Goal: Task Accomplishment & Management: Use online tool/utility

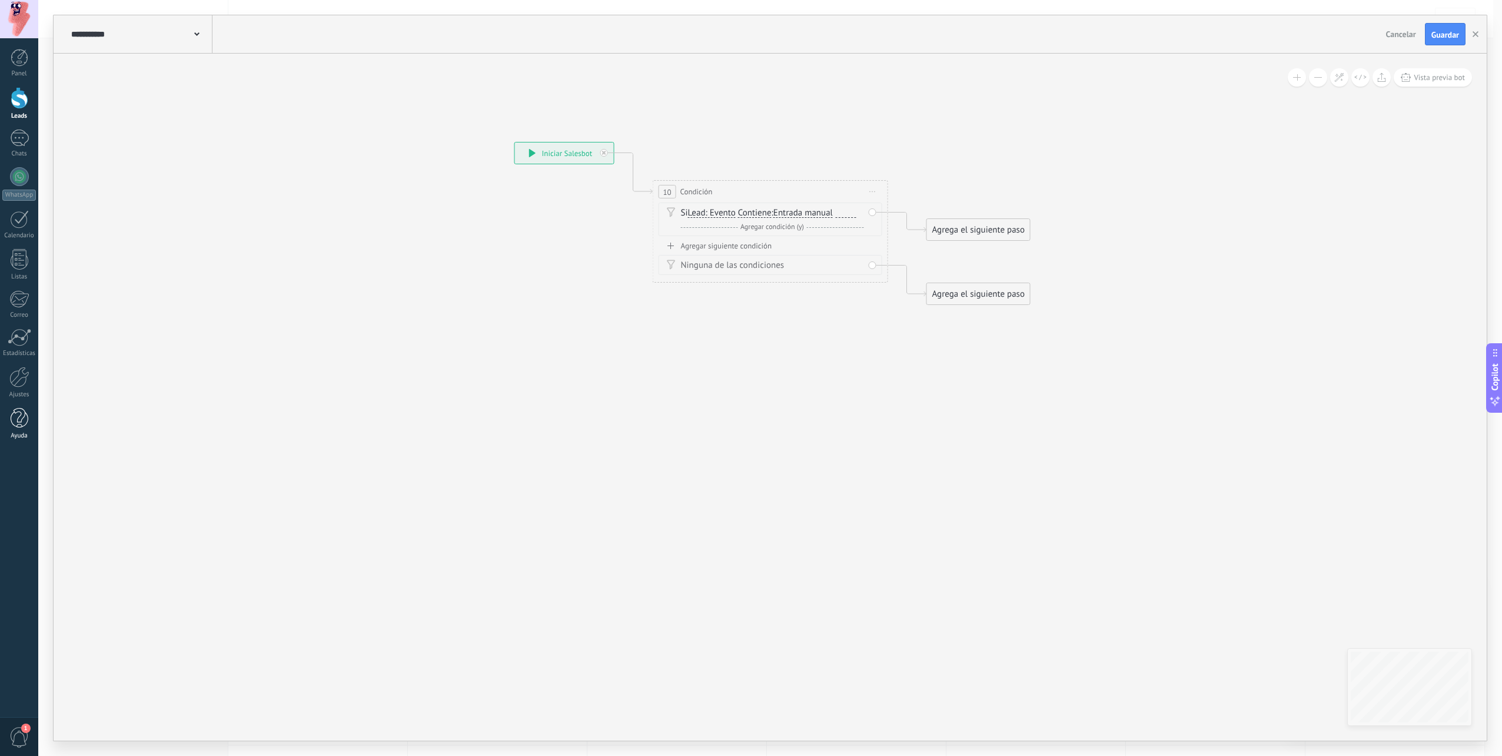
click at [15, 420] on div at bounding box center [20, 418] width 18 height 21
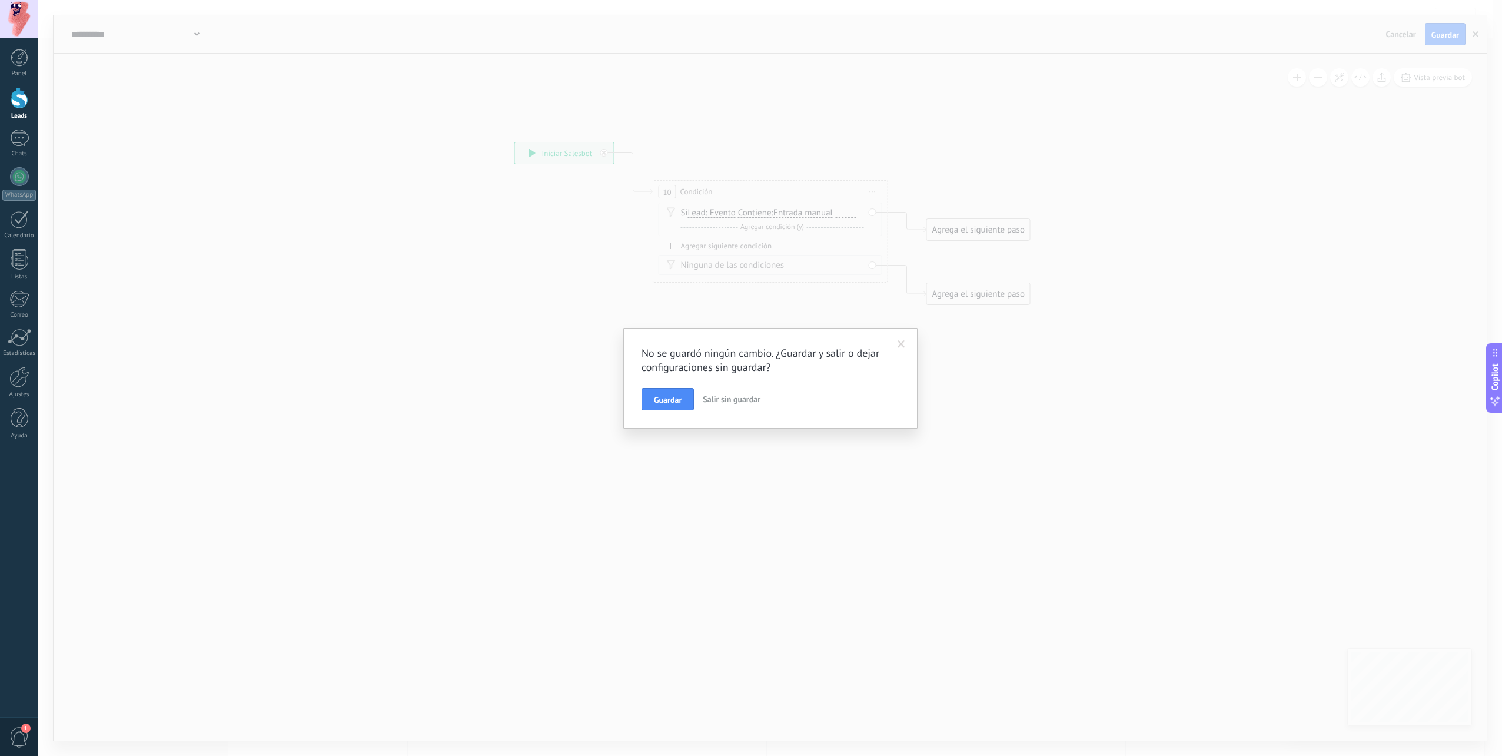
click at [905, 337] on span at bounding box center [901, 344] width 19 height 20
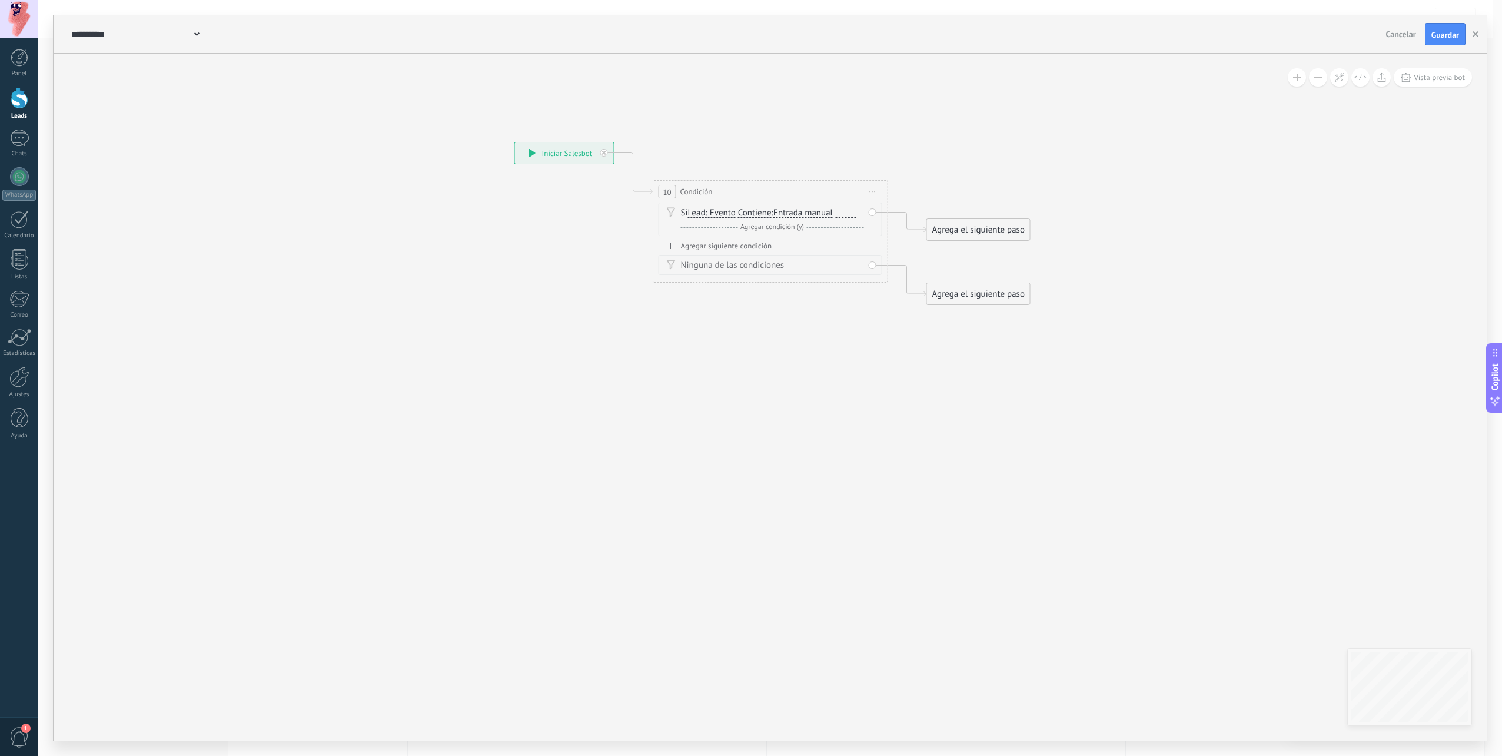
click at [21, 730] on span "1" at bounding box center [19, 737] width 20 height 21
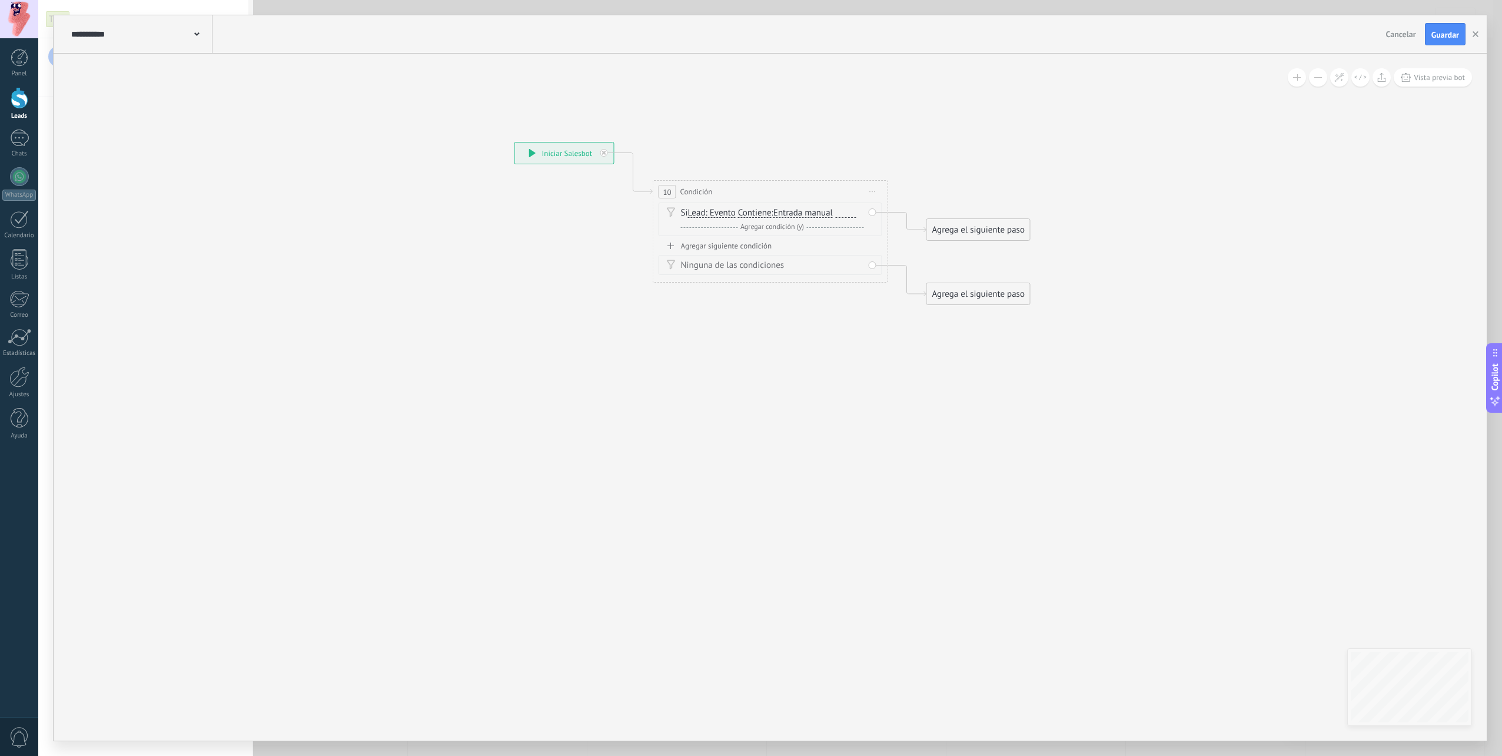
click at [20, 726] on div "0" at bounding box center [19, 736] width 38 height 39
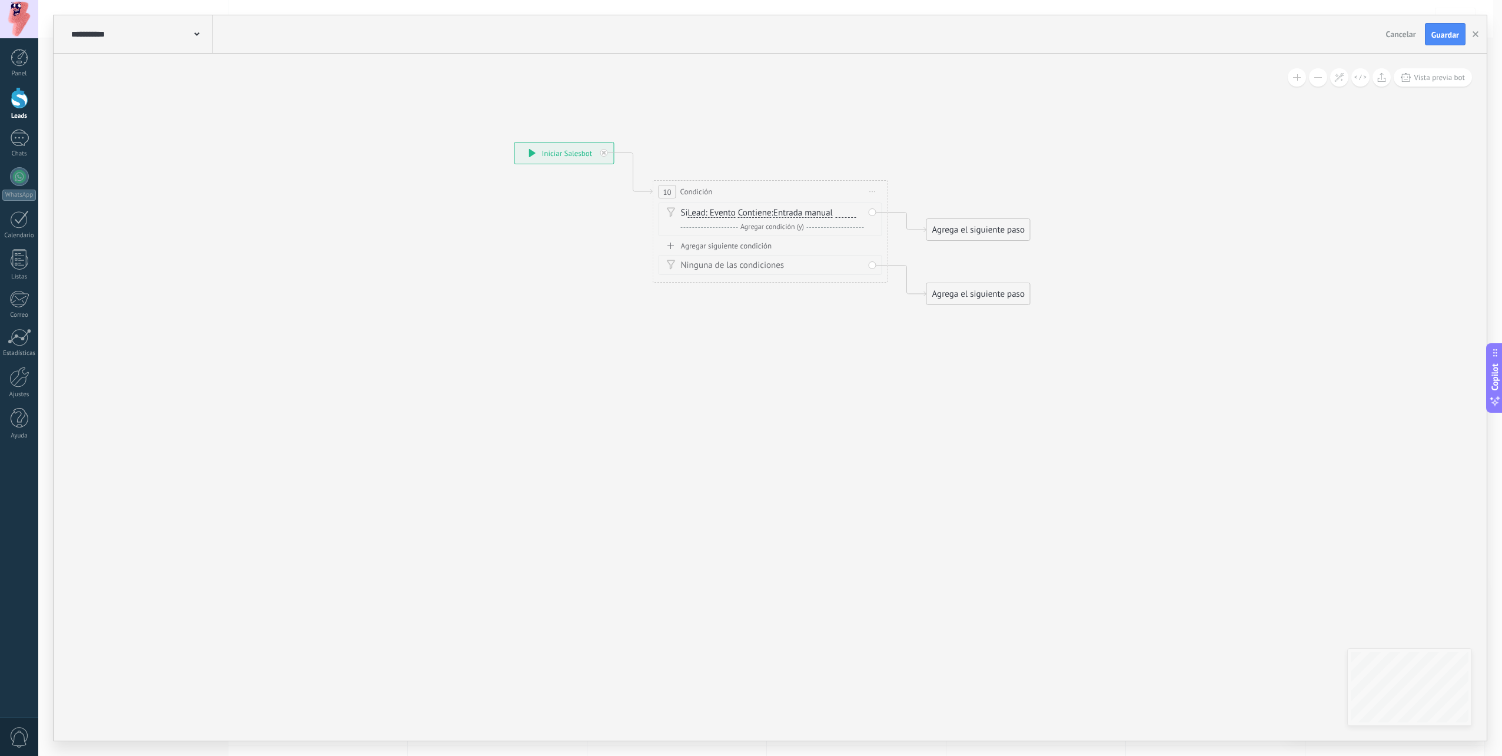
click at [32, 10] on div at bounding box center [19, 19] width 38 height 38
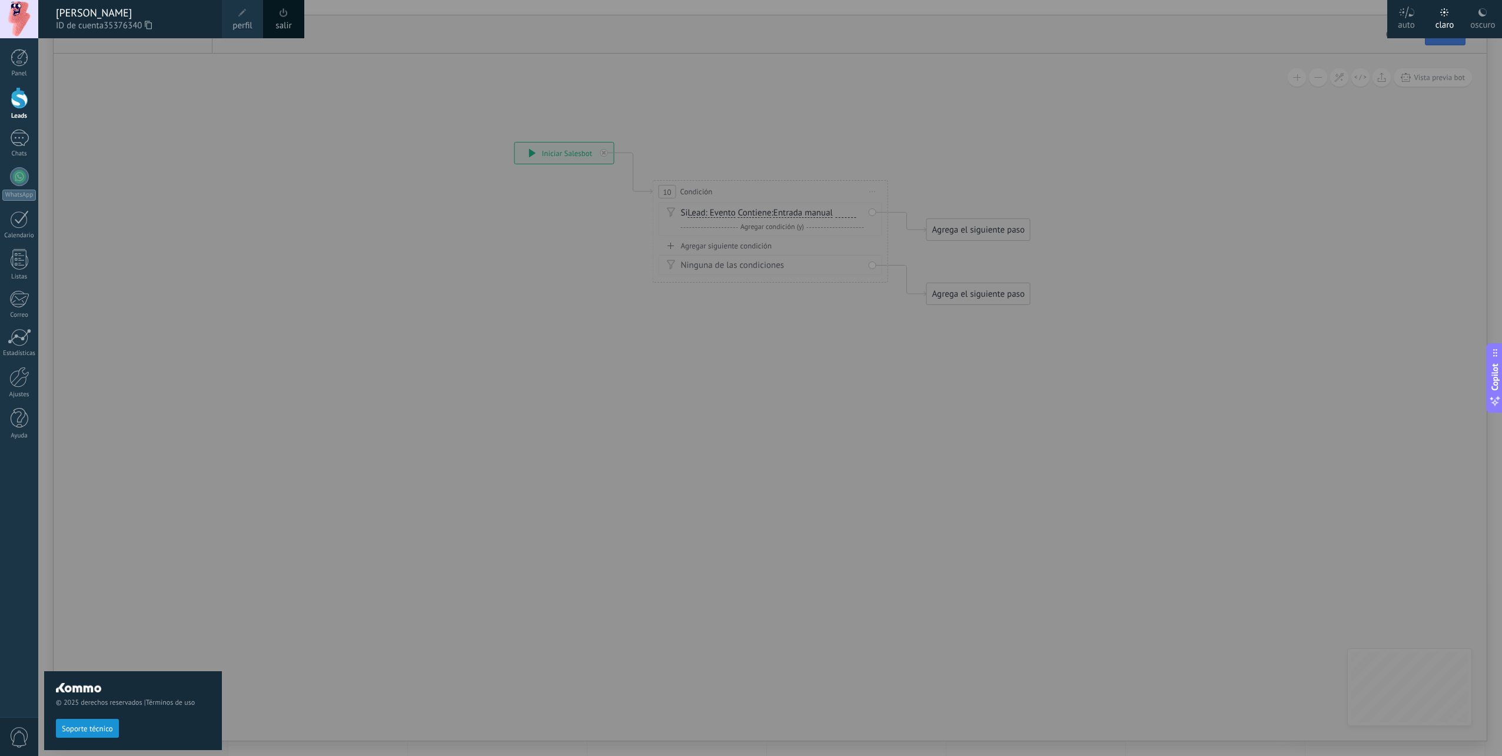
click at [453, 377] on div at bounding box center [789, 378] width 1502 height 756
click at [399, 203] on div at bounding box center [789, 378] width 1502 height 756
click at [1119, 71] on div at bounding box center [789, 378] width 1502 height 756
click at [1098, 133] on div at bounding box center [789, 378] width 1502 height 756
click at [15, 25] on div at bounding box center [19, 19] width 38 height 38
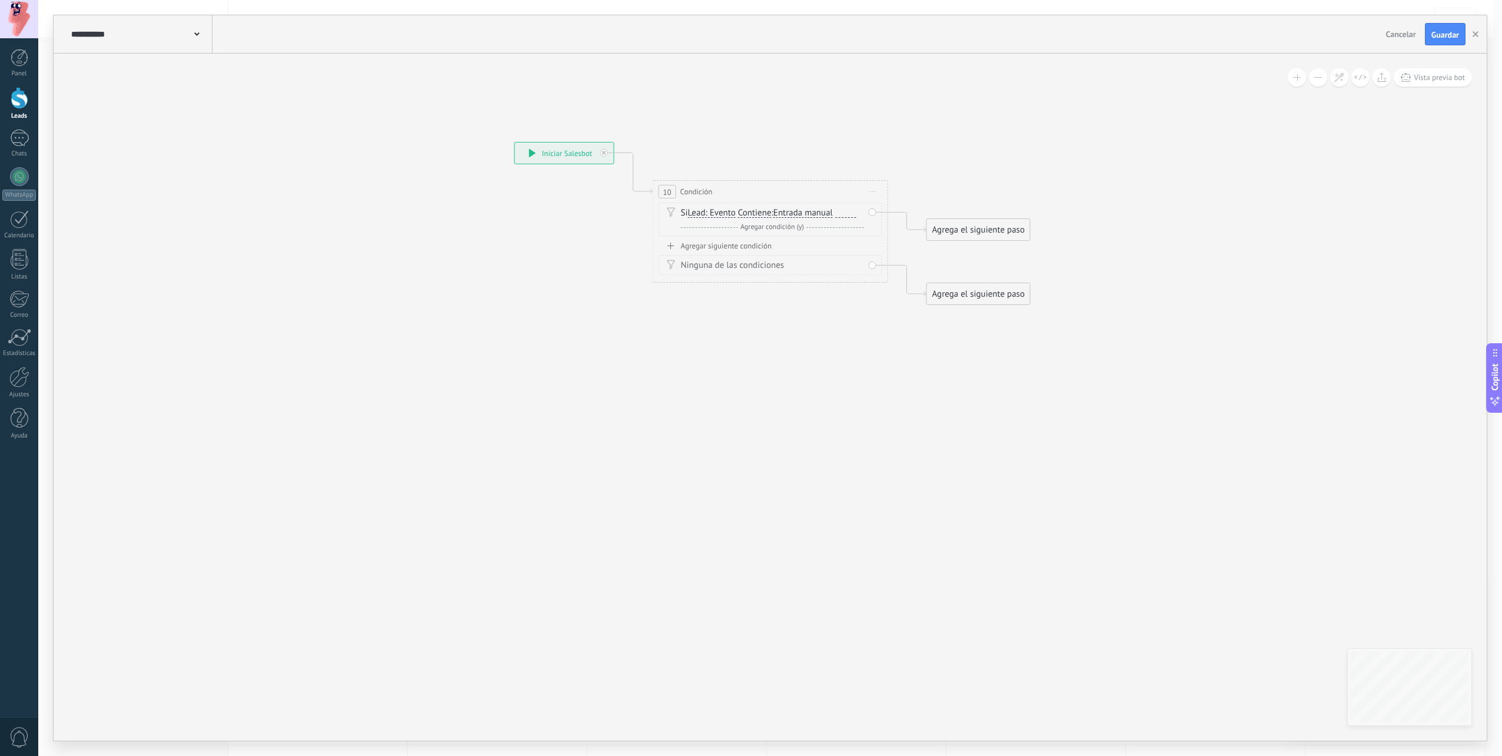
click at [724, 386] on icon at bounding box center [752, 229] width 1065 height 763
drag, startPoint x: 946, startPoint y: 230, endPoint x: 1028, endPoint y: 146, distance: 117.8
click at [1028, 146] on div "Agrega el siguiente paso" at bounding box center [1063, 142] width 103 height 19
click at [830, 213] on span "Entrada manual" at bounding box center [802, 212] width 59 height 9
click at [830, 213] on button "Entrada manual" at bounding box center [840, 212] width 147 height 21
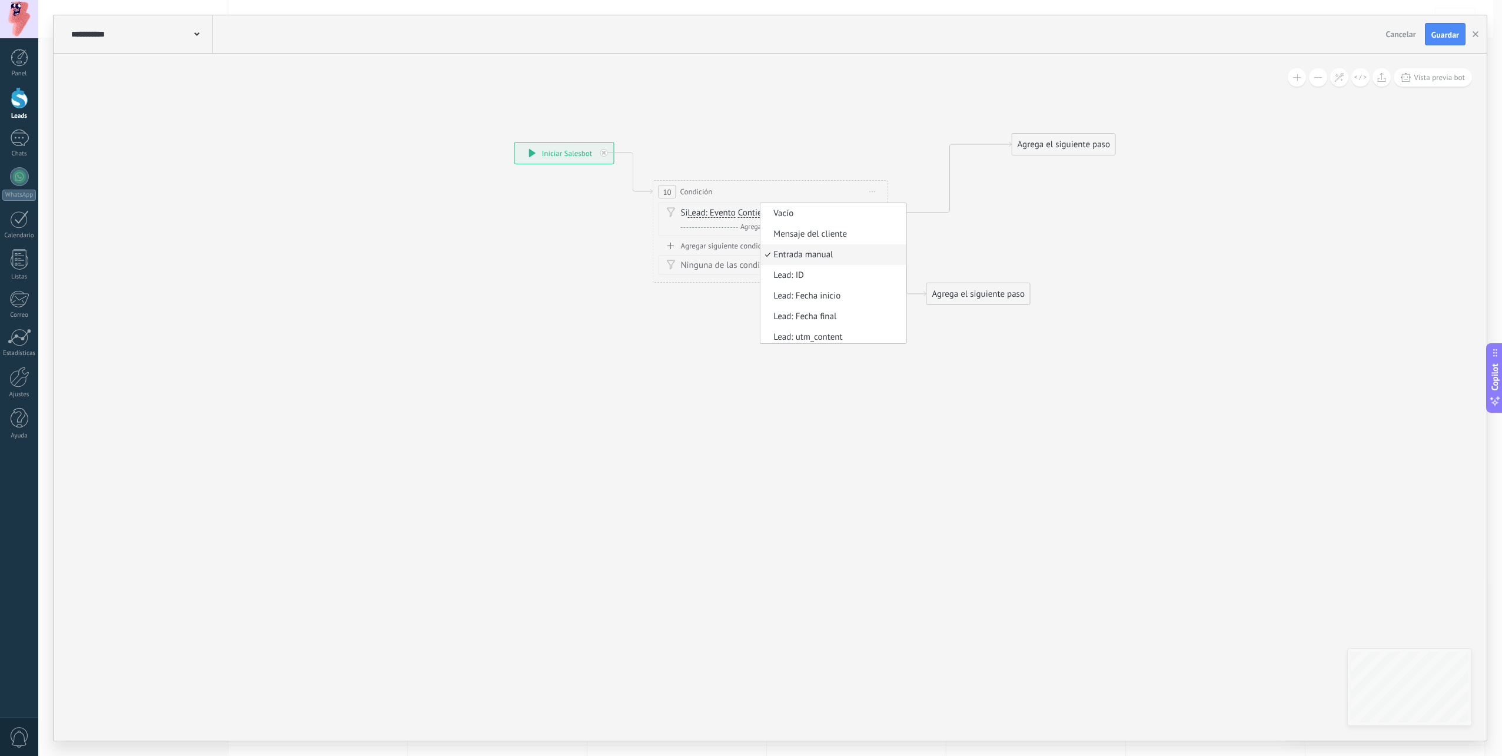
click at [822, 433] on icon at bounding box center [795, 218] width 1150 height 761
click at [847, 213] on div at bounding box center [846, 212] width 21 height 9
paste div
click at [709, 343] on icon at bounding box center [795, 218] width 1150 height 761
drag, startPoint x: 1041, startPoint y: 234, endPoint x: 1122, endPoint y: 153, distance: 114.4
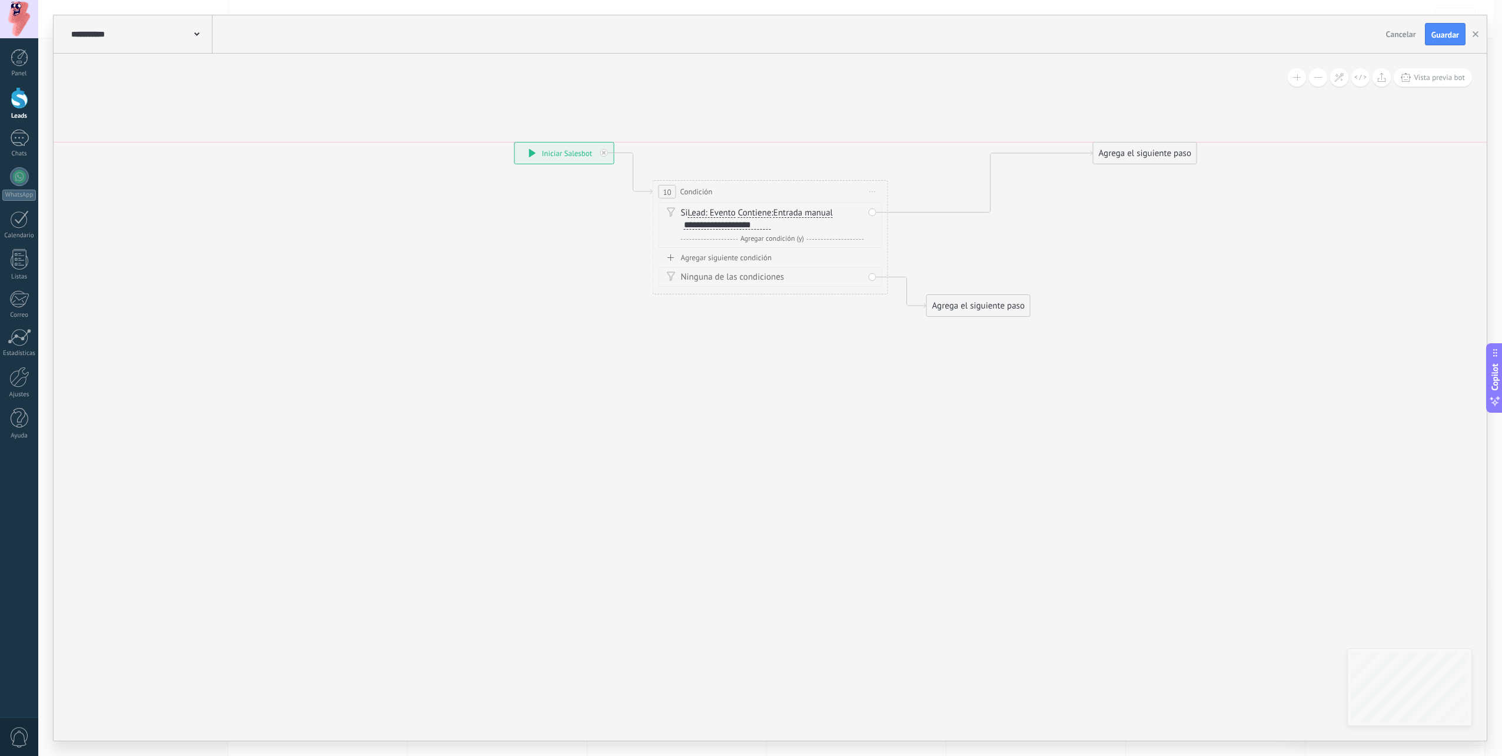
click at [1122, 153] on div "Agrega el siguiente paso" at bounding box center [1145, 153] width 103 height 19
click at [1158, 175] on div "Mensaje" at bounding box center [1173, 174] width 99 height 12
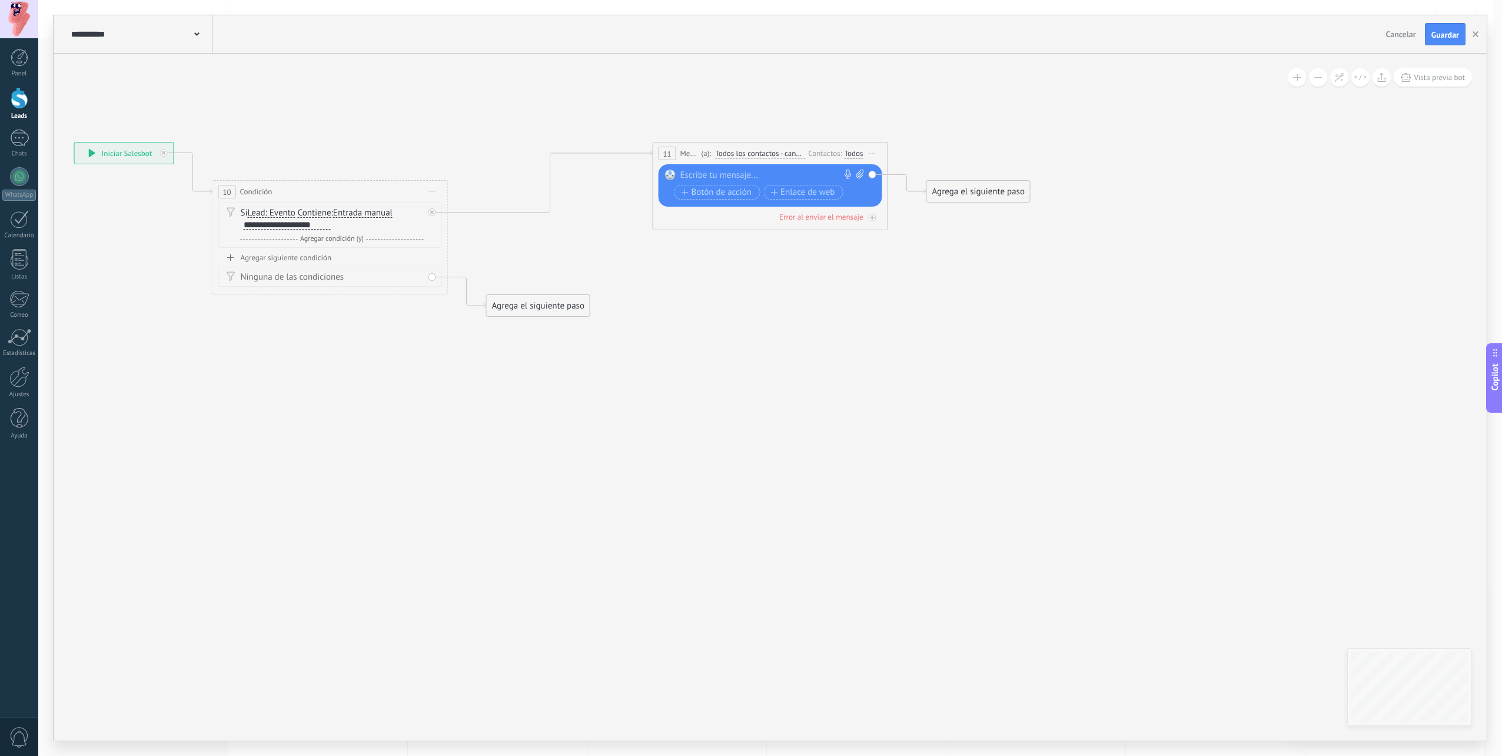
click at [862, 173] on icon at bounding box center [860, 173] width 8 height 9
click input "Subir" at bounding box center [0, 0] width 0 height 0
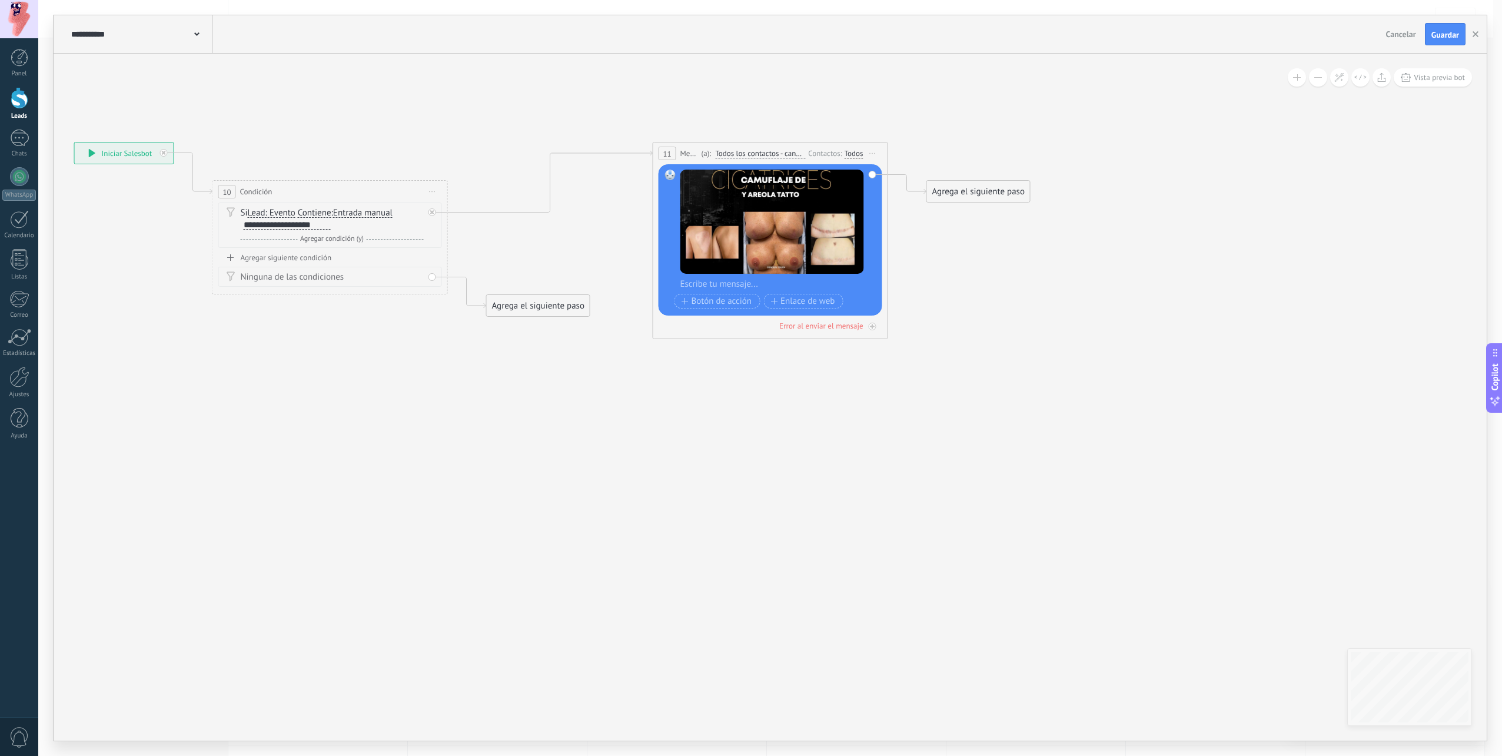
click at [764, 284] on div at bounding box center [777, 284] width 195 height 12
paste div
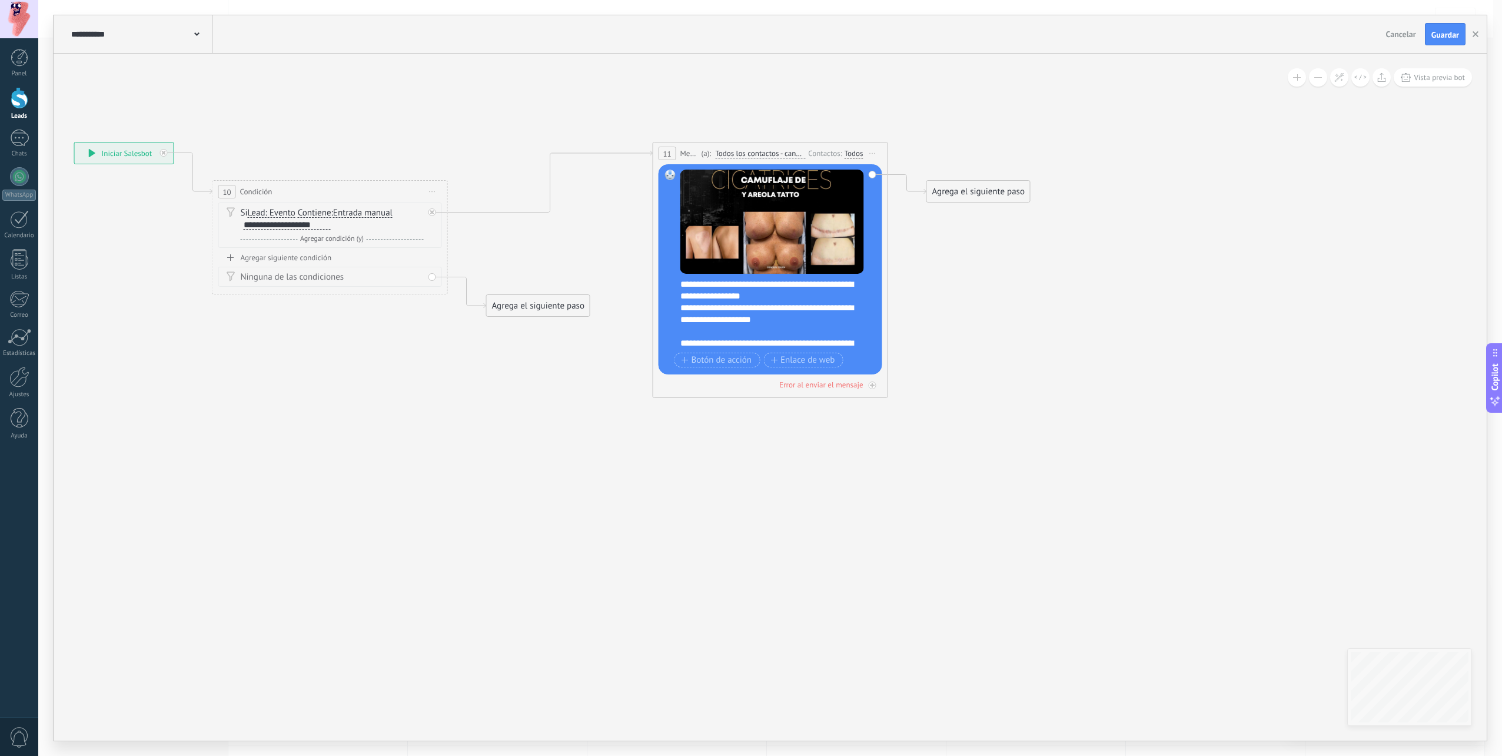
click at [778, 426] on icon at bounding box center [532, 229] width 1505 height 763
click at [816, 320] on div "**********" at bounding box center [767, 314] width 175 height 24
click at [730, 342] on div at bounding box center [772, 343] width 184 height 12
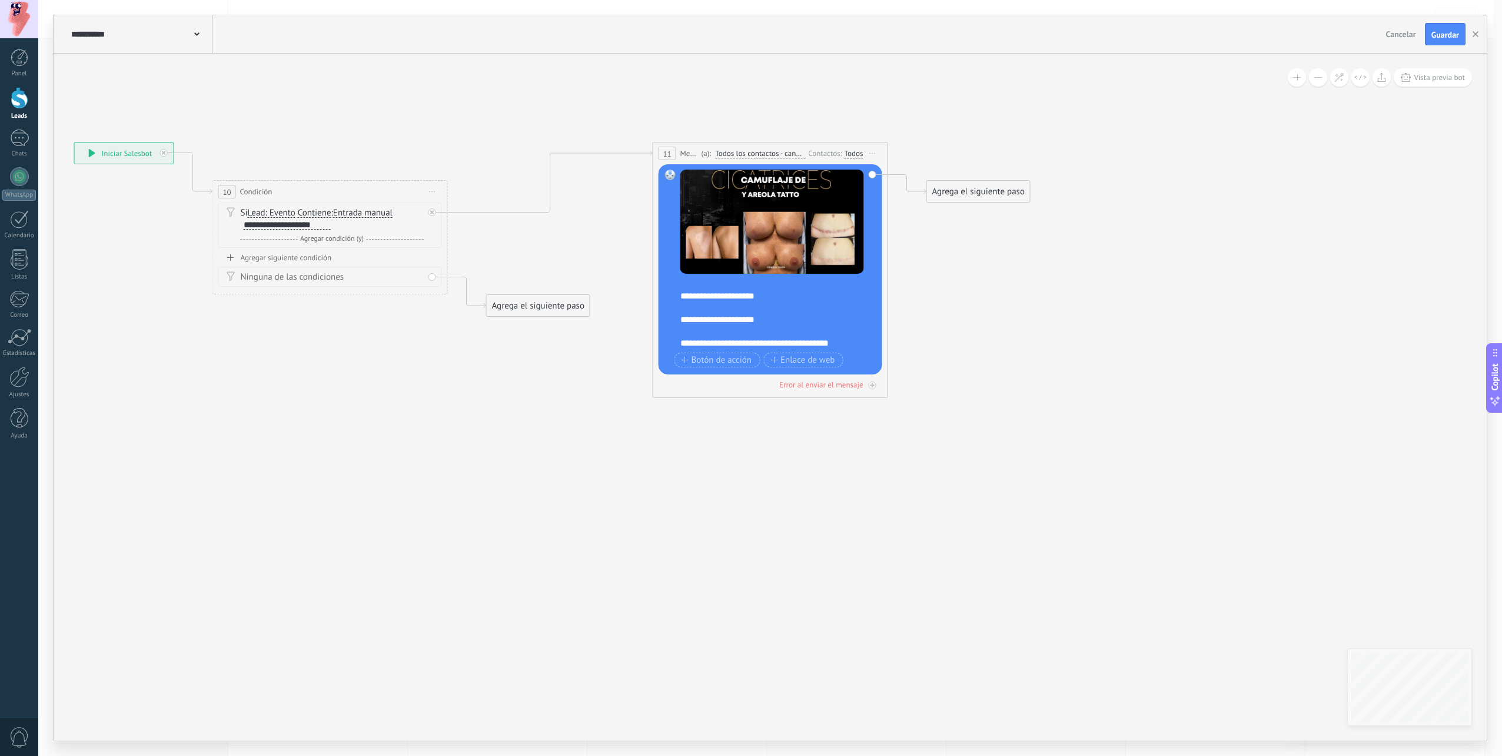
click at [724, 295] on div "**********" at bounding box center [767, 296] width 175 height 12
click at [744, 316] on div "**********" at bounding box center [767, 320] width 175 height 12
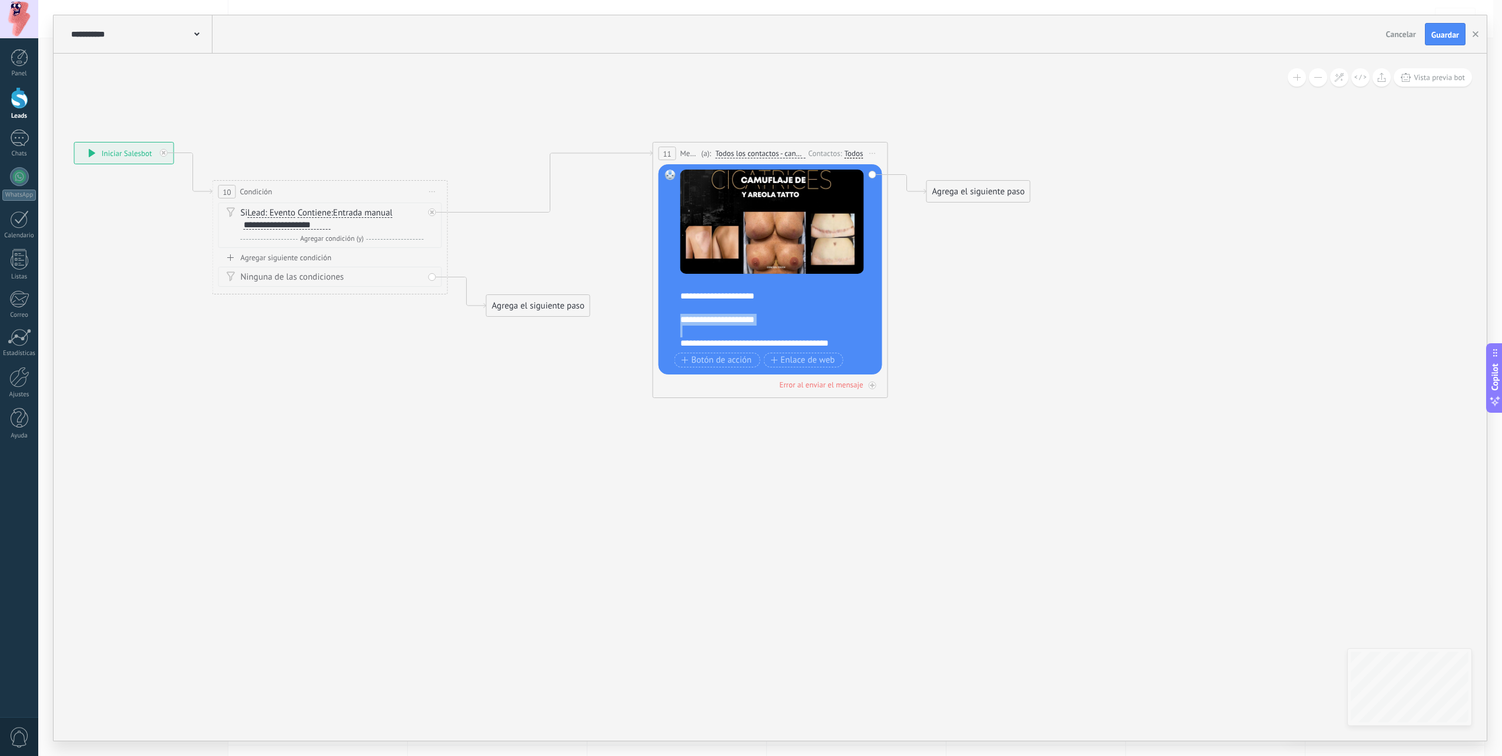
click at [744, 316] on div "**********" at bounding box center [767, 320] width 175 height 12
click at [765, 457] on icon at bounding box center [532, 229] width 1505 height 763
click at [964, 285] on icon at bounding box center [532, 229] width 1505 height 763
click at [716, 364] on span "Botón de acción" at bounding box center [717, 359] width 71 height 9
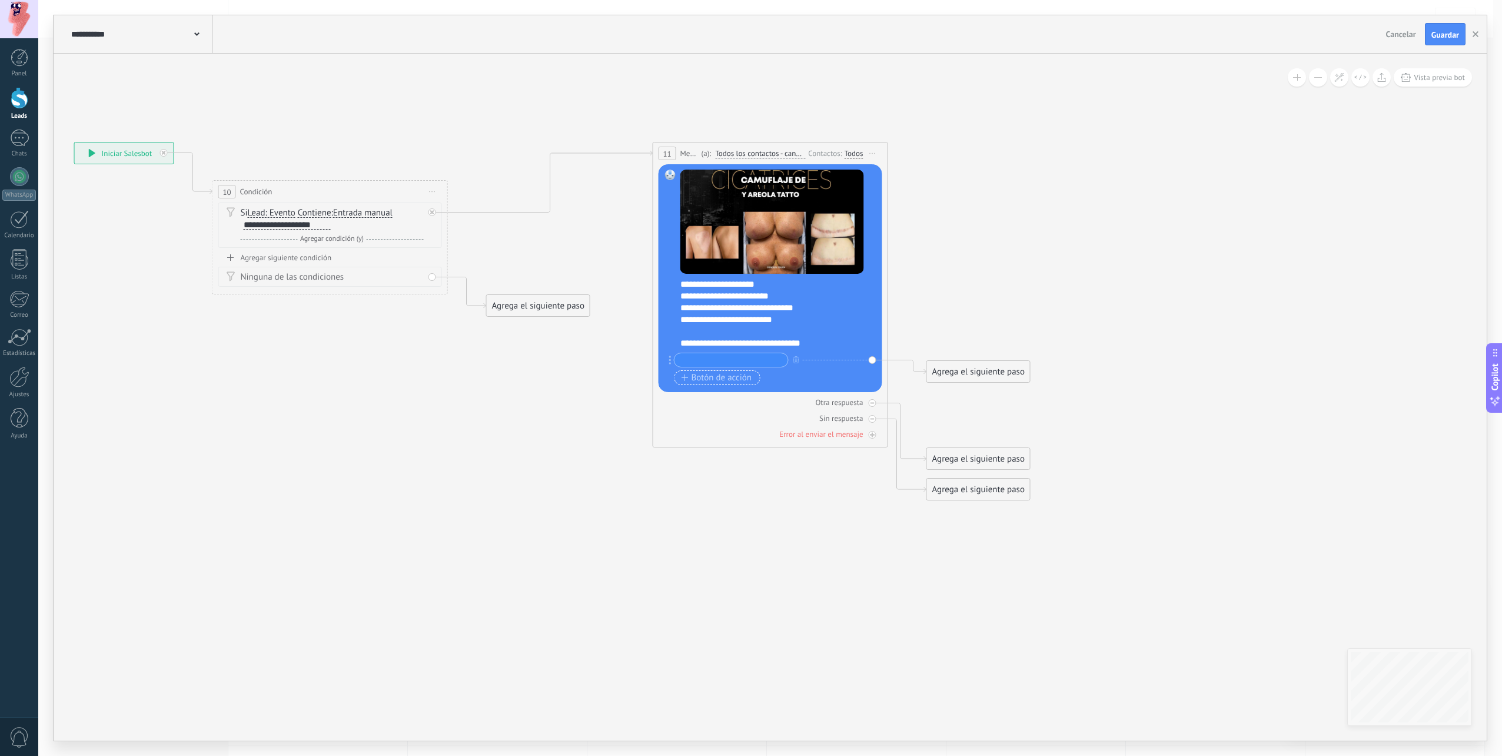
type input "*"
type input "**********"
click at [695, 377] on span "Botón de acción" at bounding box center [717, 377] width 71 height 9
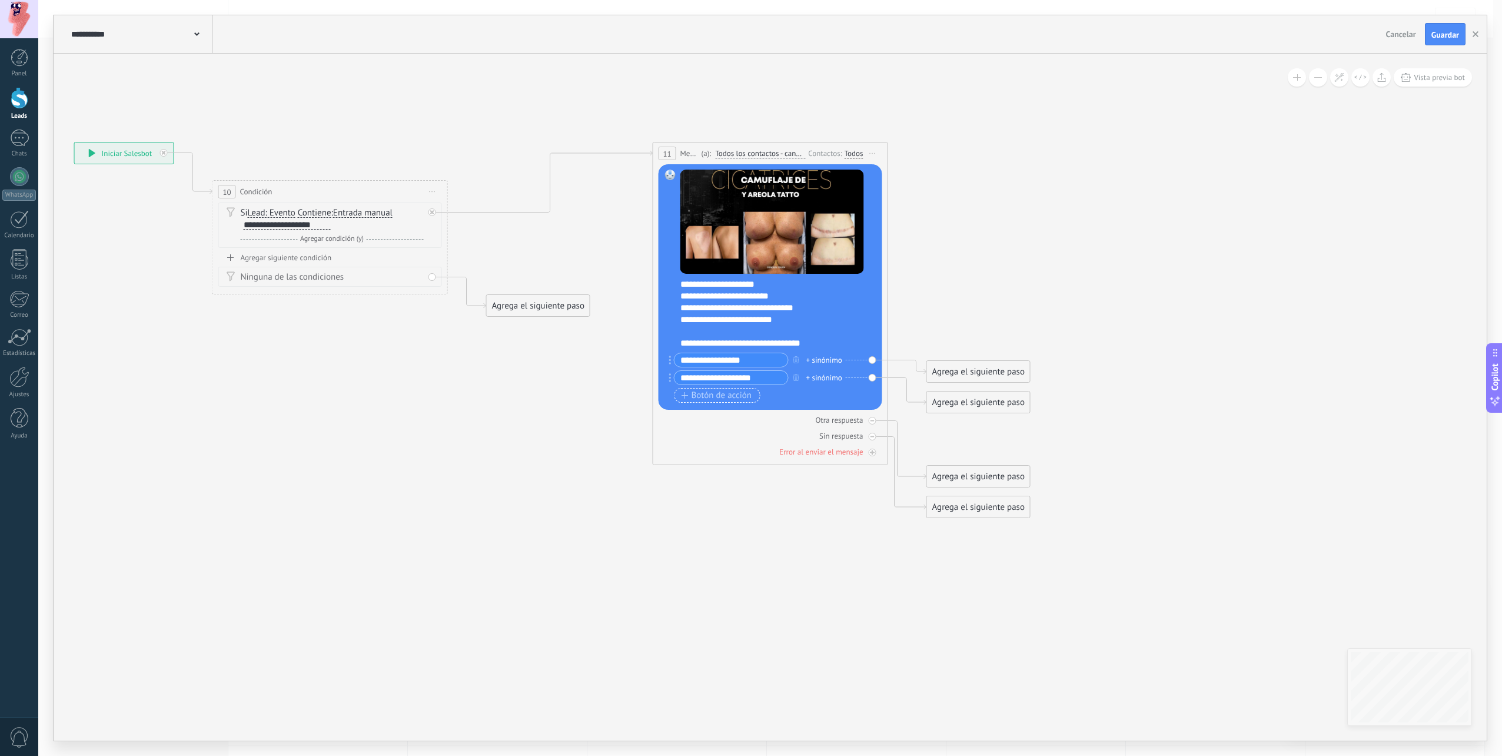
type input "**********"
click at [715, 395] on span "Botón de acción" at bounding box center [717, 395] width 71 height 9
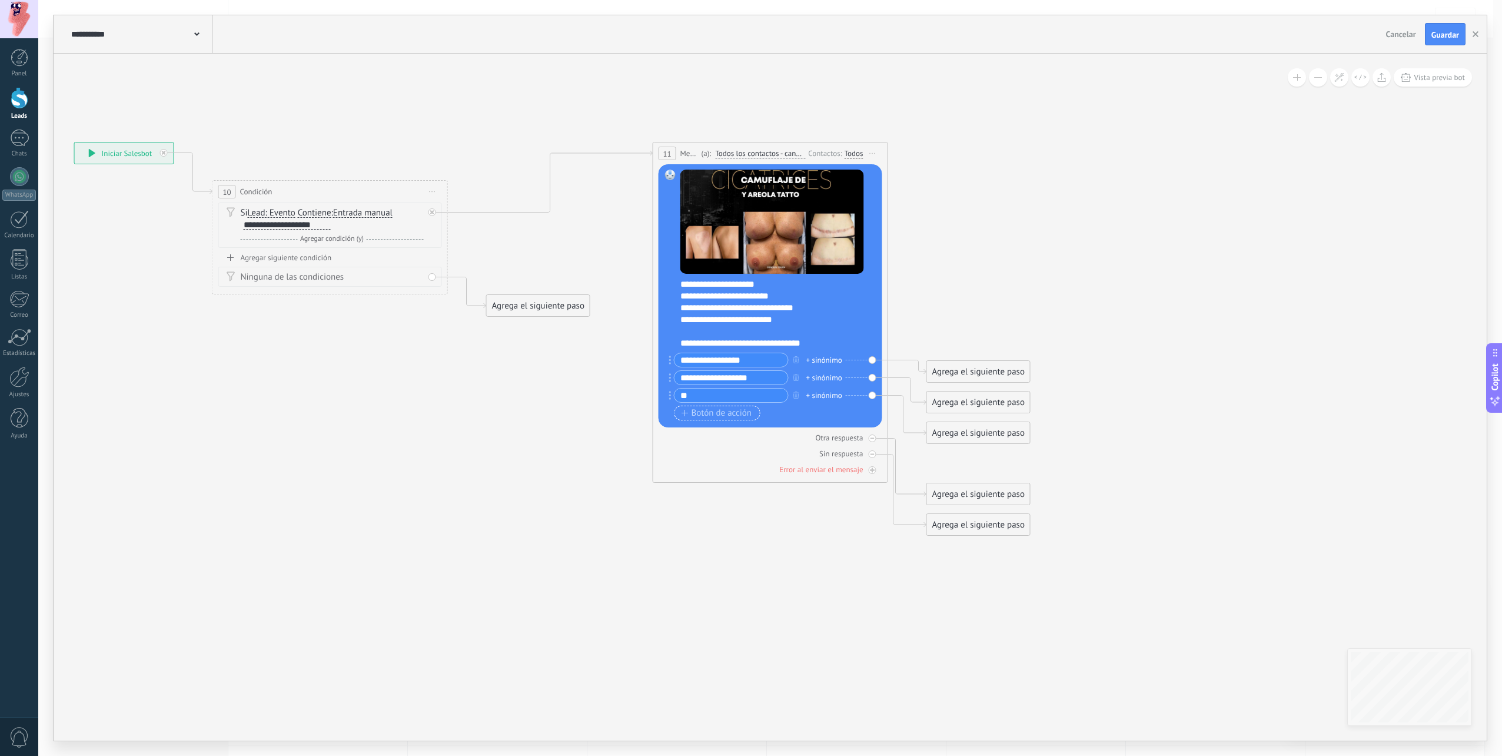
type input "*"
click at [715, 395] on input "**********" at bounding box center [731, 395] width 114 height 14
type input "**********"
click at [713, 414] on span "Botón de acción" at bounding box center [717, 412] width 71 height 9
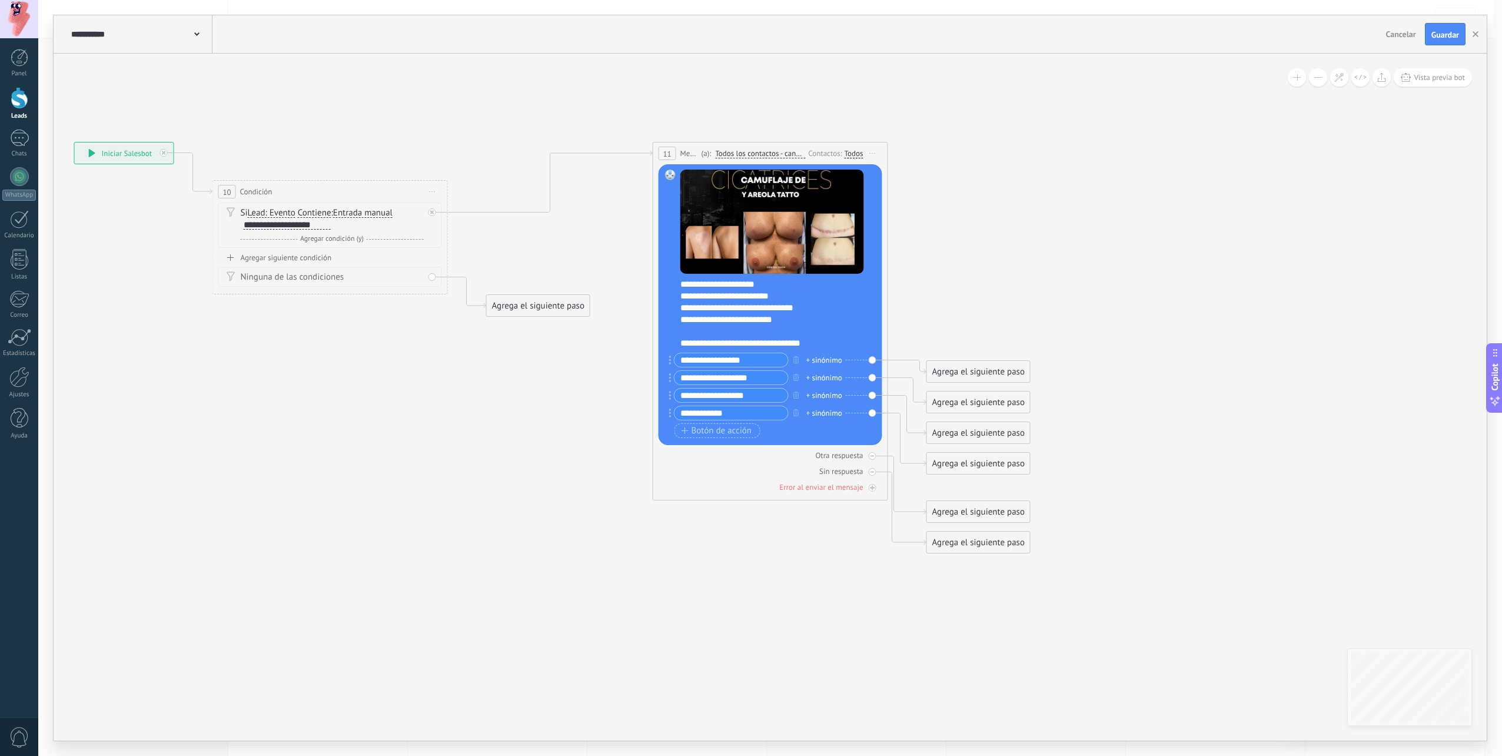
type input "**********"
click at [745, 536] on icon at bounding box center [532, 348] width 1505 height 1000
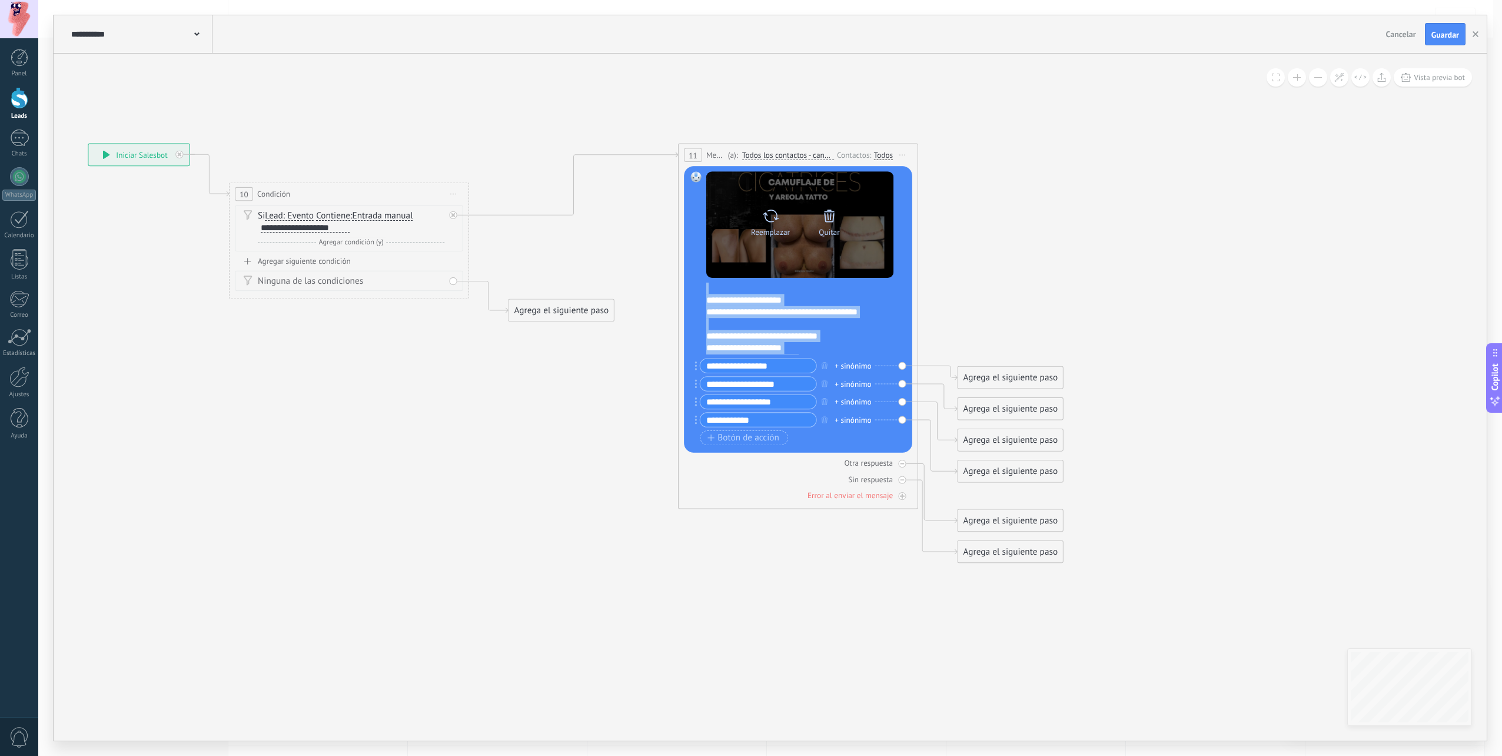
scroll to position [0, 0]
drag, startPoint x: 870, startPoint y: 310, endPoint x: 887, endPoint y: 227, distance: 84.7
click at [887, 227] on div "**********" at bounding box center [799, 309] width 187 height 277
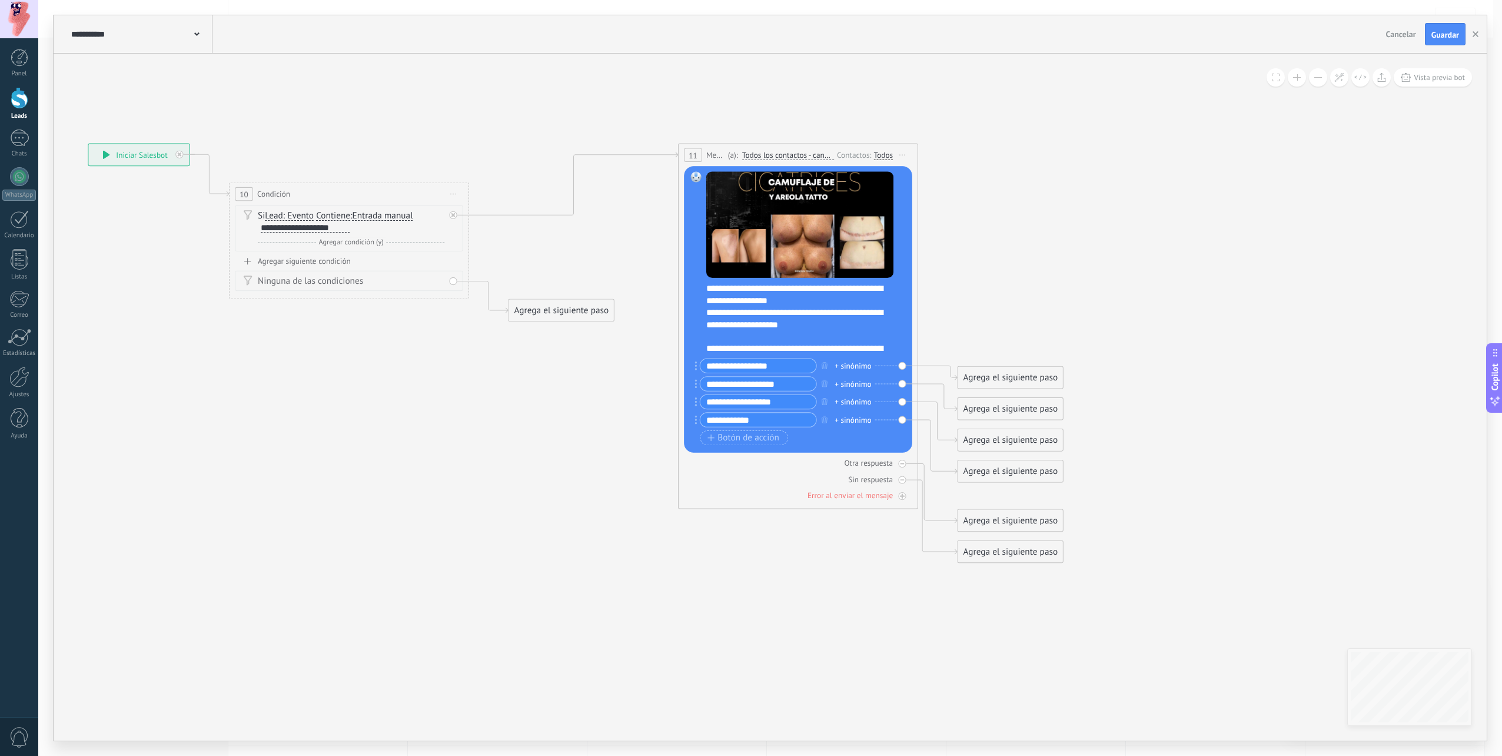
click at [1041, 260] on icon at bounding box center [555, 353] width 1535 height 1020
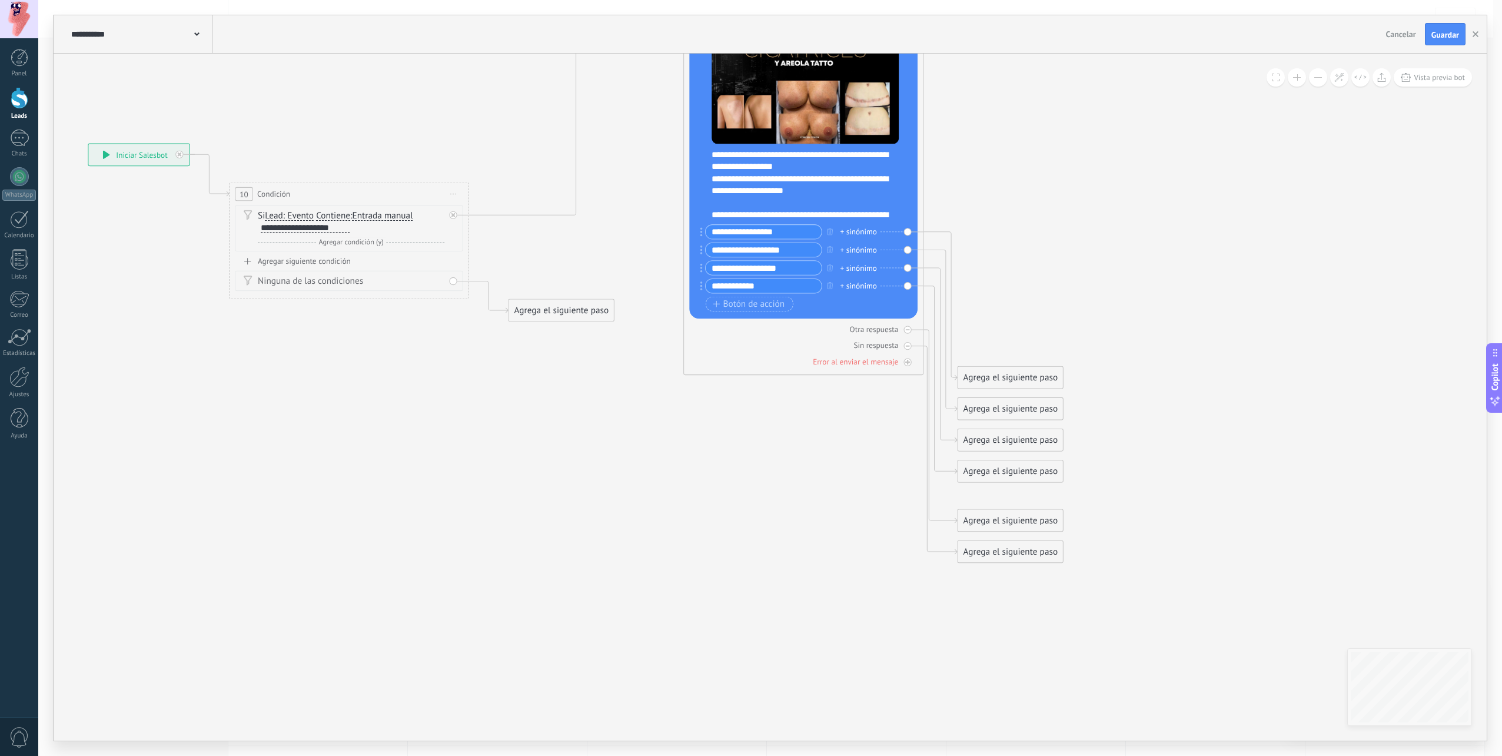
drag, startPoint x: 746, startPoint y: 145, endPoint x: 752, endPoint y: 12, distance: 133.7
click at [752, 12] on div "**********" at bounding box center [770, 378] width 1464 height 756
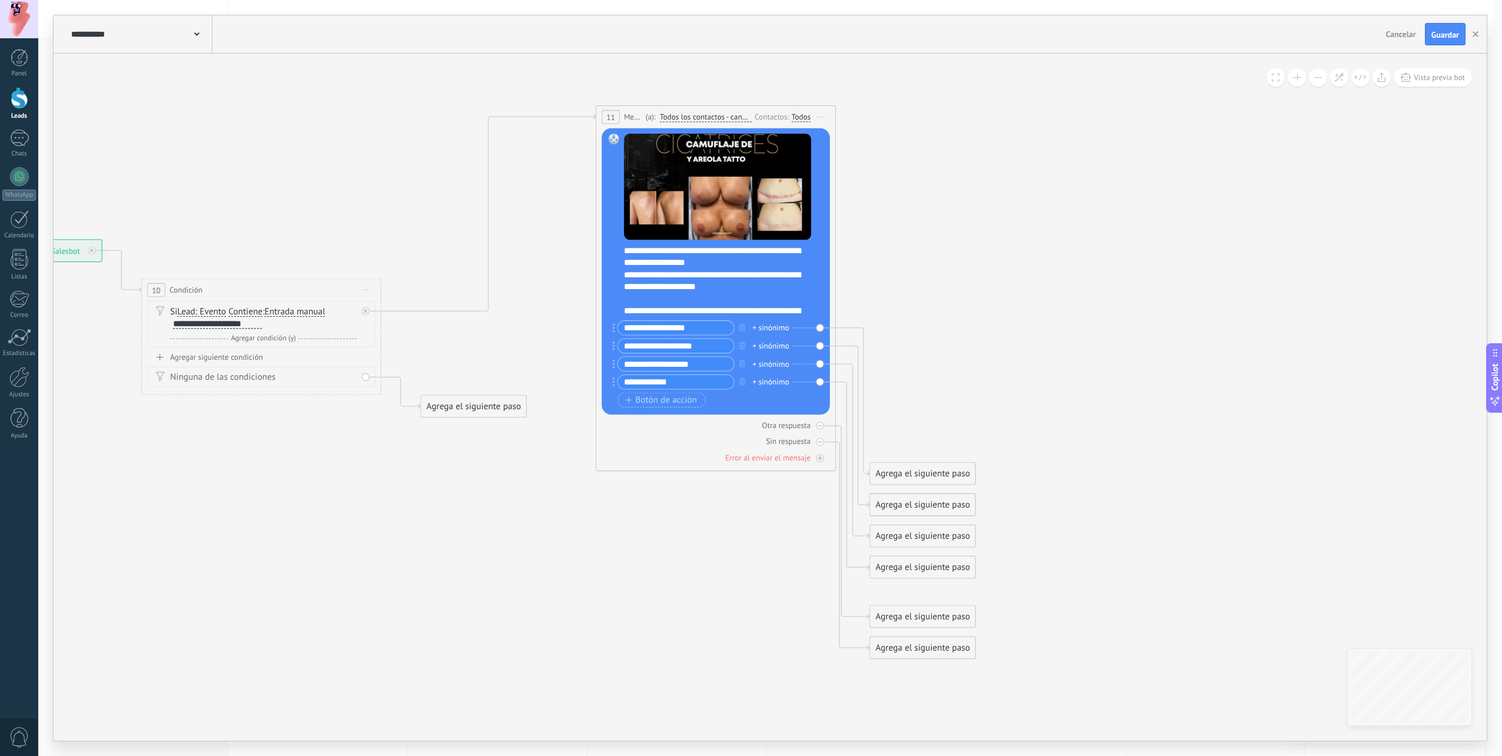
drag, startPoint x: 1012, startPoint y: 683, endPoint x: 1008, endPoint y: 716, distance: 33.2
click at [1008, 716] on icon at bounding box center [467, 382] width 1535 height 1154
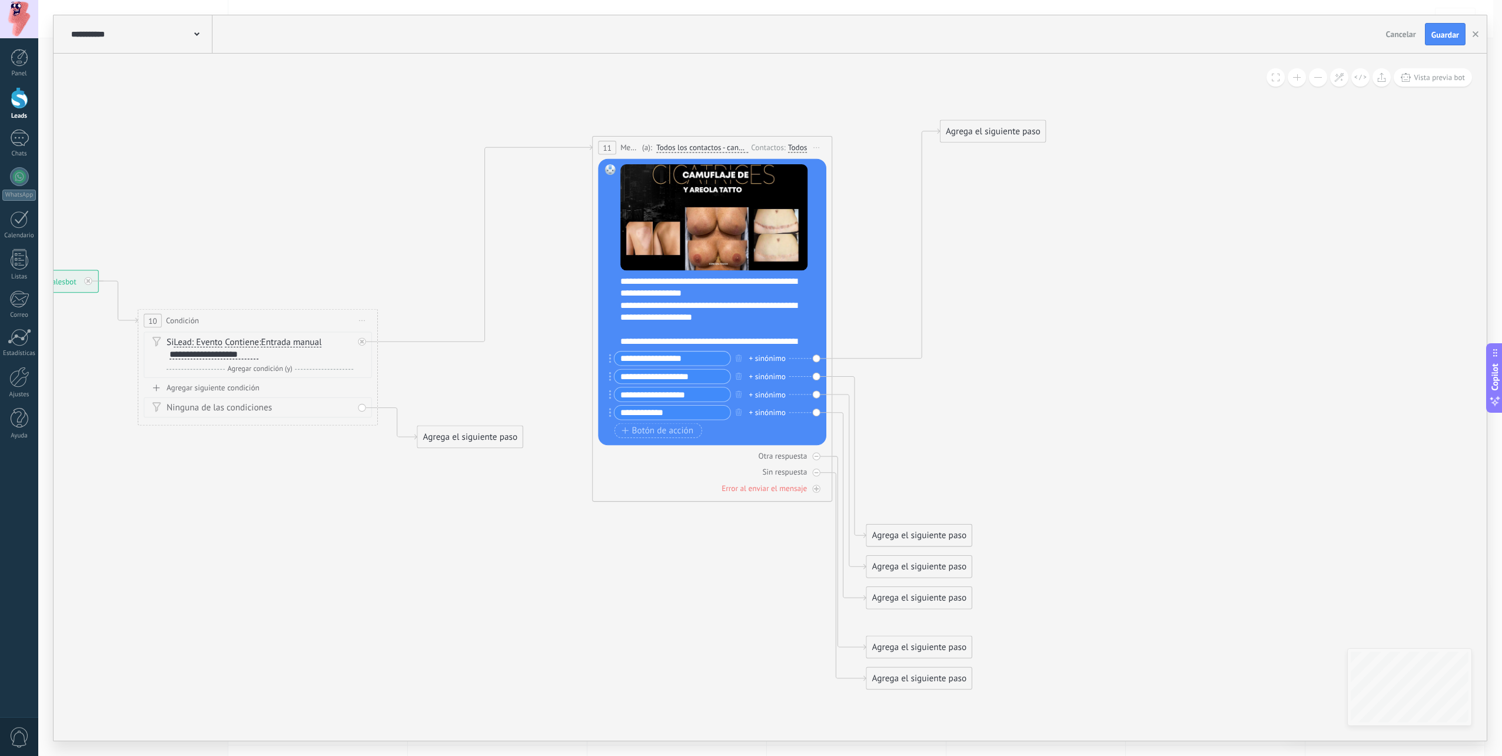
drag, startPoint x: 942, startPoint y: 496, endPoint x: 1016, endPoint y: 125, distance: 378.1
click at [1016, 125] on div "Agrega el siguiente paso" at bounding box center [992, 131] width 105 height 20
drag, startPoint x: 942, startPoint y: 530, endPoint x: 1043, endPoint y: 220, distance: 327.0
click at [1043, 220] on div "Agrega el siguiente paso" at bounding box center [1020, 225] width 105 height 20
drag, startPoint x: 933, startPoint y: 568, endPoint x: 1079, endPoint y: 281, distance: 321.9
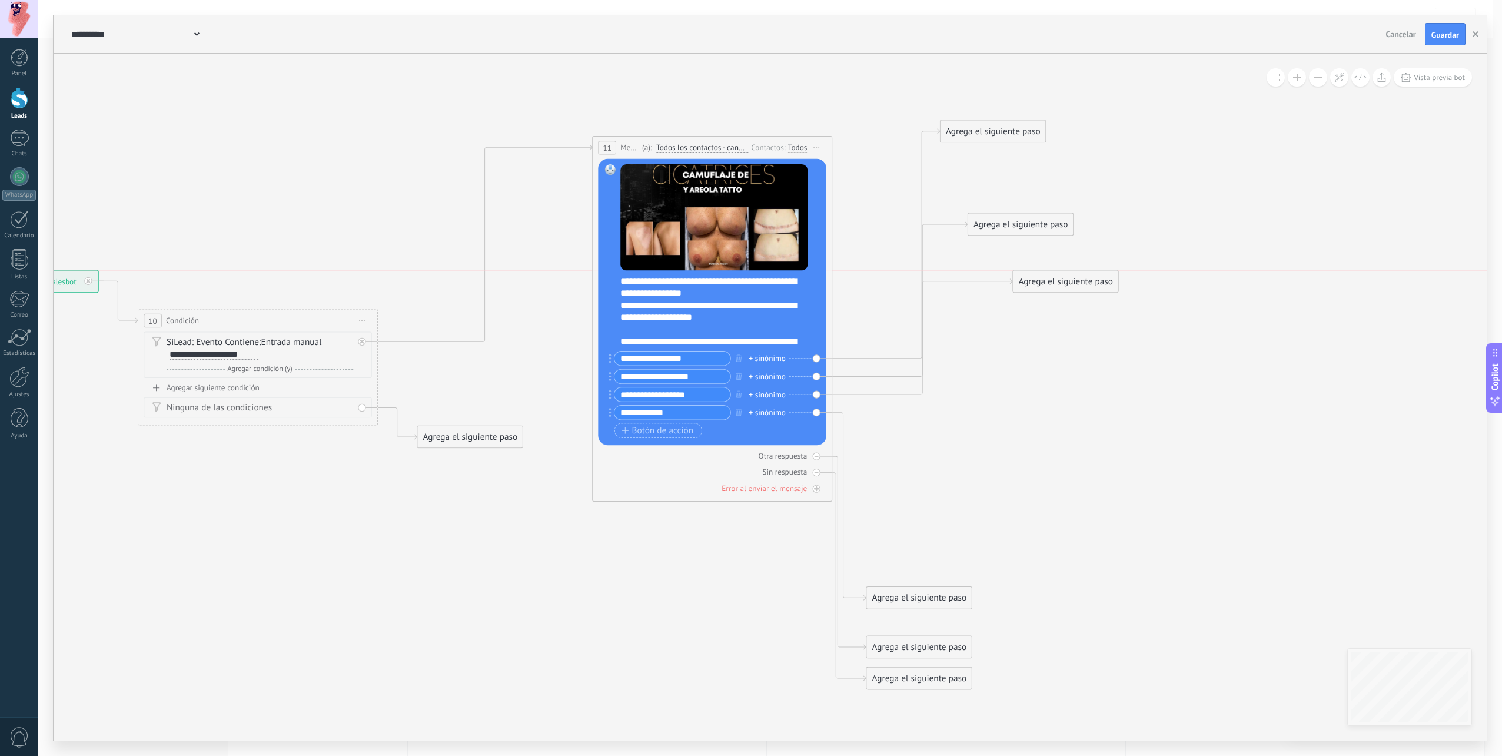
click at [1079, 281] on div "Agrega el siguiente paso" at bounding box center [1065, 281] width 105 height 20
drag, startPoint x: 954, startPoint y: 593, endPoint x: 1102, endPoint y: 321, distance: 310.0
click at [1102, 321] on div "Agrega el siguiente paso" at bounding box center [1065, 321] width 105 height 20
drag, startPoint x: 1013, startPoint y: 228, endPoint x: 1055, endPoint y: 231, distance: 42.5
click at [1055, 231] on div "Agrega el siguiente paso" at bounding box center [1065, 228] width 105 height 20
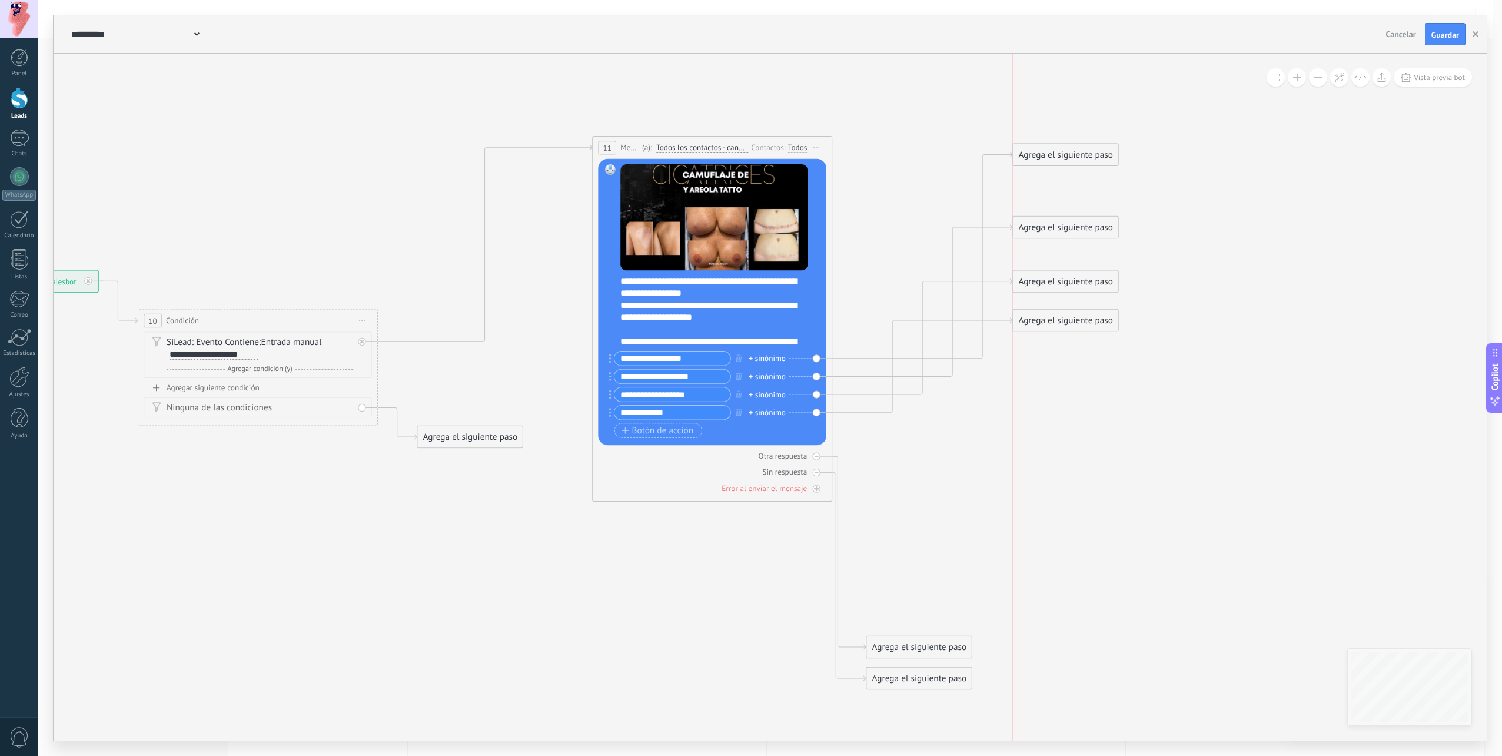
drag, startPoint x: 991, startPoint y: 135, endPoint x: 1062, endPoint y: 158, distance: 75.6
click at [1062, 158] on div "Agrega el siguiente paso" at bounding box center [1065, 155] width 105 height 20
drag, startPoint x: 1057, startPoint y: 218, endPoint x: 1055, endPoint y: 204, distance: 13.7
click at [1055, 204] on div "Agrega el siguiente paso" at bounding box center [1065, 214] width 105 height 20
drag, startPoint x: 1045, startPoint y: 324, endPoint x: 1041, endPoint y: 345, distance: 22.2
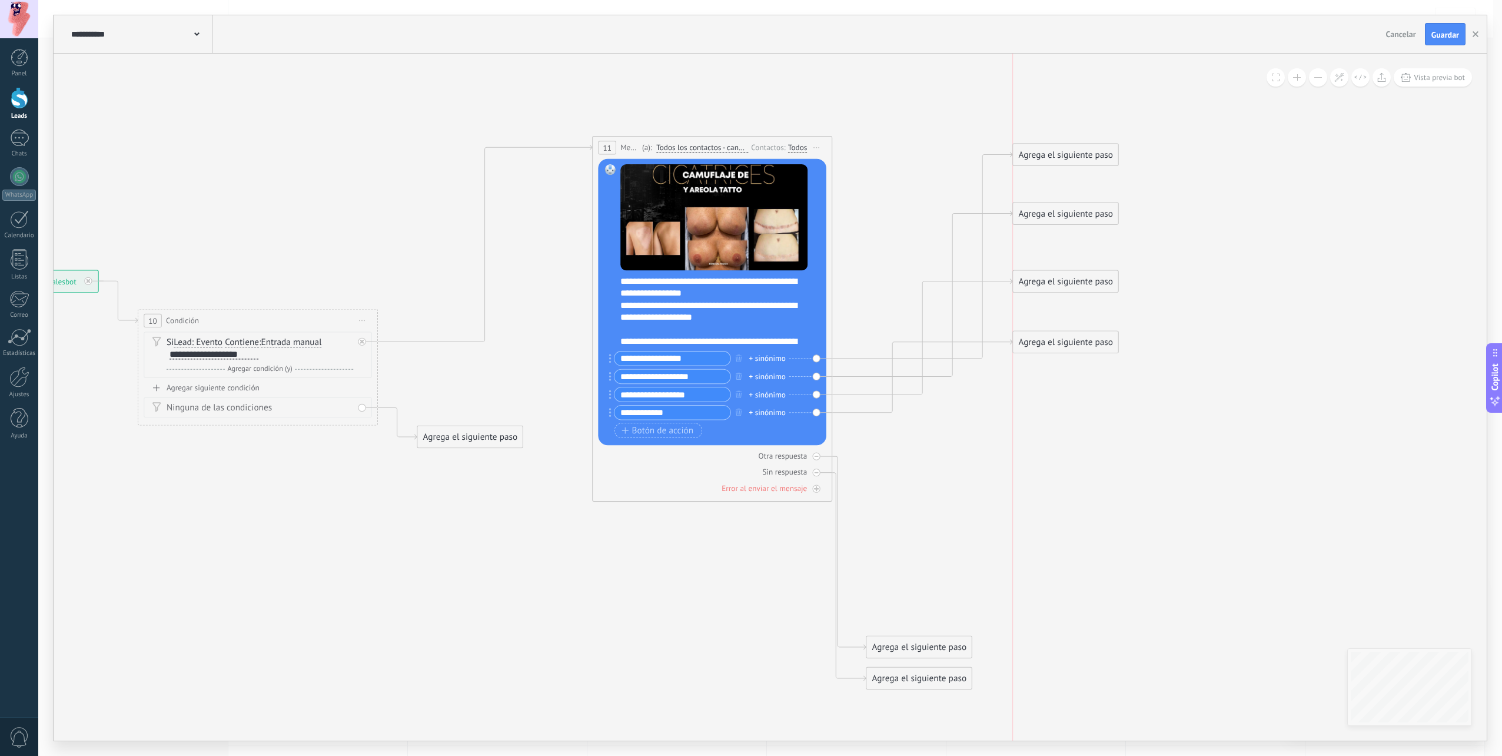
click at [1041, 345] on div "Agrega el siguiente paso" at bounding box center [1065, 342] width 105 height 20
drag, startPoint x: 941, startPoint y: 594, endPoint x: 1059, endPoint y: 415, distance: 214.2
click at [1059, 415] on div "Agrega el siguiente paso" at bounding box center [1065, 415] width 105 height 20
drag, startPoint x: 942, startPoint y: 648, endPoint x: 1078, endPoint y: 494, distance: 206.0
click at [1078, 494] on div "Agrega el siguiente paso" at bounding box center [1065, 493] width 105 height 20
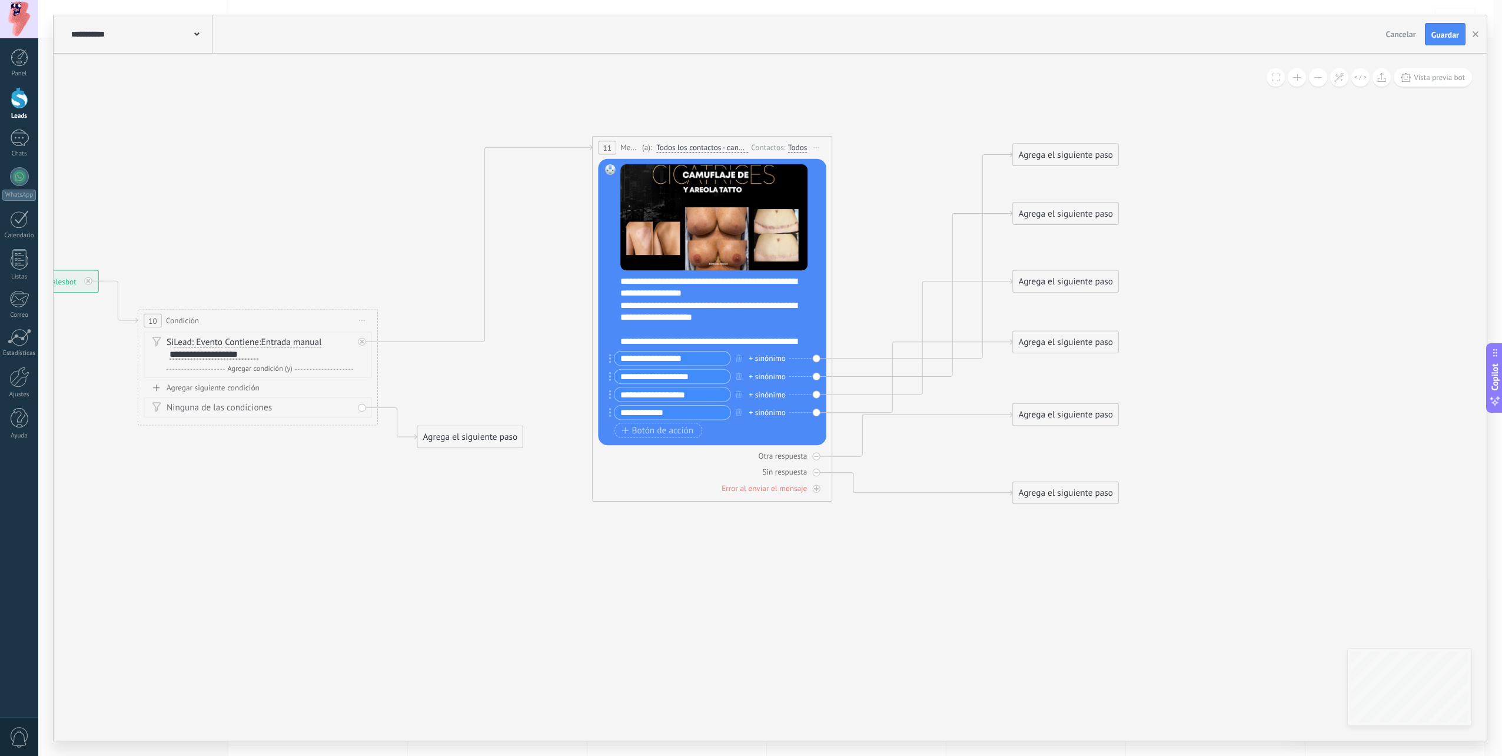
click at [836, 602] on icon at bounding box center [536, 320] width 1681 height 968
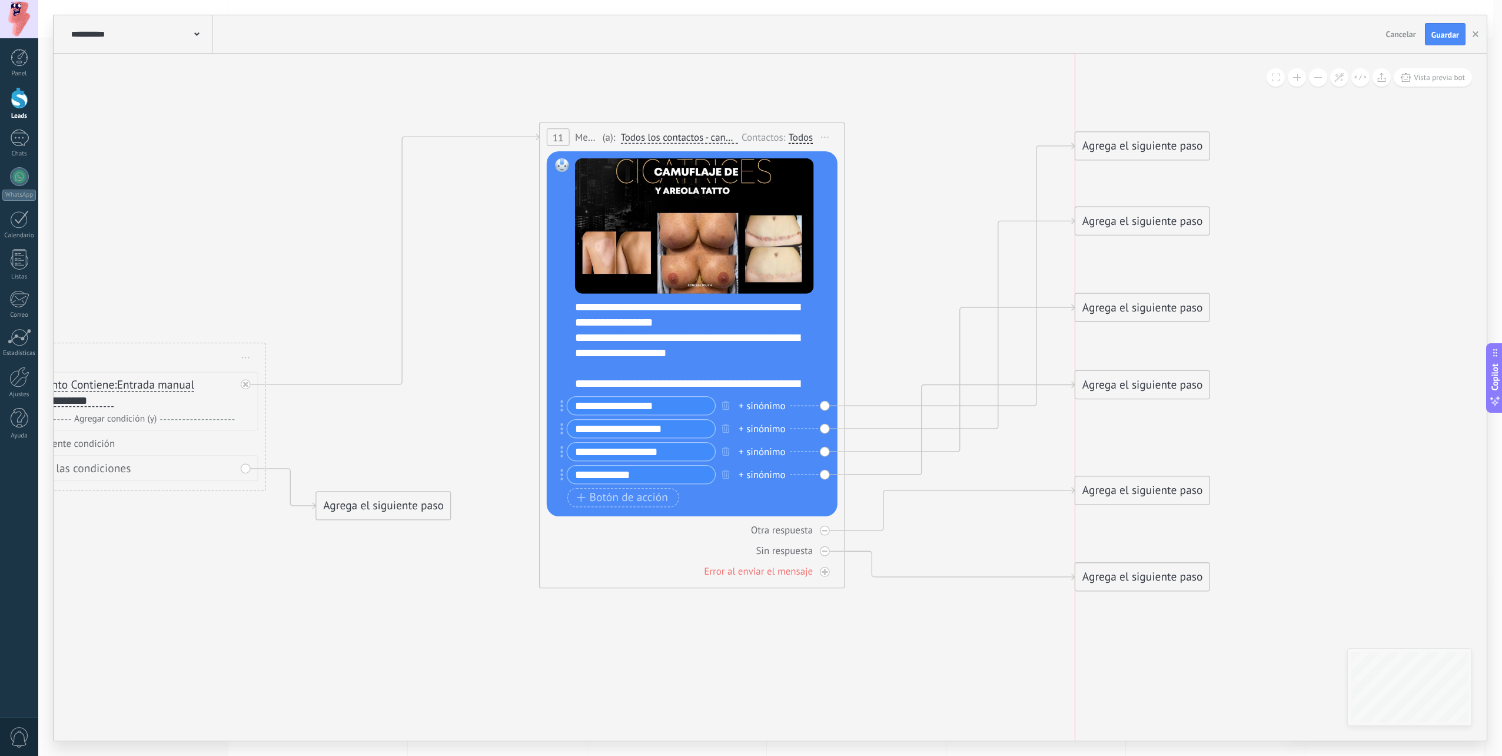
drag, startPoint x: 1112, startPoint y: 475, endPoint x: 1115, endPoint y: 488, distance: 13.9
click at [1115, 488] on div "Agrega el siguiente paso" at bounding box center [1142, 490] width 134 height 25
click at [863, 683] on icon at bounding box center [468, 357] width 2143 height 1234
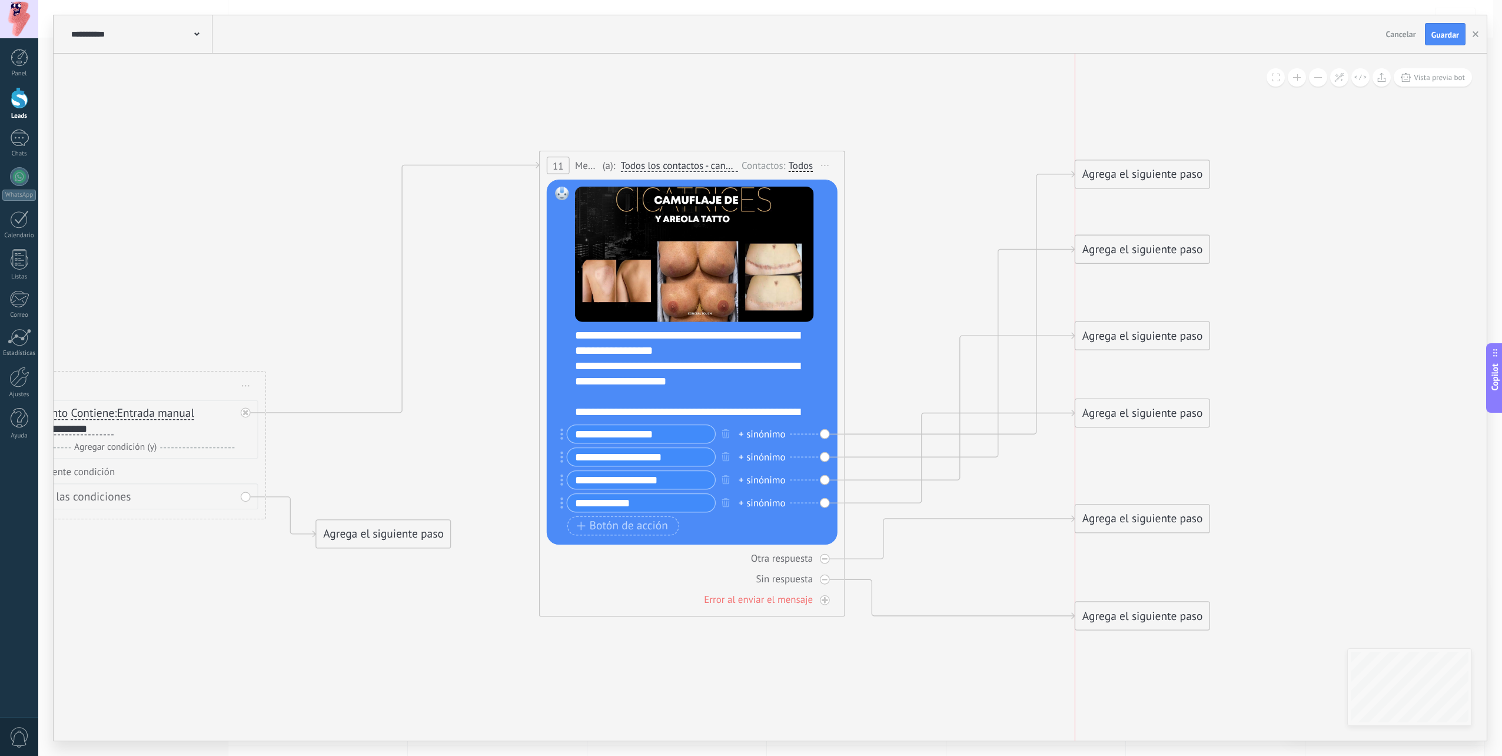
drag, startPoint x: 1111, startPoint y: 603, endPoint x: 1111, endPoint y: 615, distance: 12.4
click at [1111, 615] on div "Agrega el siguiente paso" at bounding box center [1142, 615] width 134 height 25
click at [920, 586] on icon at bounding box center [468, 390] width 2143 height 1245
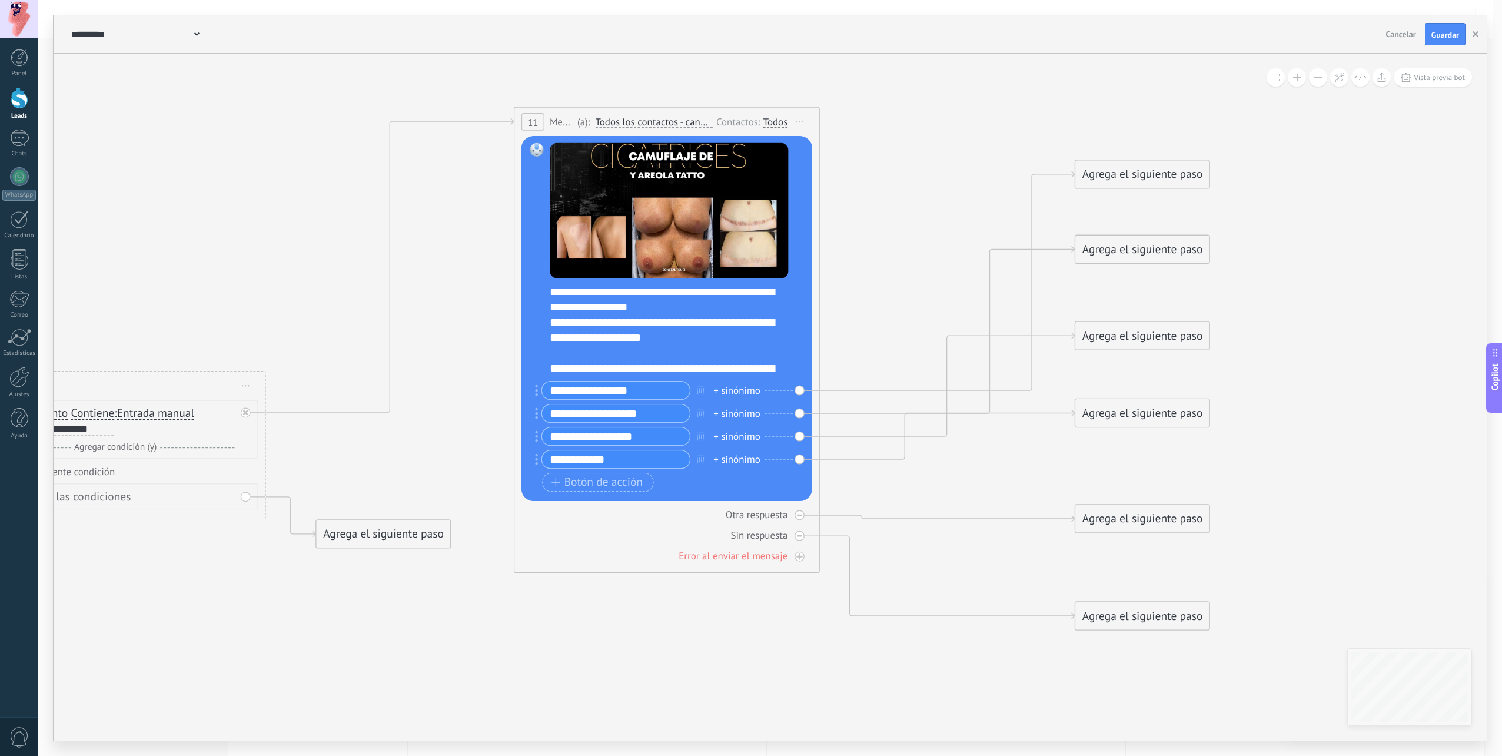
drag, startPoint x: 713, startPoint y: 156, endPoint x: 689, endPoint y: 112, distance: 50.1
click at [689, 112] on div "11 Mensaje ******* (a): Todos los contactos - [PERSON_NAME] seleccionados Todos…" at bounding box center [666, 122] width 304 height 28
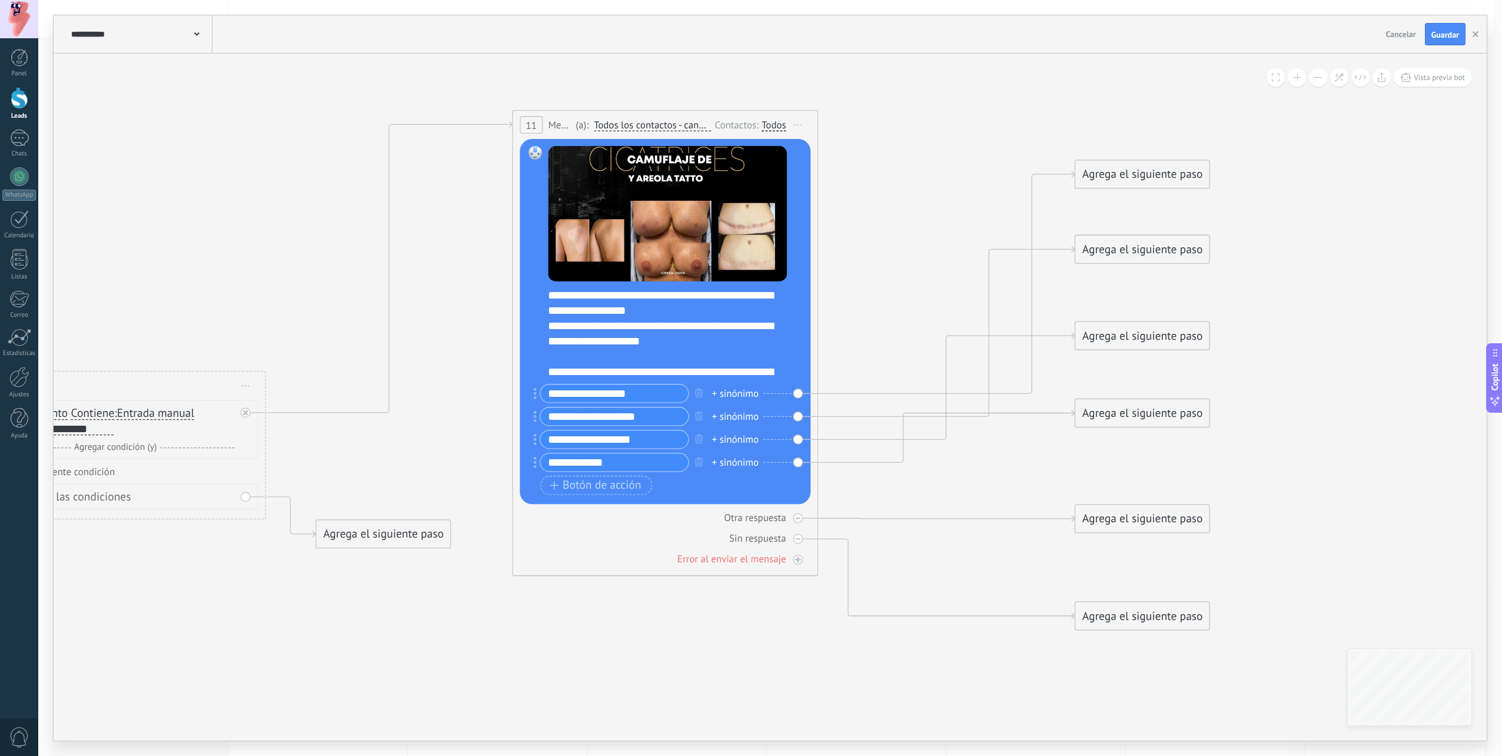
click at [689, 114] on div "11 Mensaje ******* (a): Todos los contactos - [PERSON_NAME] seleccionados Todos…" at bounding box center [665, 125] width 304 height 28
drag, startPoint x: 1119, startPoint y: 407, endPoint x: 1114, endPoint y: 456, distance: 49.1
click at [1114, 456] on div "Agrega el siguiente paso" at bounding box center [1142, 461] width 134 height 25
click at [1224, 411] on icon at bounding box center [468, 370] width 2143 height 1285
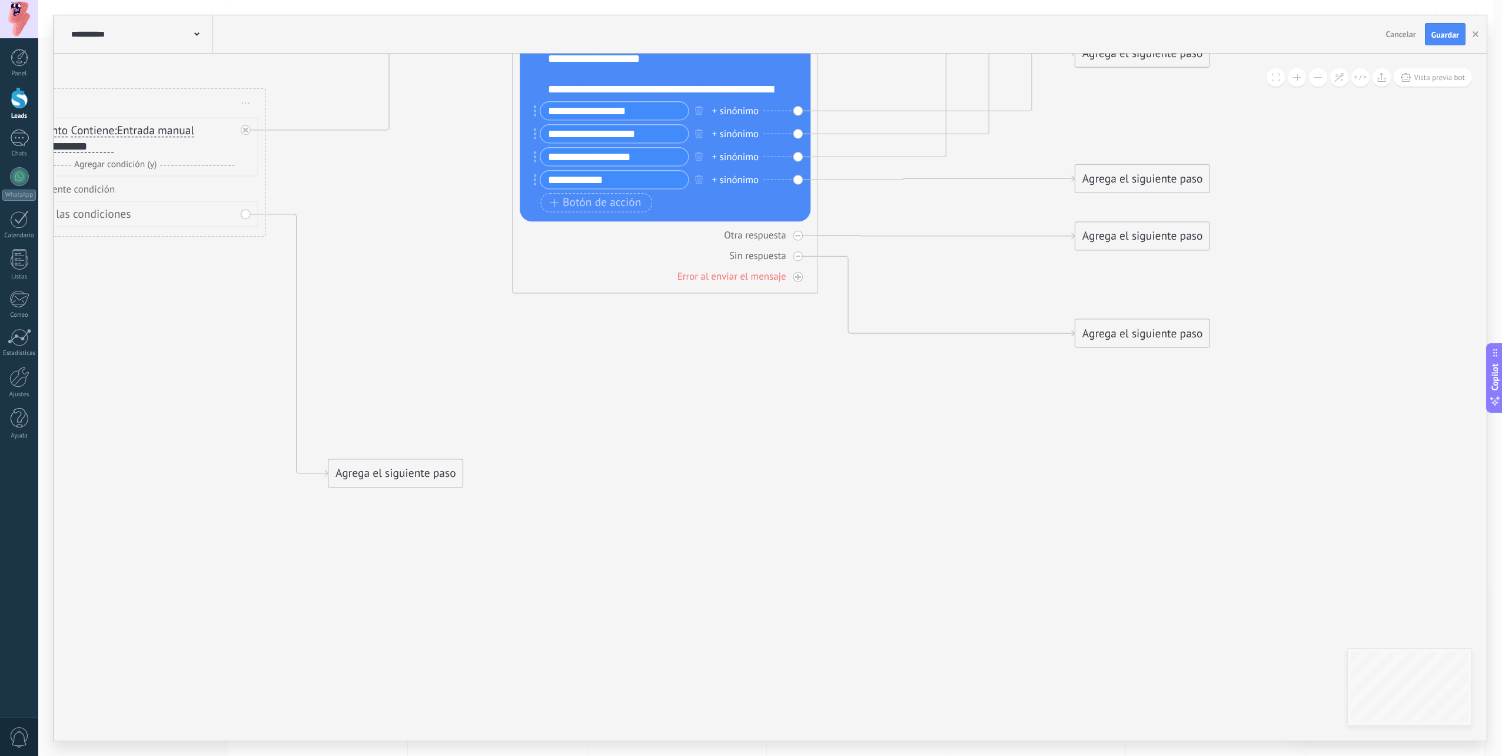
drag, startPoint x: 404, startPoint y: 254, endPoint x: 417, endPoint y: 477, distance: 222.8
click at [417, 477] on div "Agrega el siguiente paso" at bounding box center [395, 473] width 134 height 25
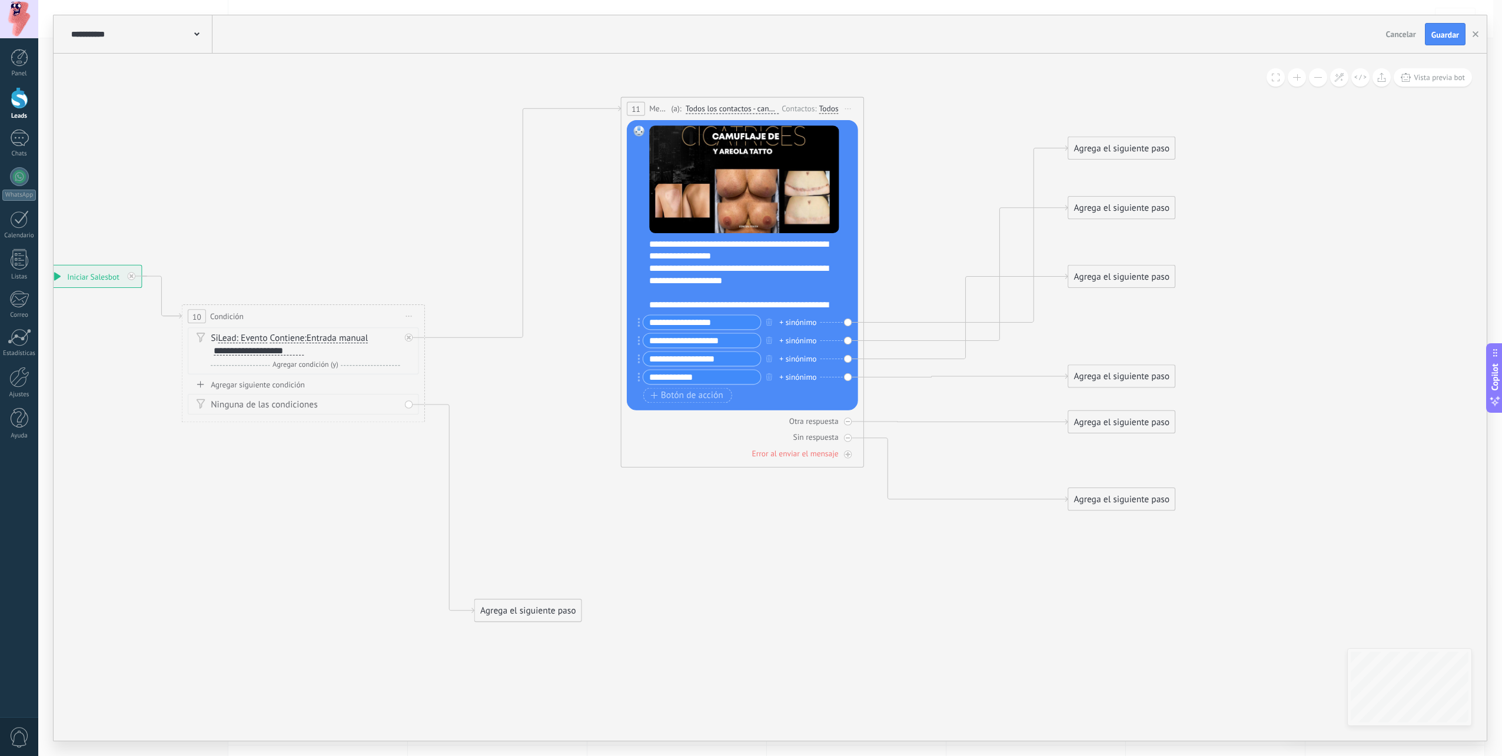
drag, startPoint x: 1048, startPoint y: 201, endPoint x: 903, endPoint y: 253, distance: 154.0
click at [903, 253] on icon at bounding box center [586, 359] width 1703 height 1133
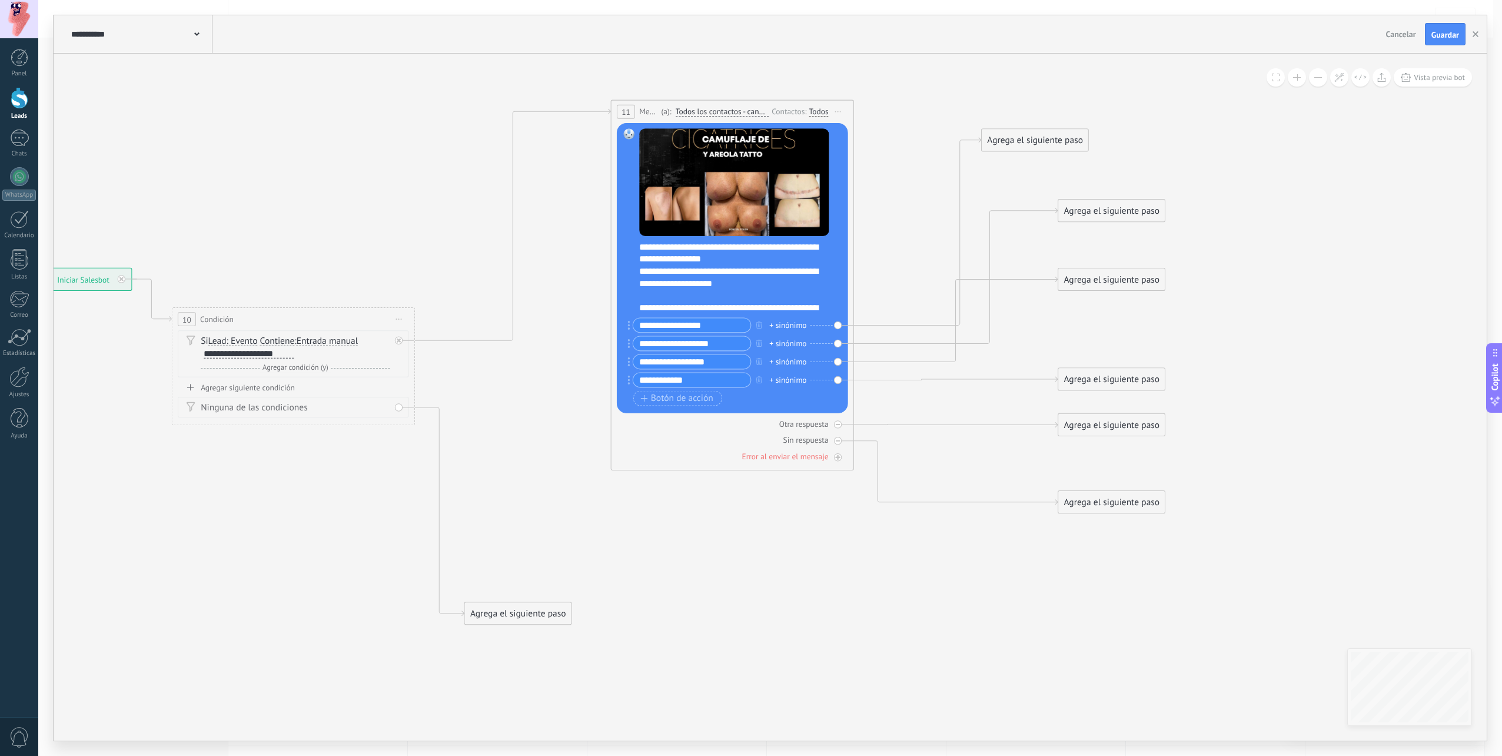
drag, startPoint x: 1169, startPoint y: 144, endPoint x: 1027, endPoint y: 137, distance: 142.6
click at [1027, 137] on div "Agrega el siguiente paso" at bounding box center [1035, 140] width 107 height 20
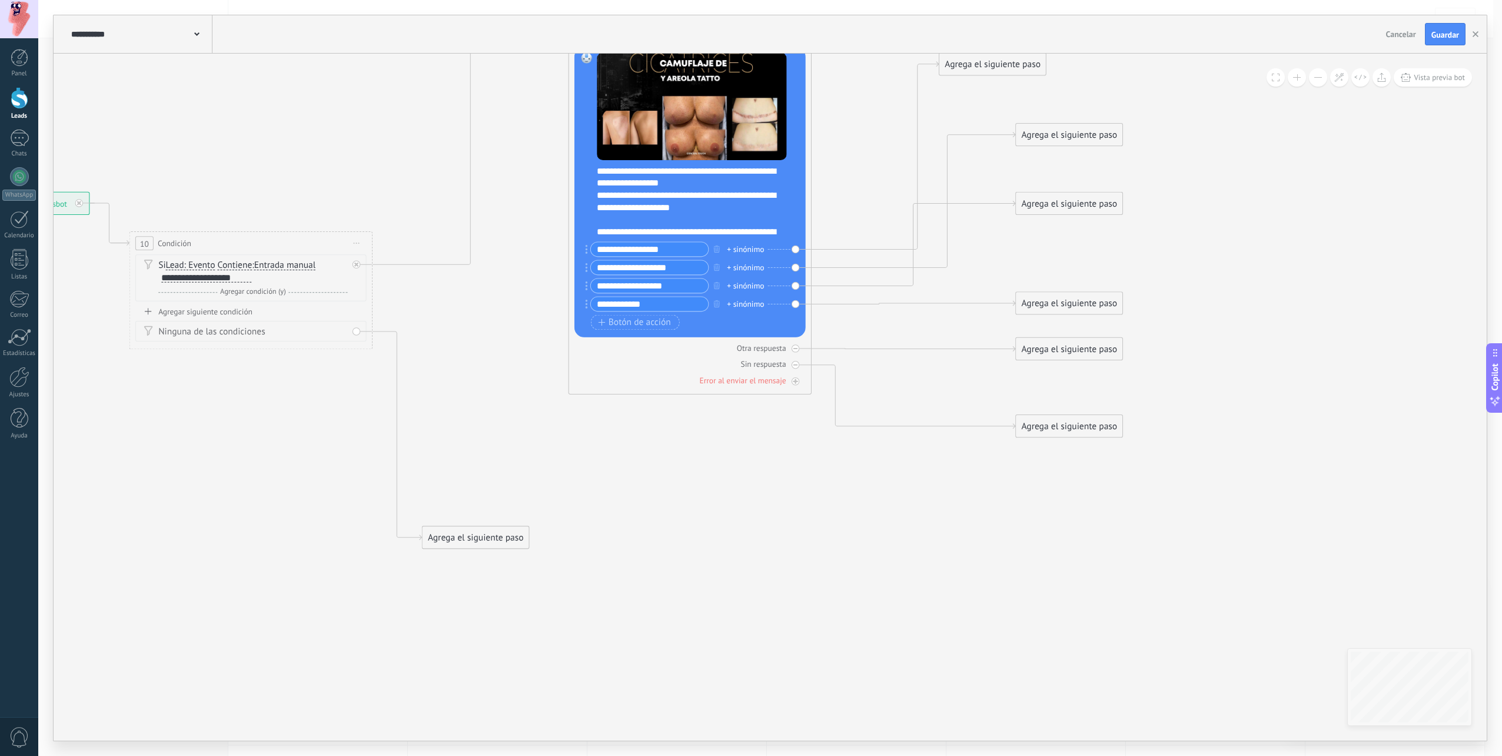
drag, startPoint x: 1105, startPoint y: 489, endPoint x: 1063, endPoint y: 413, distance: 86.9
click at [1063, 413] on icon at bounding box center [533, 286] width 1703 height 1133
drag, startPoint x: 1063, startPoint y: 424, endPoint x: 1079, endPoint y: 602, distance: 178.5
click at [1079, 599] on div "Agrega el siguiente paso" at bounding box center [1084, 589] width 107 height 20
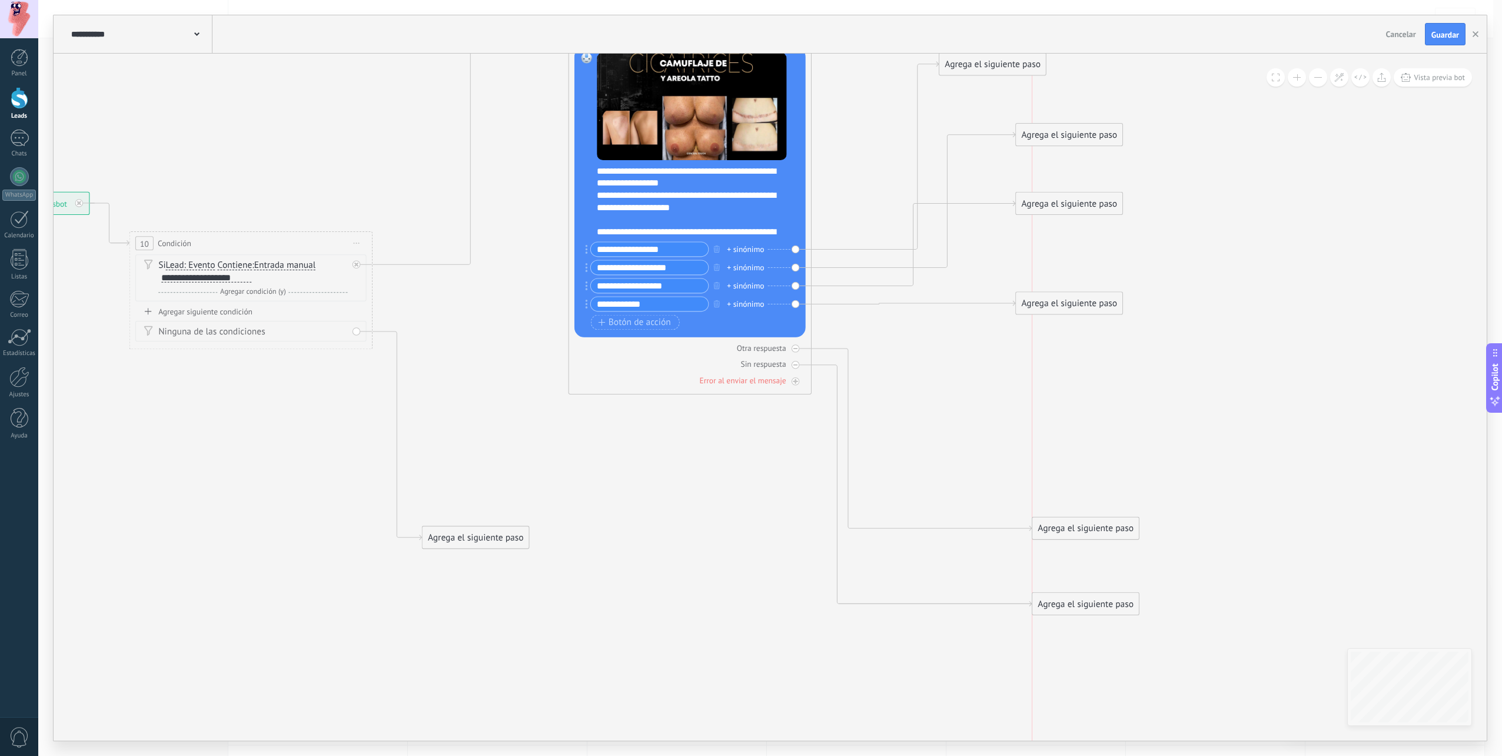
drag, startPoint x: 1057, startPoint y: 357, endPoint x: 1074, endPoint y: 529, distance: 172.1
click at [1074, 529] on div "Agrega el siguiente paso" at bounding box center [1085, 529] width 107 height 20
drag, startPoint x: 1068, startPoint y: 303, endPoint x: 1082, endPoint y: 464, distance: 162.5
click at [1082, 464] on div "Agrega el siguiente paso" at bounding box center [1085, 465] width 107 height 20
drag, startPoint x: 1069, startPoint y: 206, endPoint x: 1089, endPoint y: 423, distance: 218.0
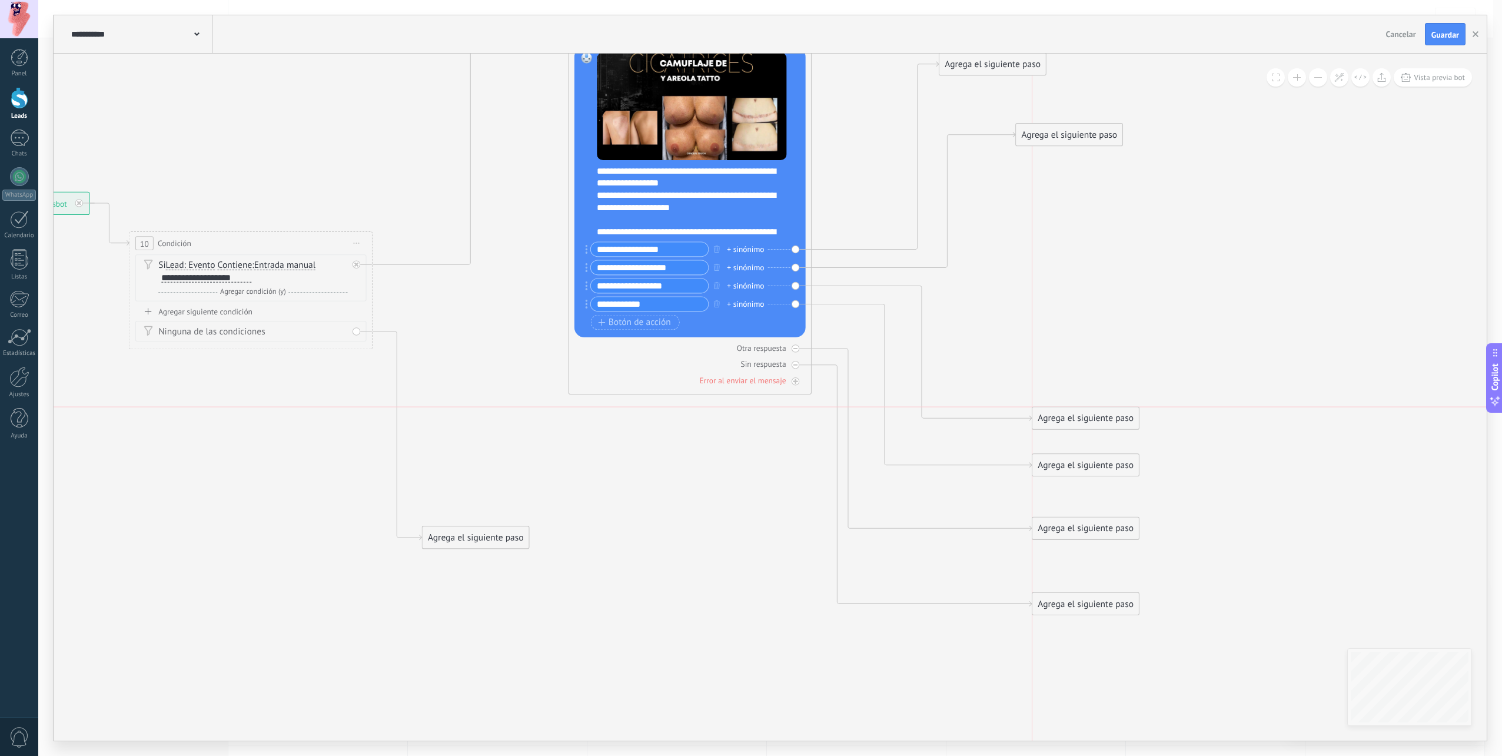
click at [1089, 423] on div "Agrega el siguiente paso" at bounding box center [1085, 418] width 107 height 20
drag, startPoint x: 1052, startPoint y: 134, endPoint x: 1066, endPoint y: 356, distance: 222.4
click at [1066, 356] on div "Agrega el siguiente paso" at bounding box center [1085, 356] width 107 height 20
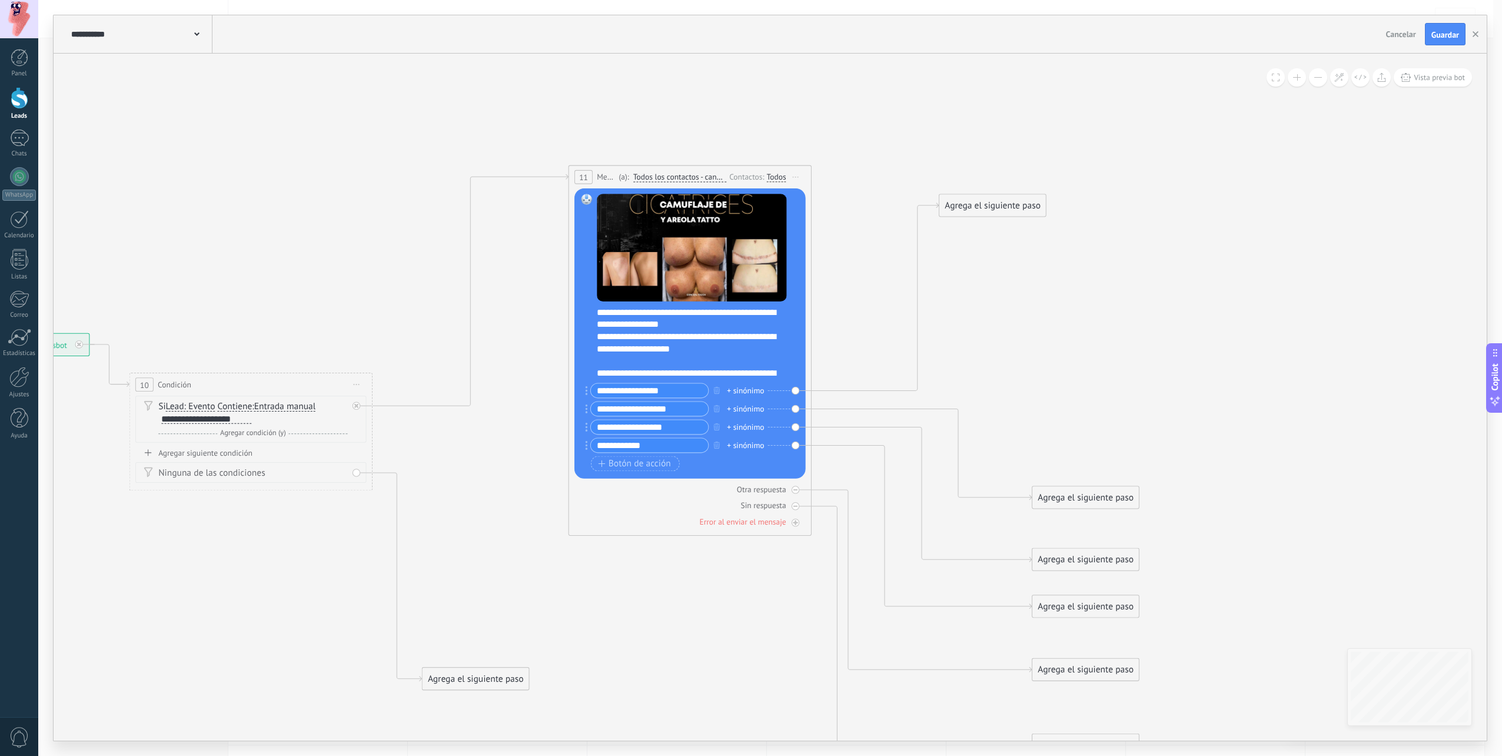
click at [1011, 201] on div "Agrega el siguiente paso" at bounding box center [992, 205] width 107 height 20
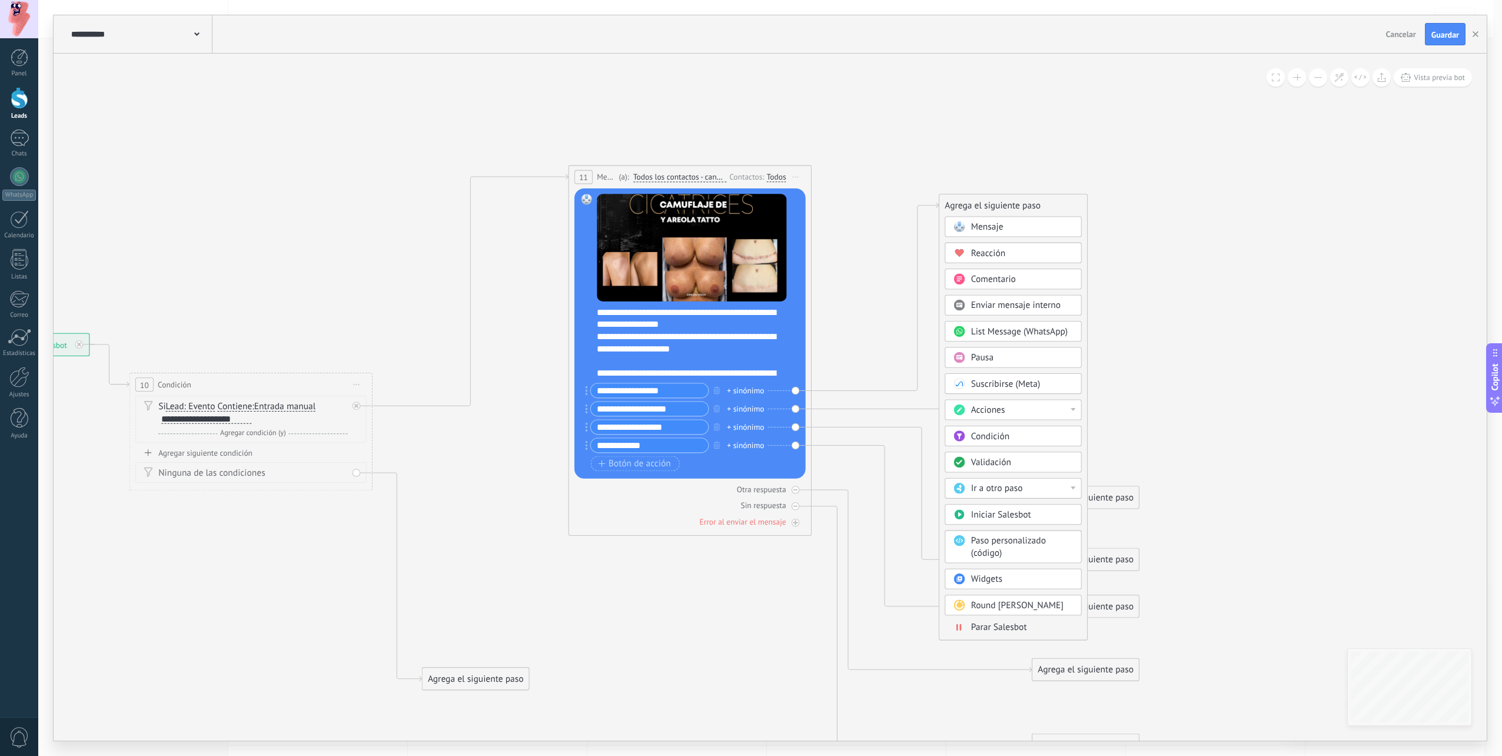
click at [995, 230] on span "Mensaje" at bounding box center [987, 227] width 32 height 12
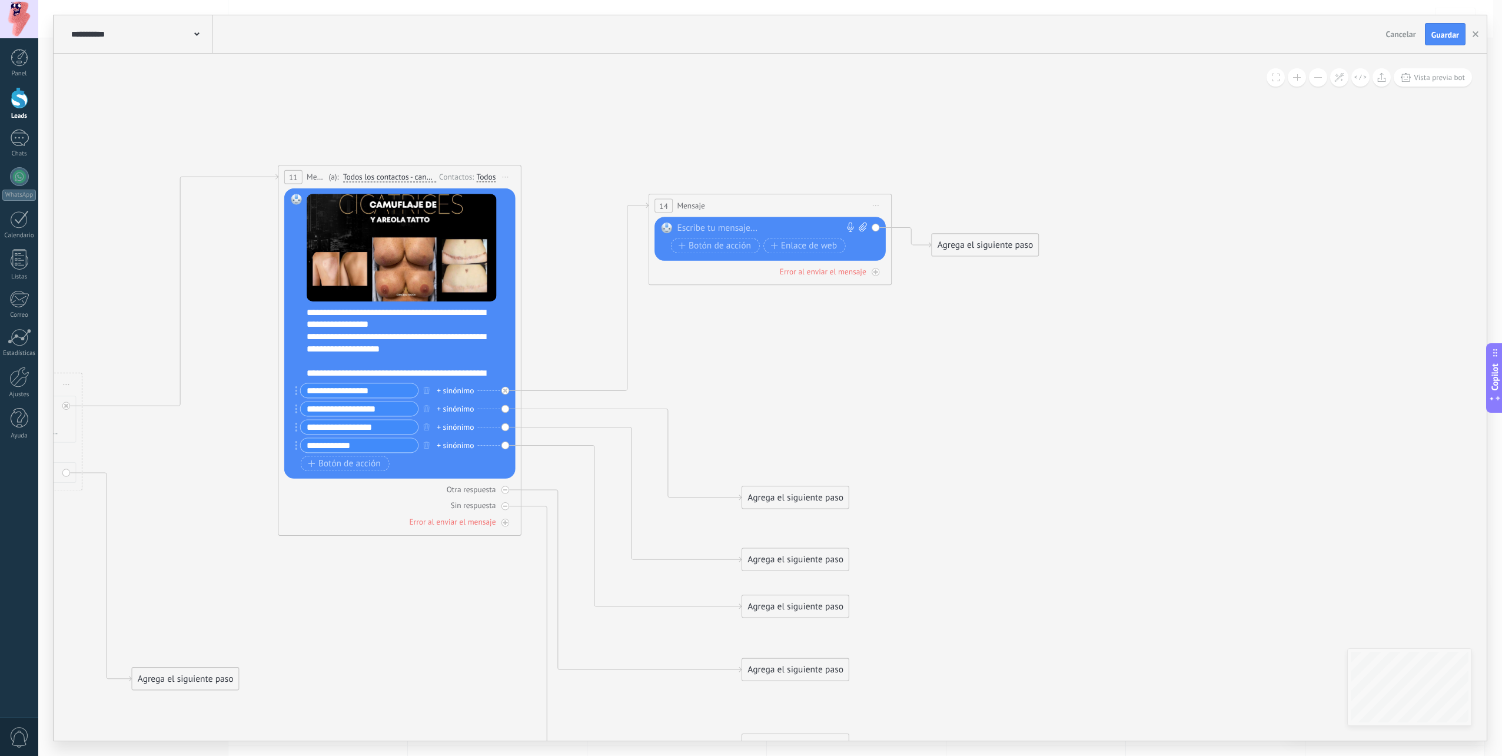
click at [863, 229] on icon at bounding box center [863, 226] width 8 height 9
click input "Subir" at bounding box center [0, 0] width 0 height 0
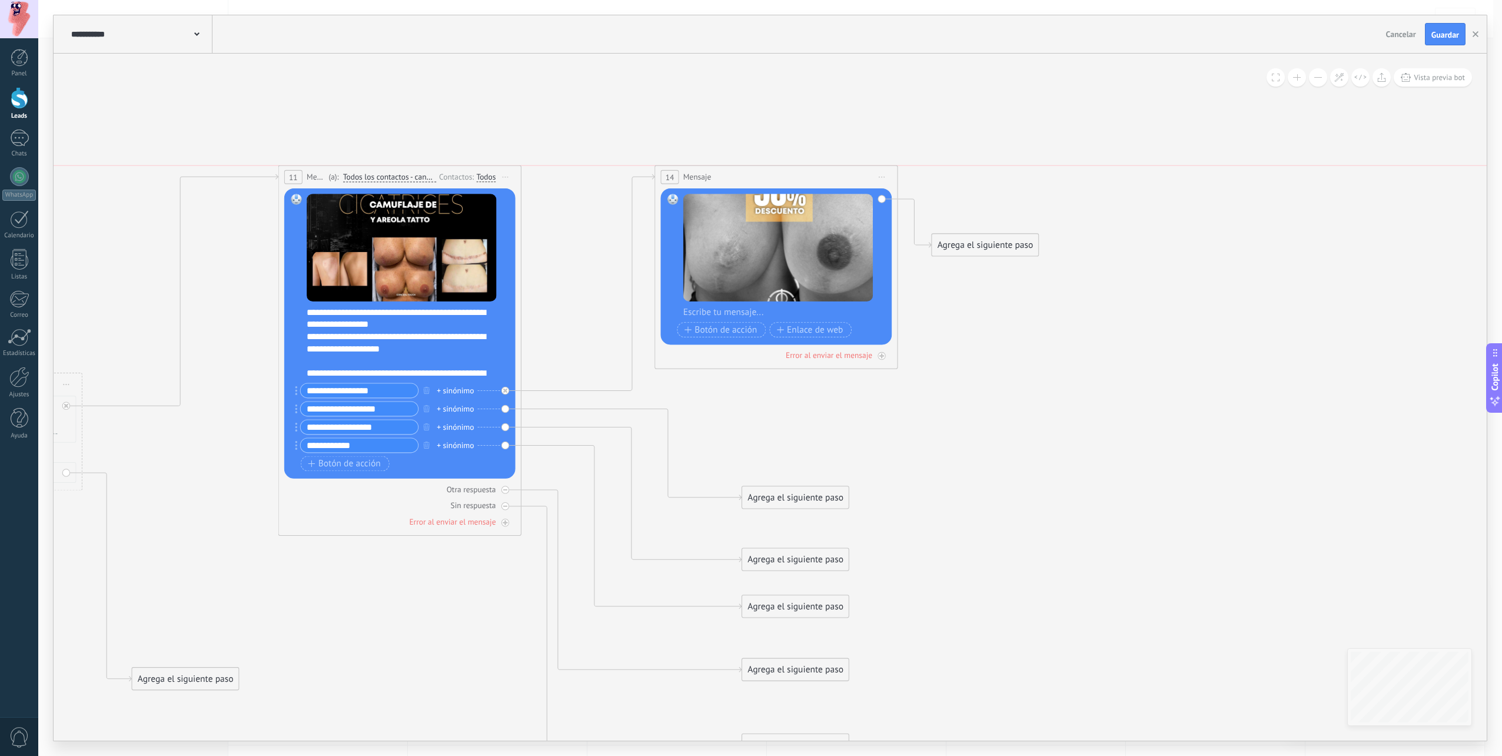
drag, startPoint x: 723, startPoint y: 197, endPoint x: 729, endPoint y: 167, distance: 30.7
click at [729, 167] on div "14 Mensaje ******* (a): Todos los contactos - [PERSON_NAME] seleccionados Todos…" at bounding box center [776, 177] width 242 height 22
click at [720, 316] on div at bounding box center [784, 312] width 202 height 12
paste div
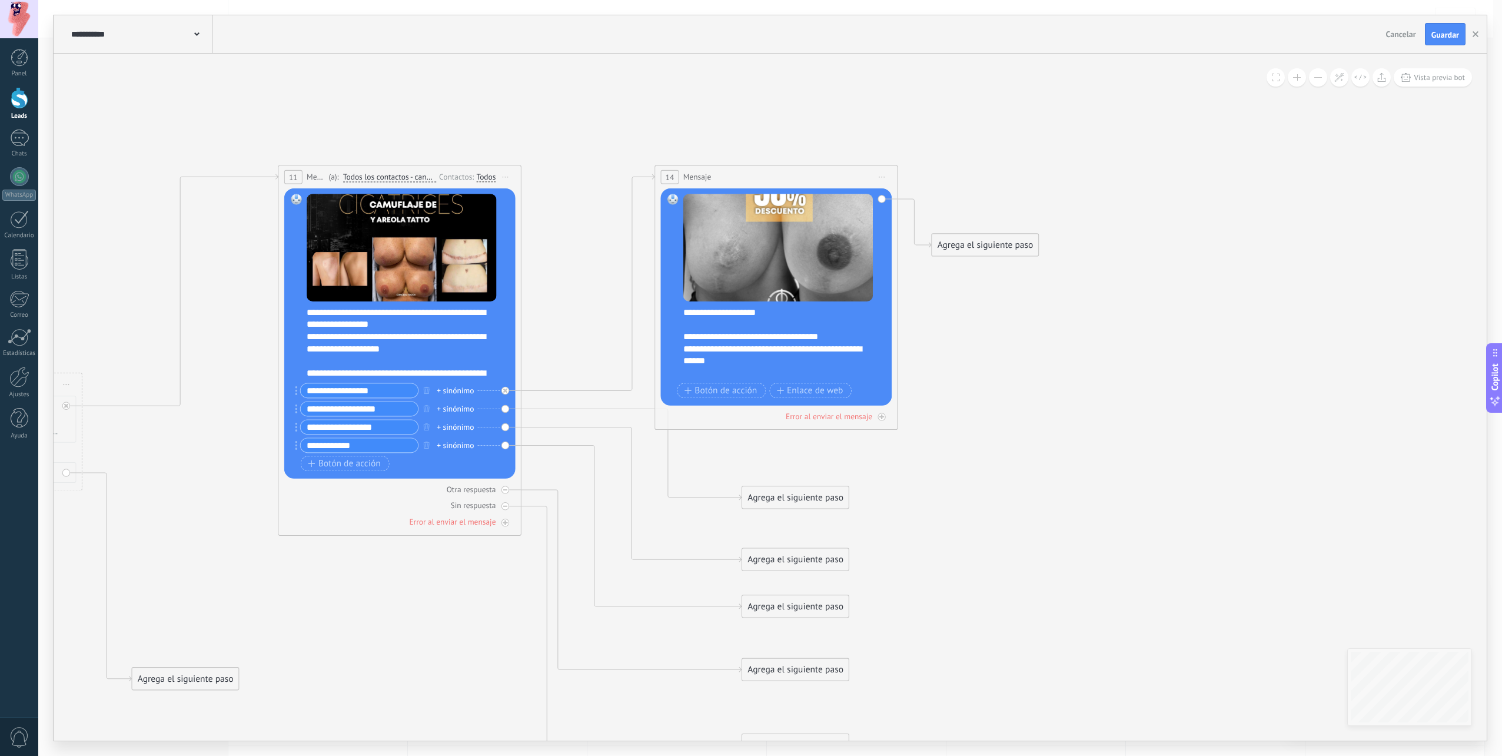
click at [960, 386] on icon at bounding box center [347, 460] width 1910 height 1199
click at [601, 174] on icon at bounding box center [347, 460] width 1910 height 1199
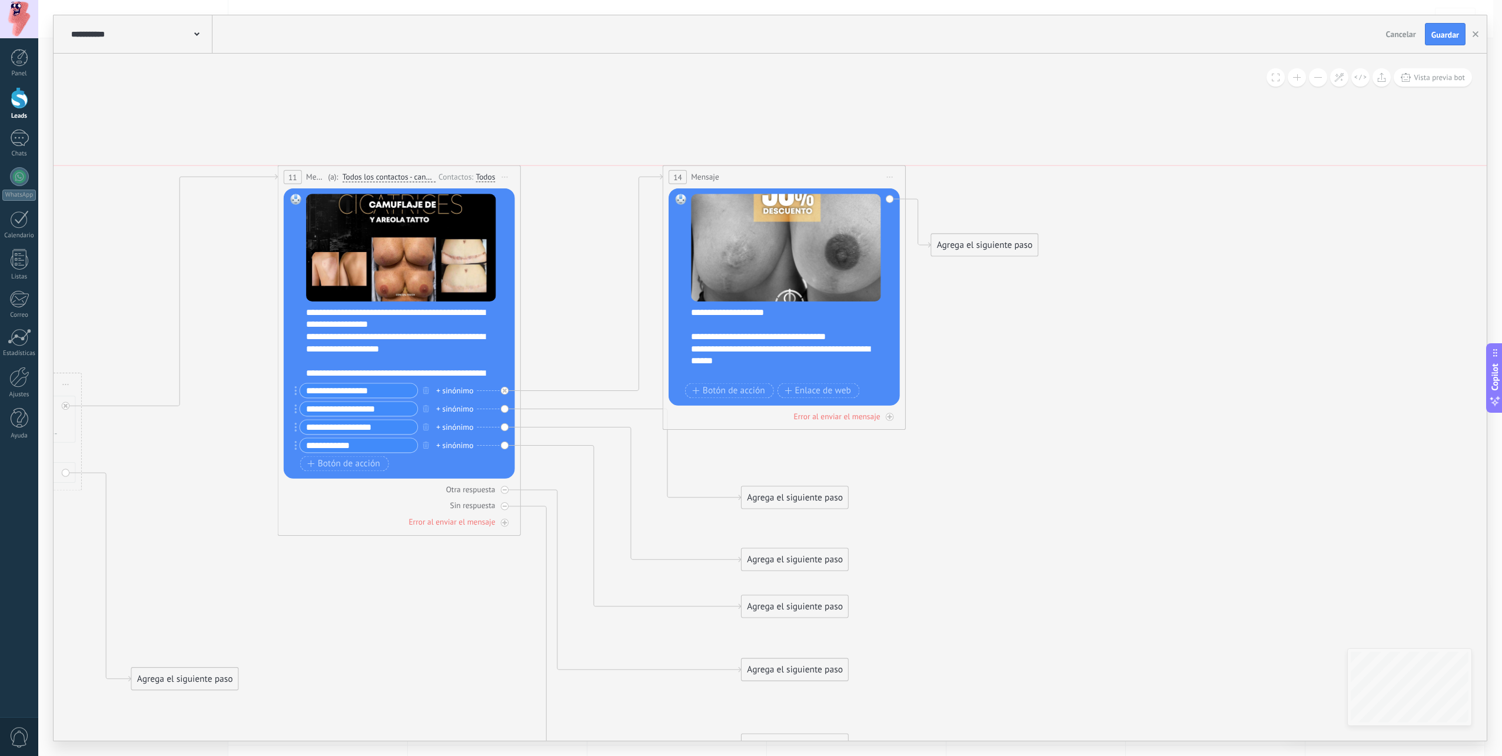
drag, startPoint x: 805, startPoint y: 164, endPoint x: 812, endPoint y: 175, distance: 13.4
click at [812, 175] on div "14 Mensaje ******* (a): Todos los contactos - [PERSON_NAME] seleccionados Todos…" at bounding box center [784, 177] width 242 height 22
click at [766, 373] on div at bounding box center [786, 373] width 190 height 12
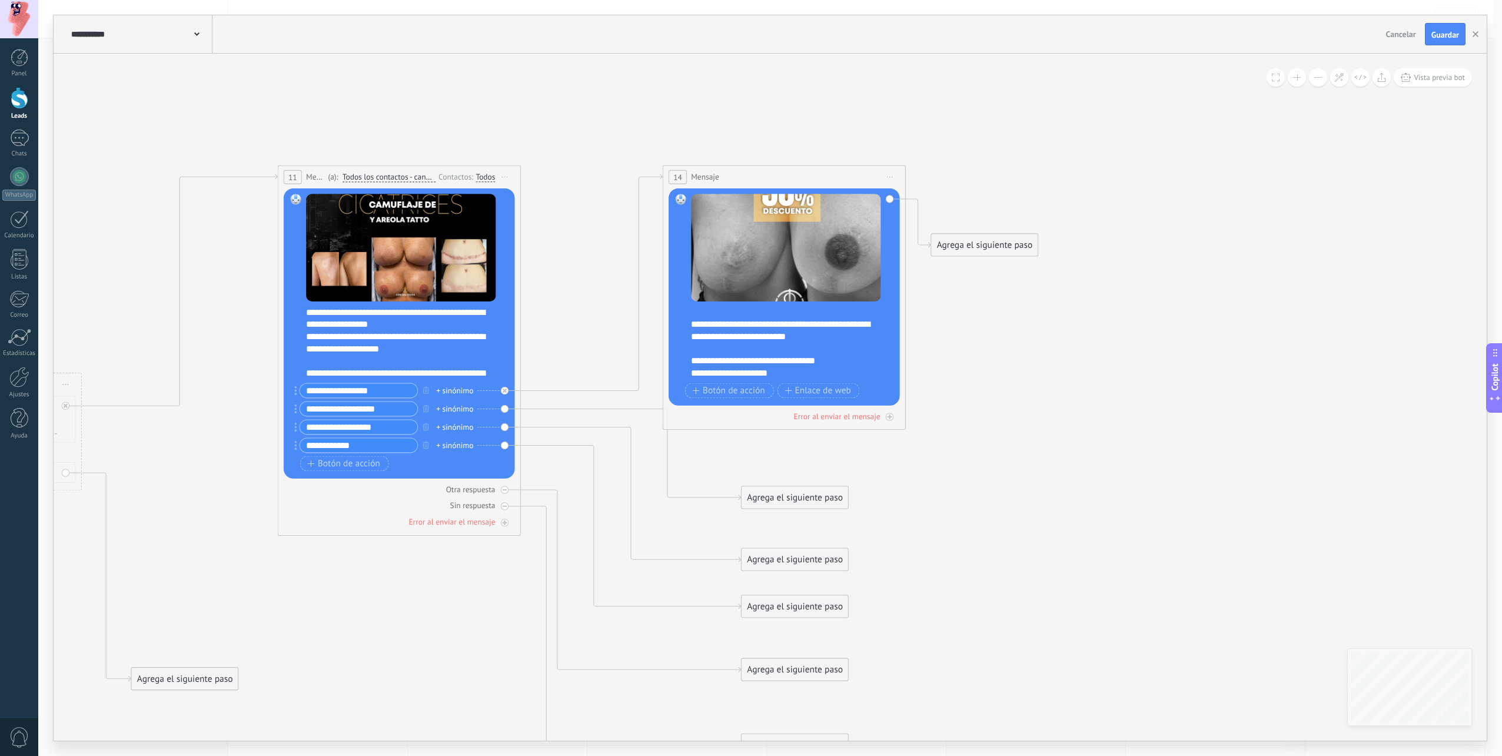
click at [839, 479] on icon at bounding box center [346, 460] width 1910 height 1199
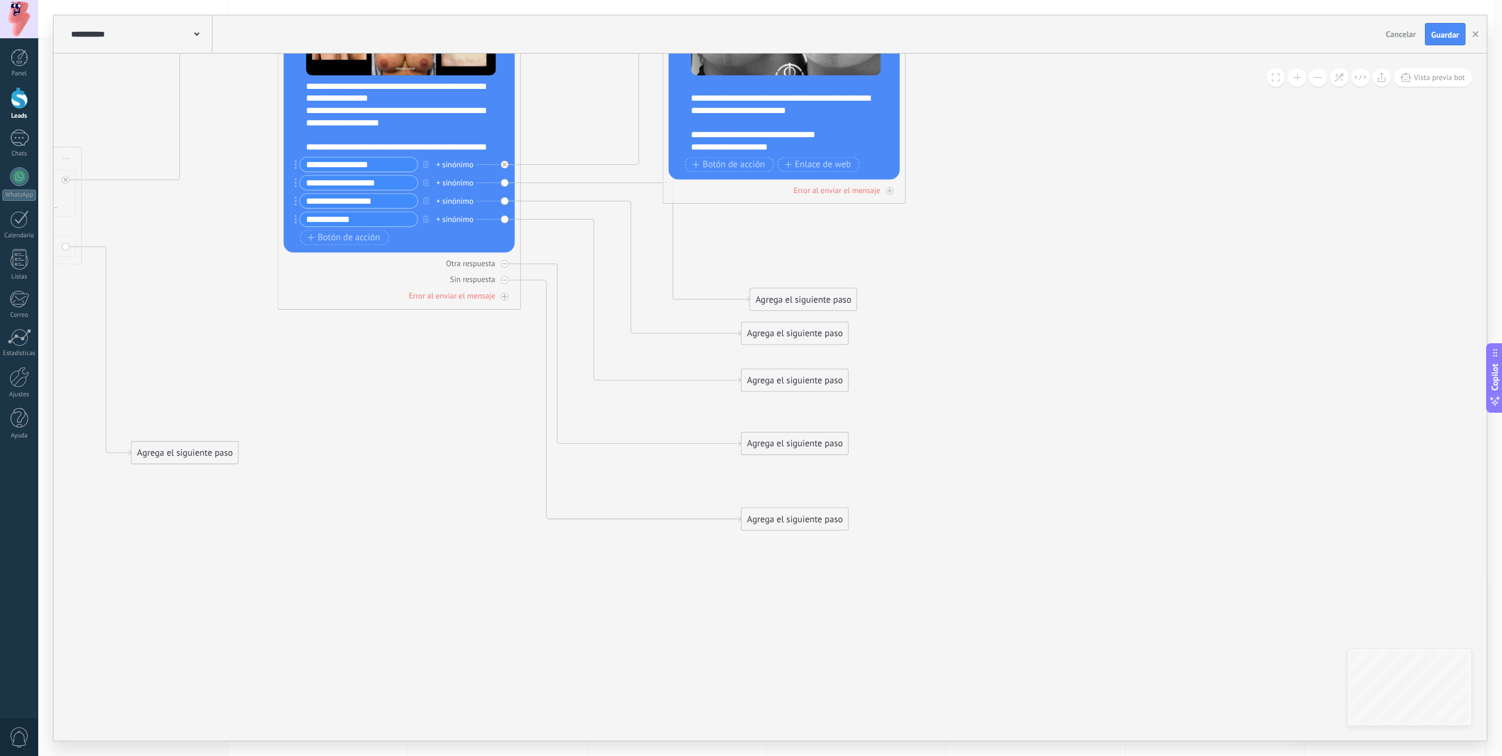
drag, startPoint x: 781, startPoint y: 271, endPoint x: 790, endPoint y: 297, distance: 26.8
click at [790, 297] on div "Agrega el siguiente paso" at bounding box center [803, 300] width 107 height 20
drag, startPoint x: 826, startPoint y: 589, endPoint x: 827, endPoint y: 633, distance: 44.2
click at [827, 633] on div "Agrega el siguiente paso" at bounding box center [795, 634] width 107 height 20
drag, startPoint x: 777, startPoint y: 443, endPoint x: 773, endPoint y: 578, distance: 135.4
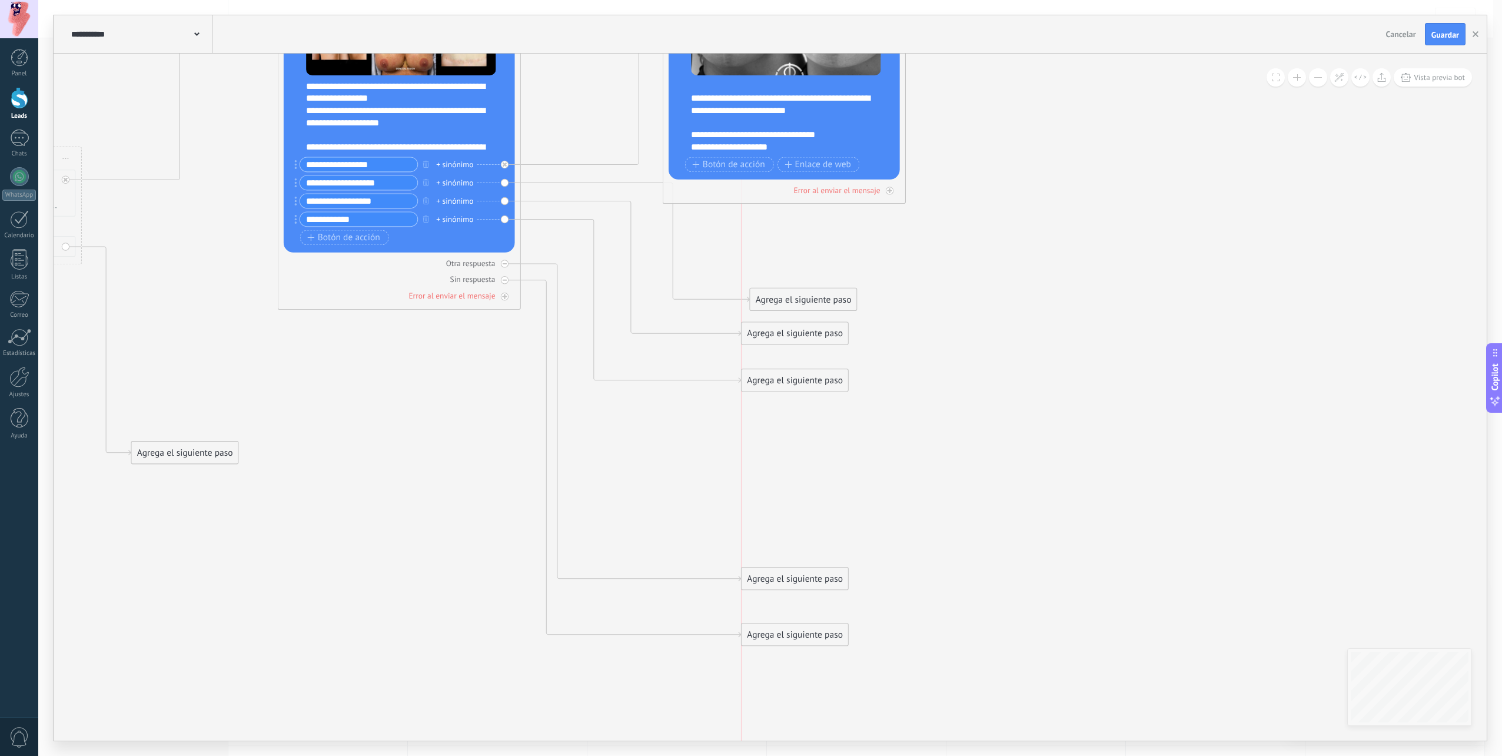
click at [773, 578] on div "Agrega el siguiente paso" at bounding box center [795, 579] width 107 height 20
drag, startPoint x: 784, startPoint y: 424, endPoint x: 786, endPoint y: 520, distance: 96.5
click at [786, 520] on div "Agrega el siguiente paso" at bounding box center [795, 520] width 107 height 20
drag, startPoint x: 792, startPoint y: 330, endPoint x: 795, endPoint y: 467, distance: 137.2
click at [795, 467] on div "Agrega el siguiente paso" at bounding box center [795, 470] width 107 height 20
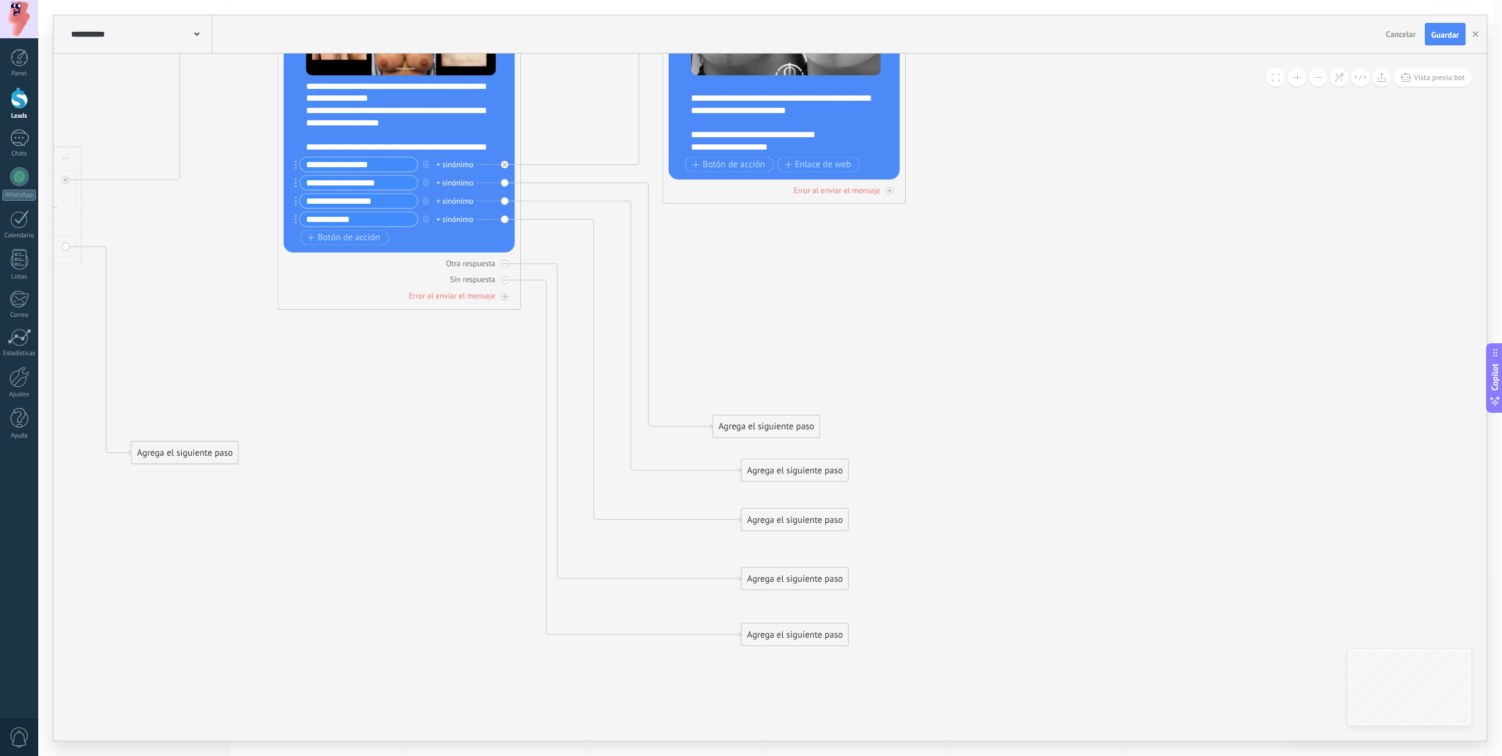
drag, startPoint x: 804, startPoint y: 295, endPoint x: 767, endPoint y: 423, distance: 133.0
click at [767, 423] on div "Agrega el siguiente paso" at bounding box center [766, 427] width 107 height 20
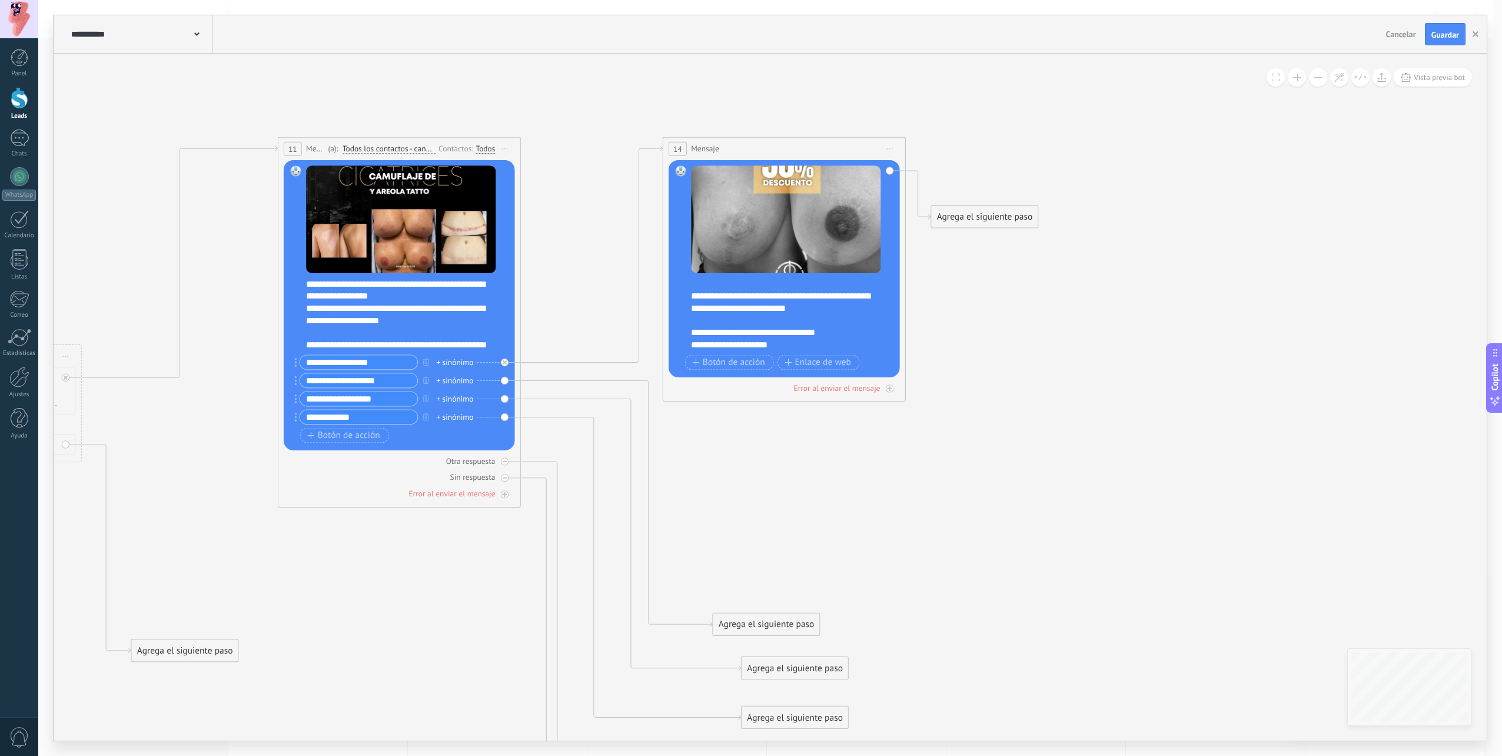
click at [752, 284] on div at bounding box center [786, 284] width 190 height 12
click at [755, 283] on div "**********" at bounding box center [792, 314] width 202 height 73
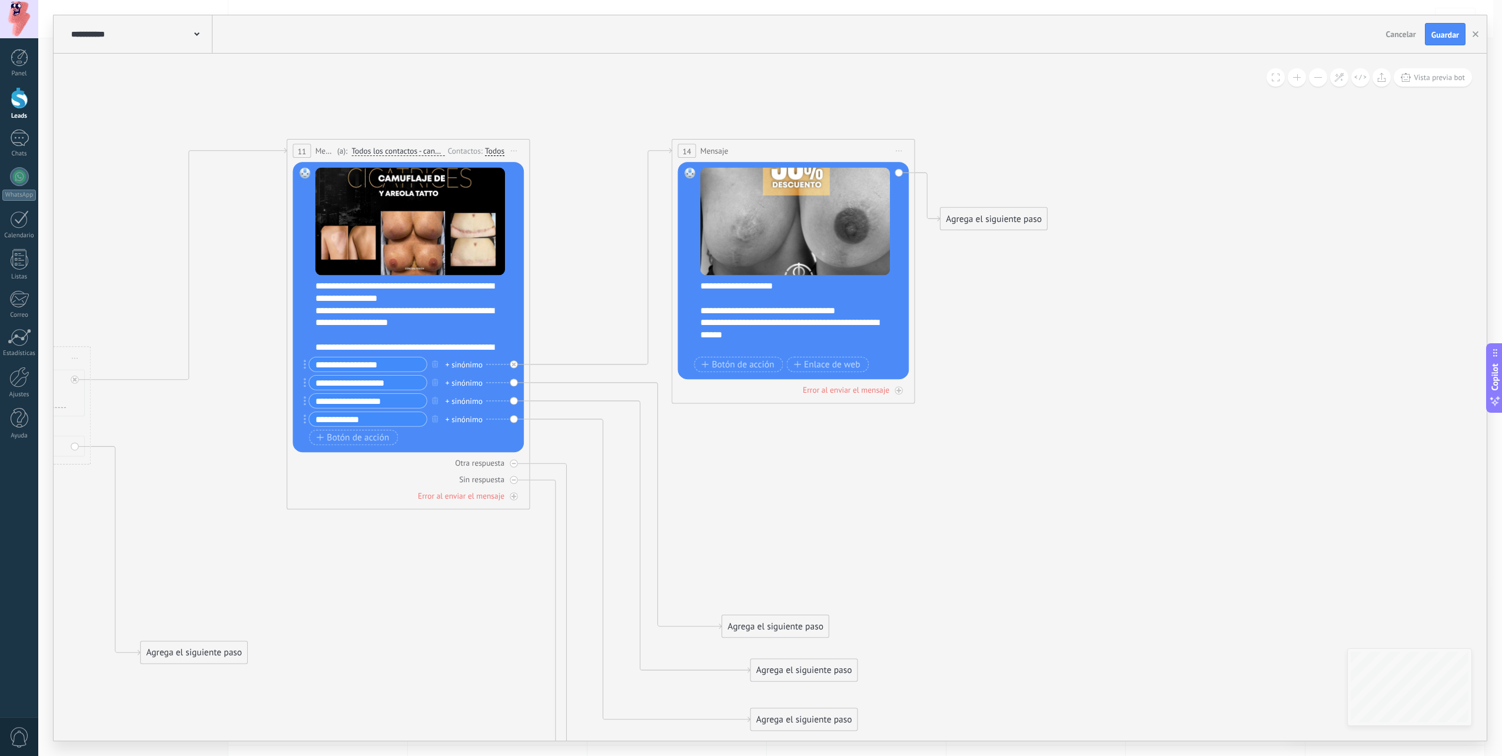
scroll to position [59, 0]
click at [800, 311] on span "**********" at bounding box center [789, 303] width 179 height 21
click at [856, 335] on div "**********" at bounding box center [790, 334] width 181 height 12
click at [952, 368] on icon at bounding box center [356, 492] width 1910 height 1315
click at [739, 367] on span "Botón de acción" at bounding box center [738, 365] width 73 height 10
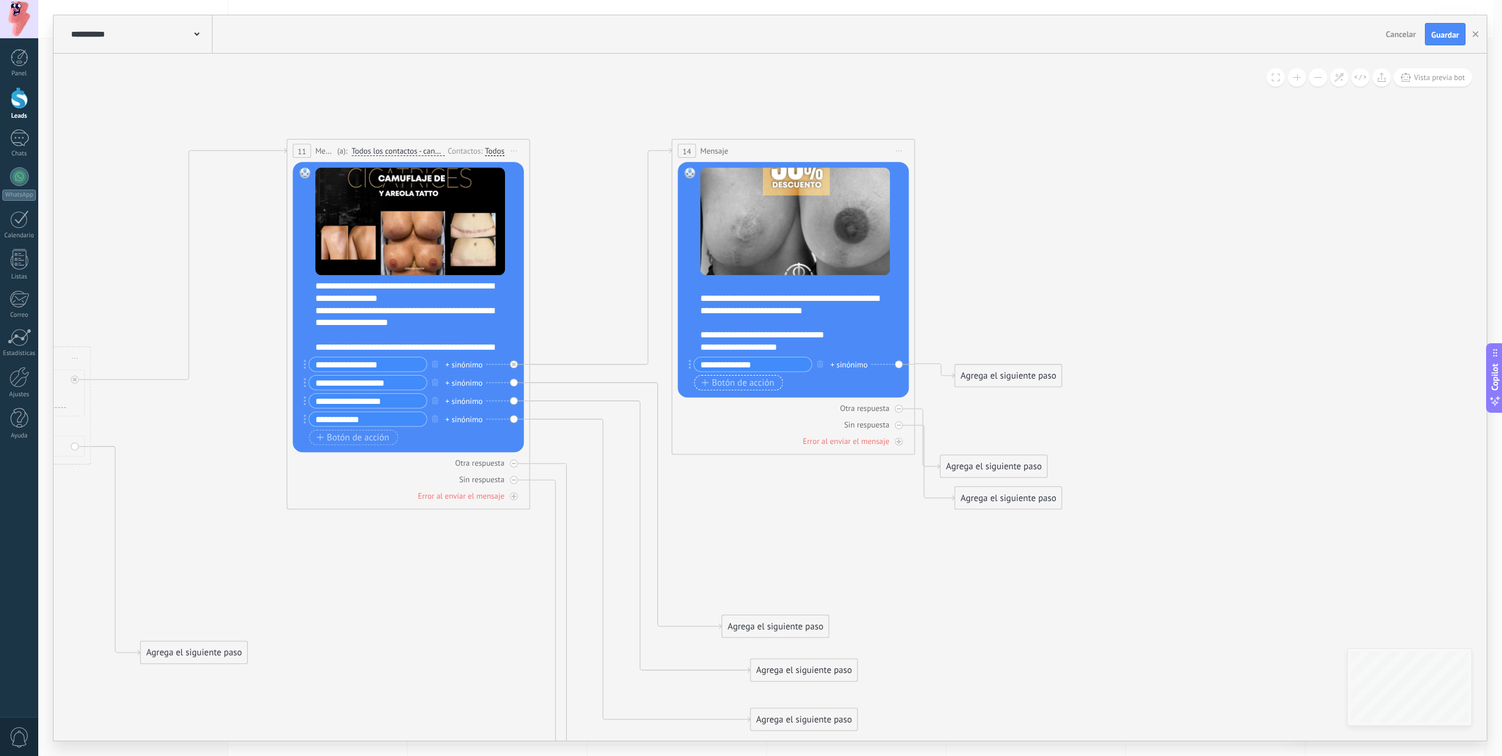
type input "**********"
click at [739, 381] on span "Botón de acción" at bounding box center [738, 383] width 73 height 10
type input "**********"
click at [713, 367] on input "**********" at bounding box center [752, 364] width 117 height 14
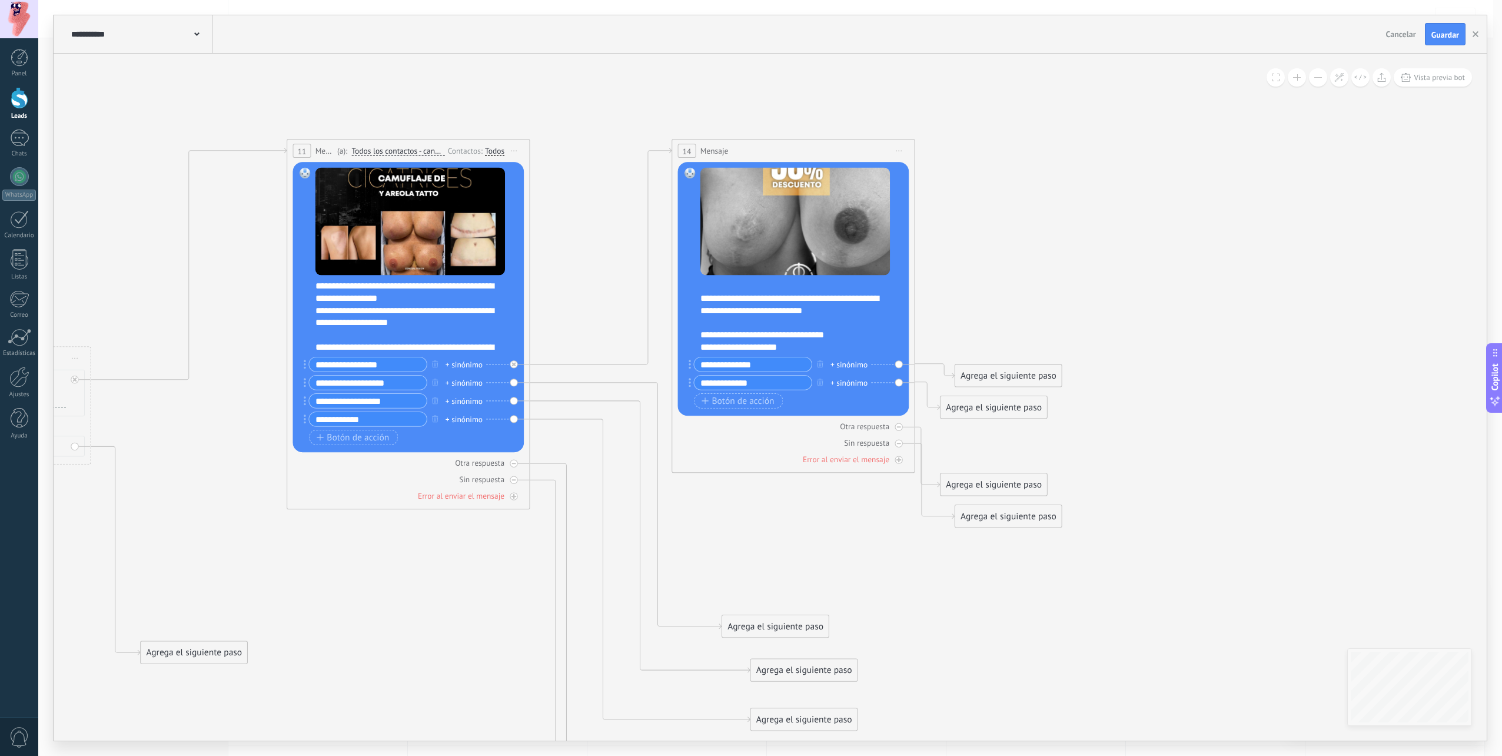
click at [759, 534] on icon at bounding box center [363, 492] width 1924 height 1315
click at [731, 361] on input "**********" at bounding box center [752, 364] width 117 height 14
click at [749, 526] on icon at bounding box center [363, 492] width 1924 height 1315
click at [753, 365] on input "**********" at bounding box center [752, 364] width 117 height 14
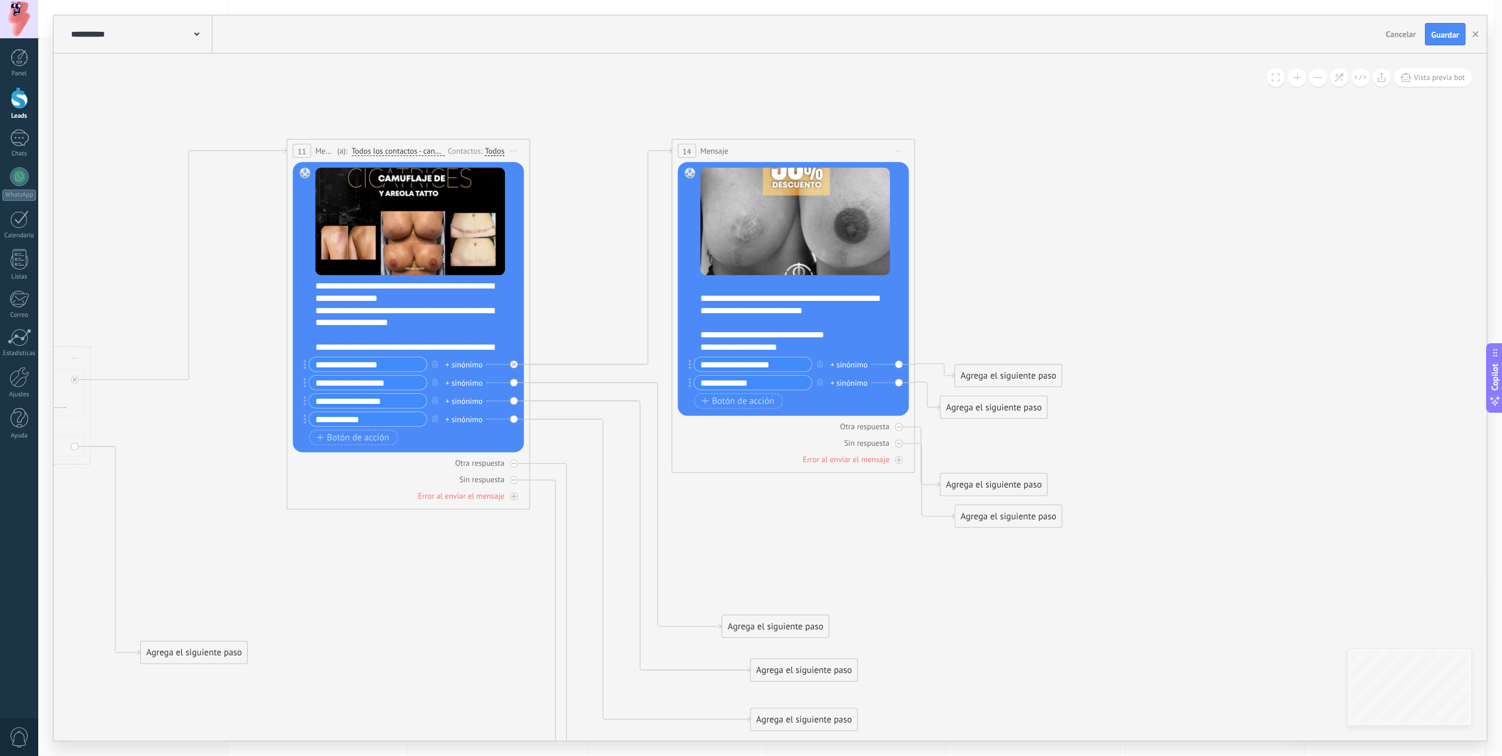
type input "**********"
click at [756, 520] on icon at bounding box center [363, 492] width 1924 height 1315
click at [827, 524] on icon at bounding box center [363, 492] width 1924 height 1315
click at [754, 385] on input "**********" at bounding box center [752, 382] width 117 height 14
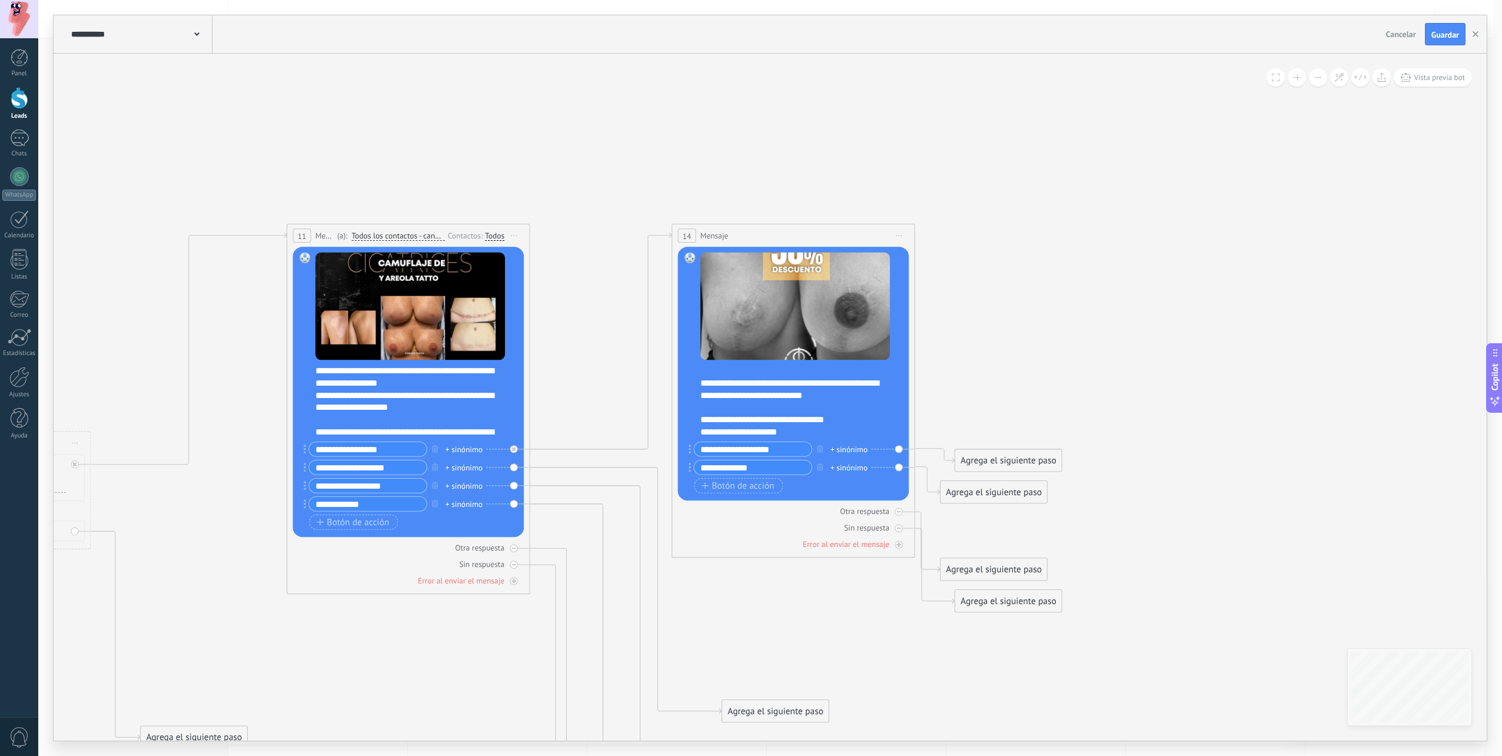
click at [782, 602] on icon at bounding box center [363, 576] width 1924 height 1315
drag, startPoint x: 1010, startPoint y: 460, endPoint x: 1035, endPoint y: 317, distance: 144.7
click at [1035, 317] on div "Agrega el siguiente paso" at bounding box center [1033, 318] width 107 height 20
drag, startPoint x: 996, startPoint y: 491, endPoint x: 1094, endPoint y: 383, distance: 146.2
click at [1094, 383] on div "Agrega el siguiente paso" at bounding box center [1089, 384] width 107 height 20
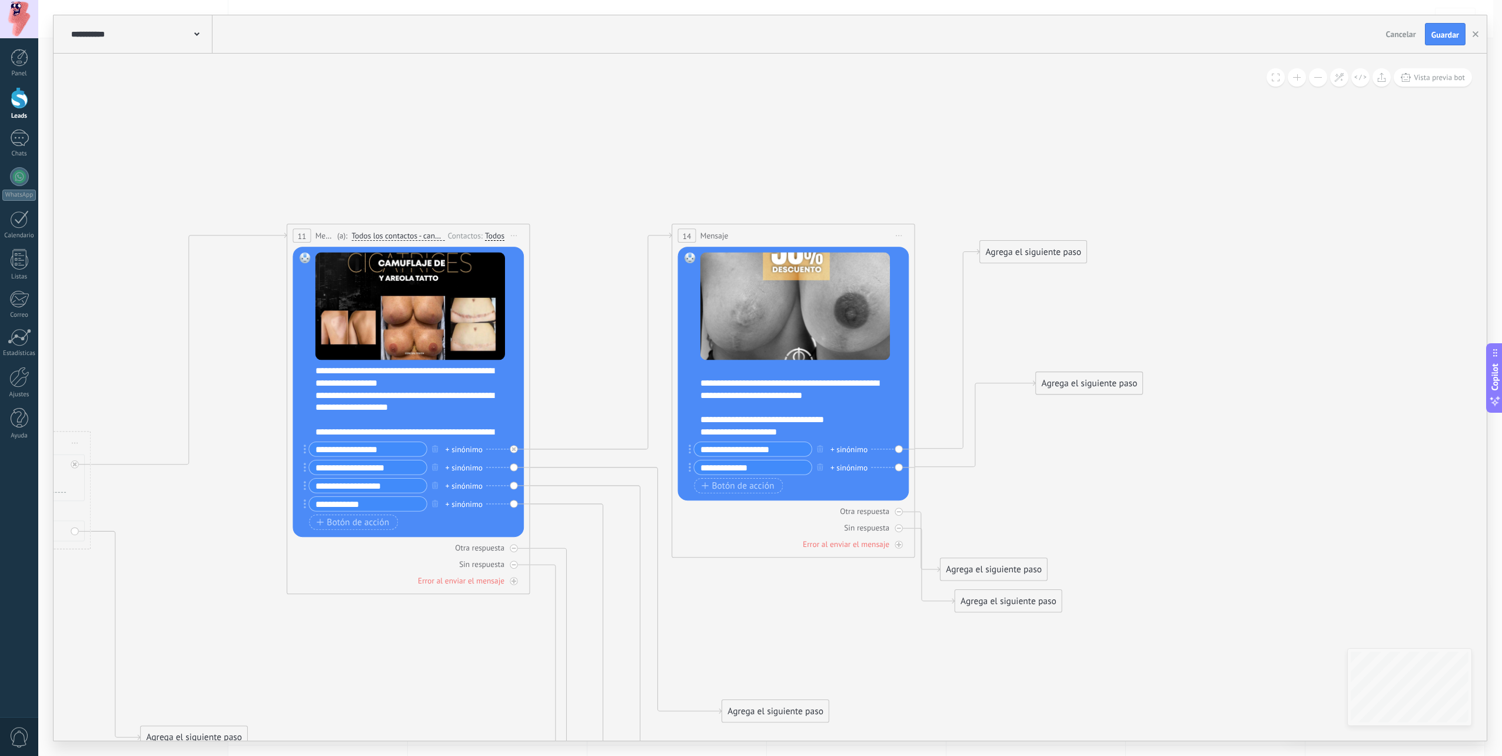
drag, startPoint x: 1025, startPoint y: 308, endPoint x: 1025, endPoint y: 242, distance: 65.3
click at [1025, 242] on div "Agrega el siguiente paso" at bounding box center [1033, 252] width 107 height 20
click at [1019, 256] on div "Agrega el siguiente paso" at bounding box center [1033, 252] width 107 height 20
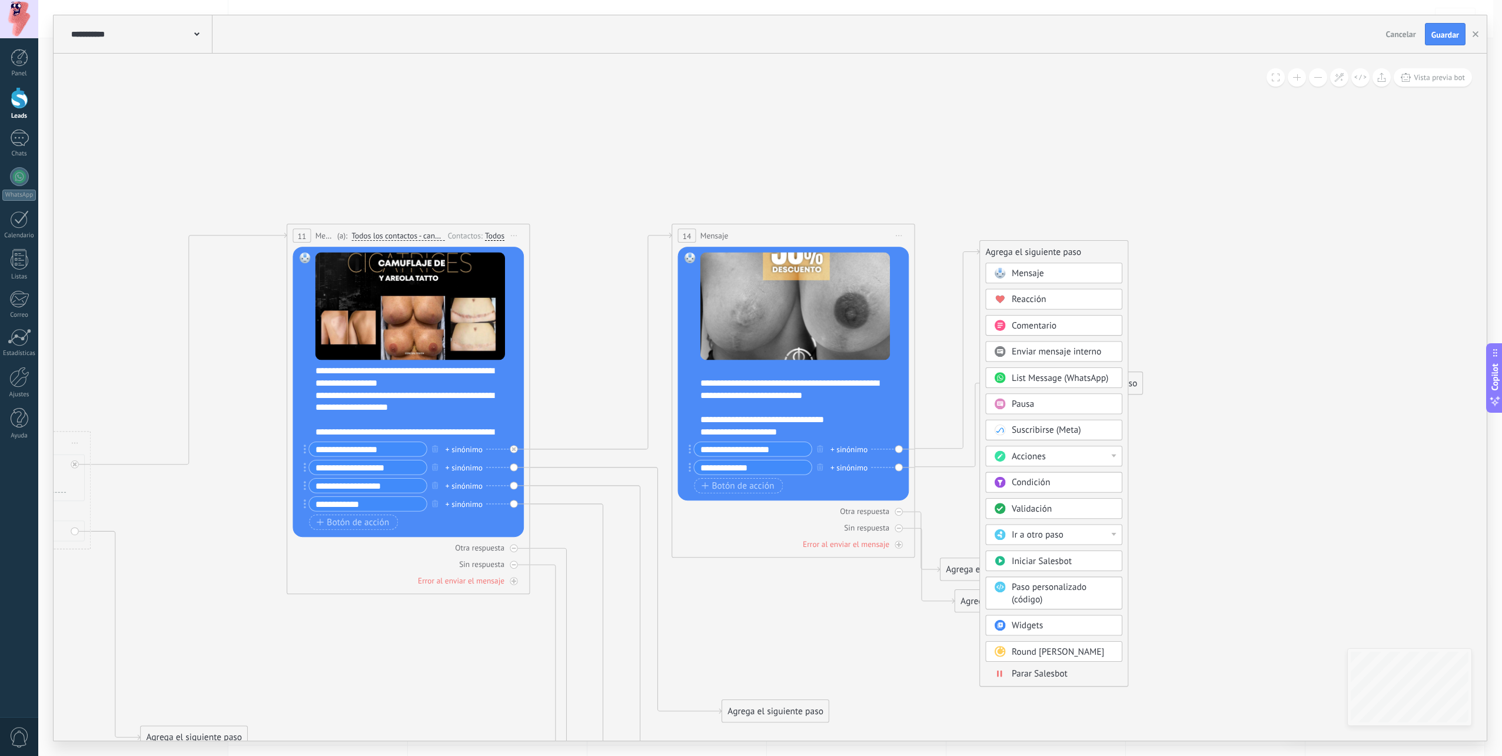
click at [1043, 377] on span "List Message (WhatsApp)" at bounding box center [1060, 378] width 97 height 12
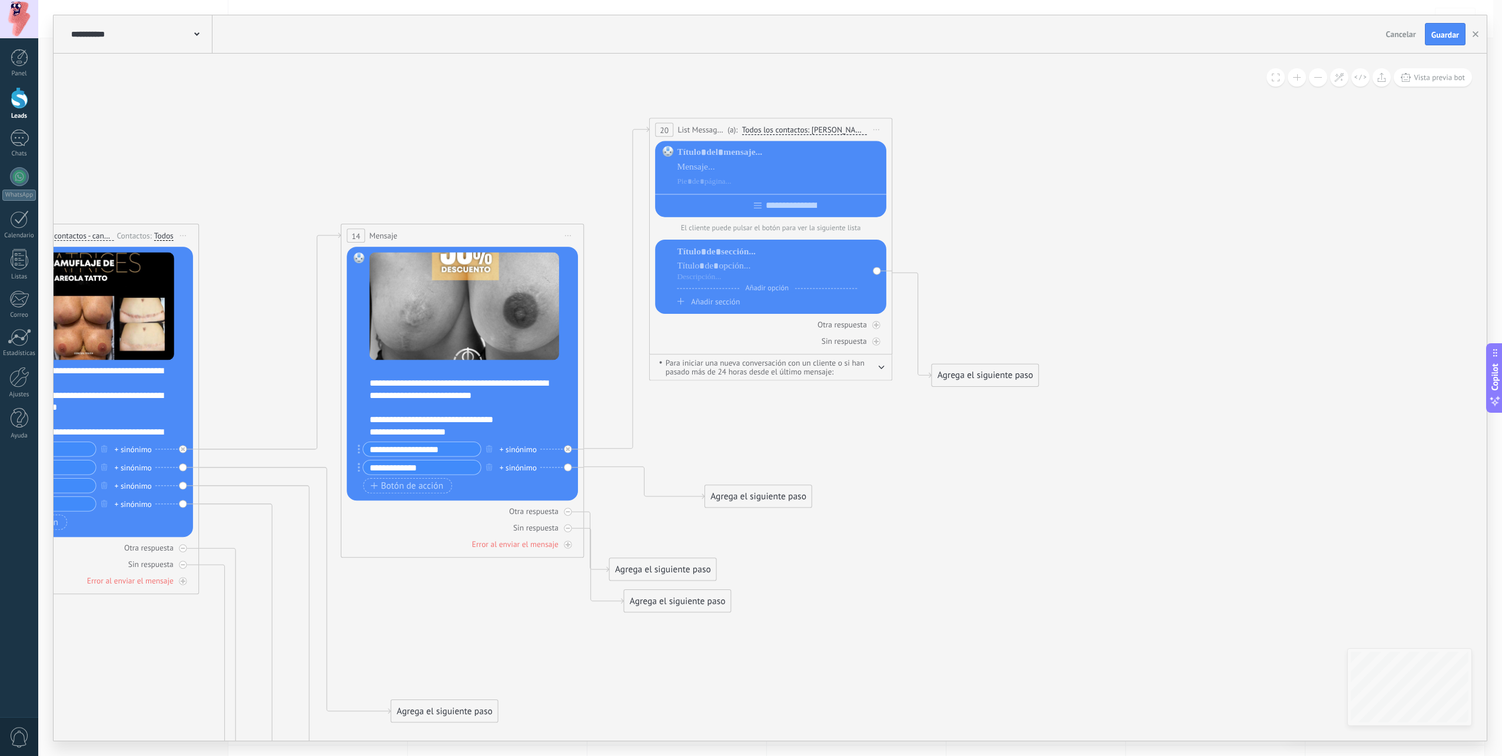
drag, startPoint x: 704, startPoint y: 252, endPoint x: 702, endPoint y: 131, distance: 121.9
click at [702, 131] on span "List Message (WhatsApp)" at bounding box center [700, 130] width 47 height 12
click at [753, 166] on div at bounding box center [779, 167] width 205 height 12
click at [765, 147] on div at bounding box center [779, 153] width 205 height 12
click at [741, 181] on div at bounding box center [779, 181] width 205 height 12
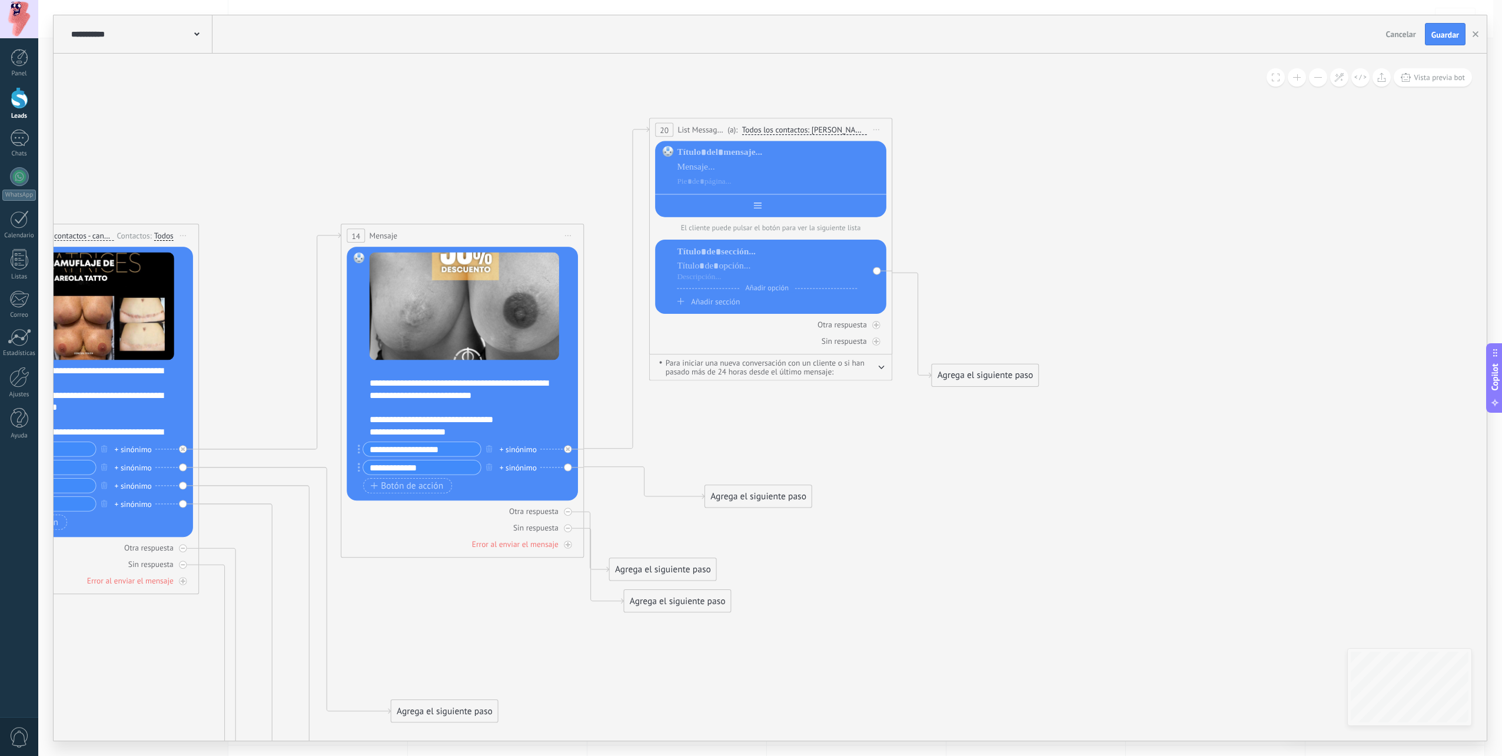
click at [756, 210] on div at bounding box center [770, 203] width 231 height 19
click at [795, 400] on icon at bounding box center [186, 513] width 2232 height 1398
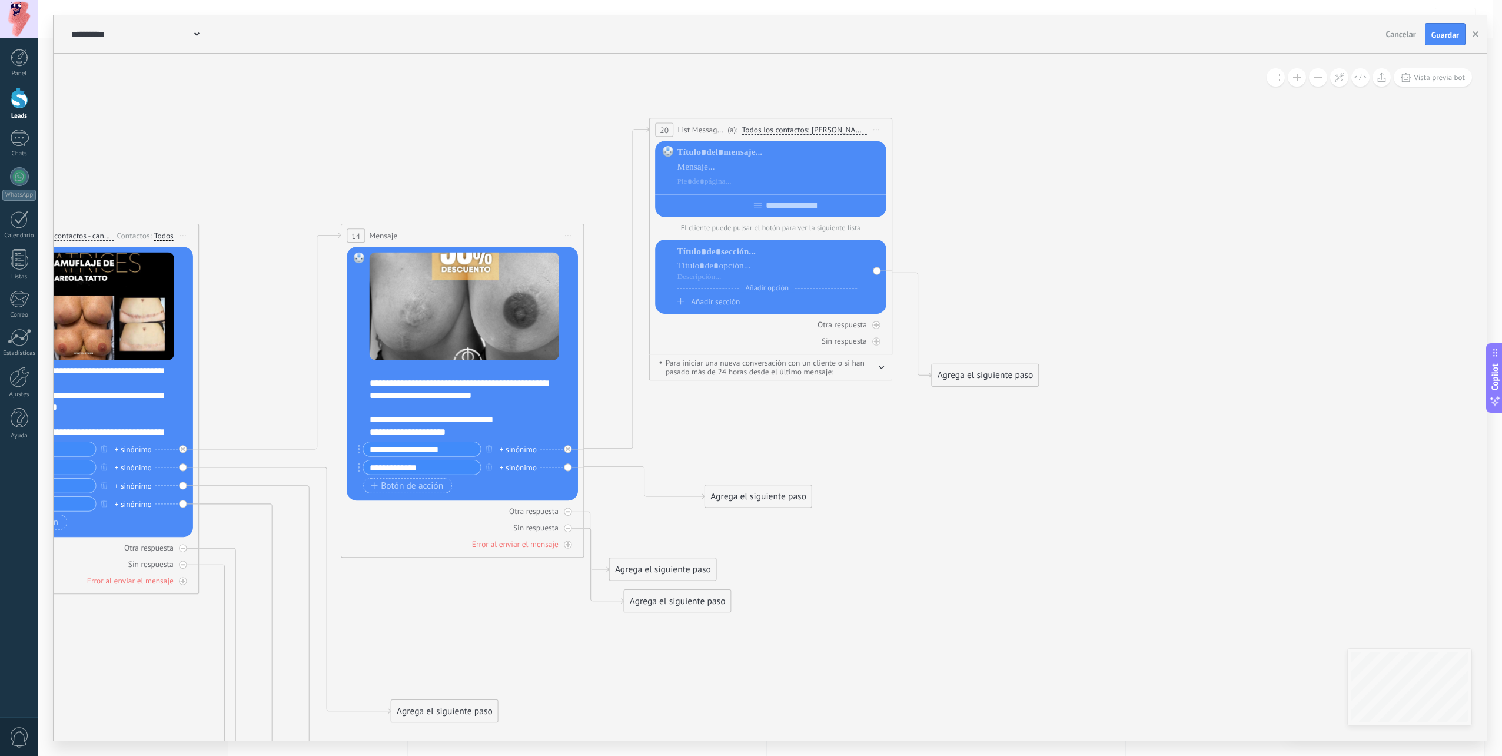
click at [881, 367] on icon "button" at bounding box center [881, 367] width 6 height 4
click at [881, 367] on icon "button" at bounding box center [881, 365] width 5 height 2
click at [880, 128] on span "Iniciar vista previa aquí Cambiar nombre Duplicar [GEOGRAPHIC_DATA]" at bounding box center [876, 130] width 19 height 18
click at [904, 205] on div "Borrar" at bounding box center [932, 209] width 120 height 21
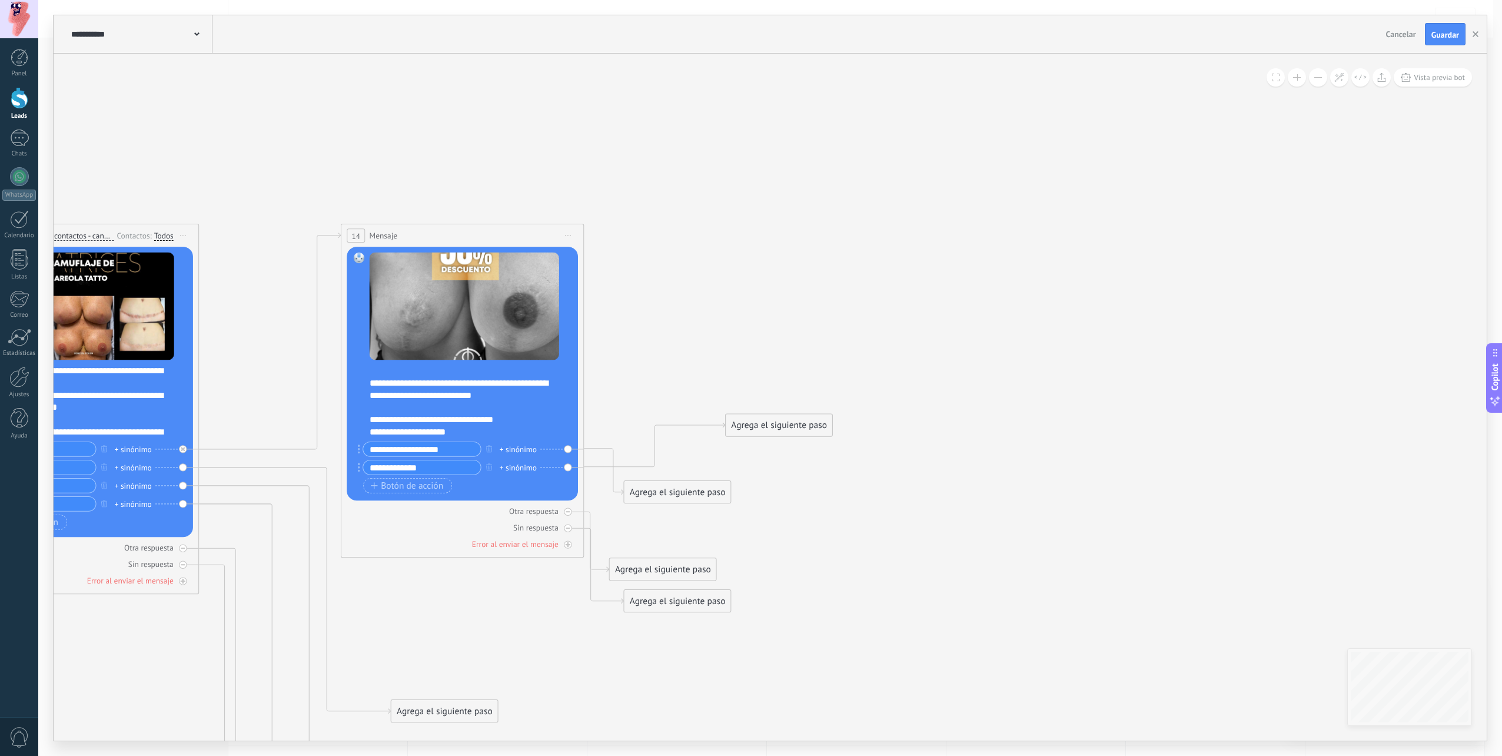
drag, startPoint x: 726, startPoint y: 458, endPoint x: 747, endPoint y: 424, distance: 40.7
click at [747, 424] on div "Agrega el siguiente paso" at bounding box center [779, 426] width 107 height 20
drag, startPoint x: 668, startPoint y: 475, endPoint x: 682, endPoint y: 313, distance: 163.0
click at [682, 313] on div "Agrega el siguiente paso" at bounding box center [695, 320] width 107 height 20
click at [694, 320] on div "Agrega el siguiente paso" at bounding box center [695, 320] width 107 height 20
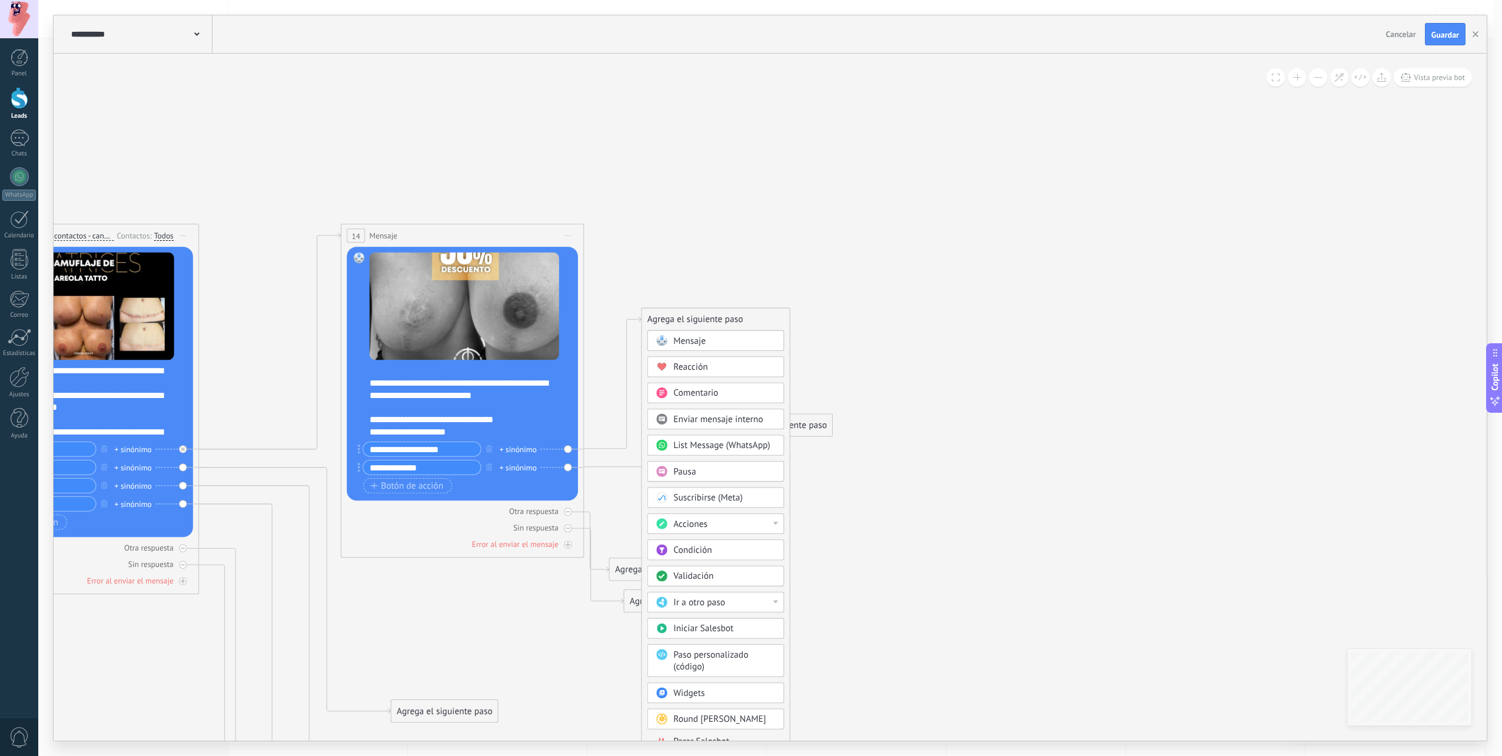
click at [704, 522] on span "Acciones" at bounding box center [690, 524] width 34 height 12
click at [676, 314] on div "Agrega el siguiente paso" at bounding box center [716, 320] width 148 height 20
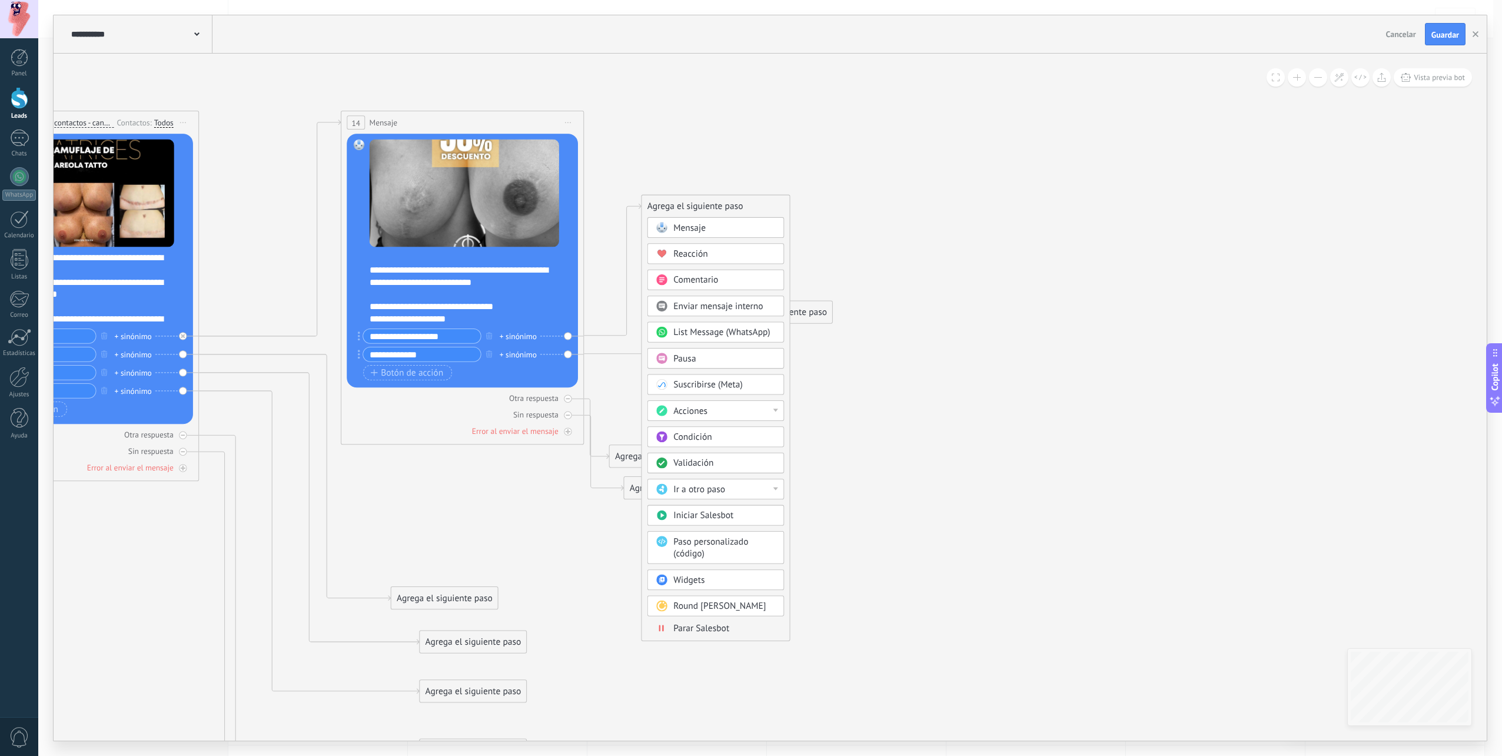
click at [727, 484] on div "Ir a otro paso" at bounding box center [724, 489] width 102 height 12
click at [752, 410] on div "Acciones" at bounding box center [724, 411] width 102 height 12
click at [734, 167] on icon at bounding box center [83, 452] width 2026 height 1292
click at [723, 200] on div "Agrega el siguiente paso" at bounding box center [695, 207] width 107 height 20
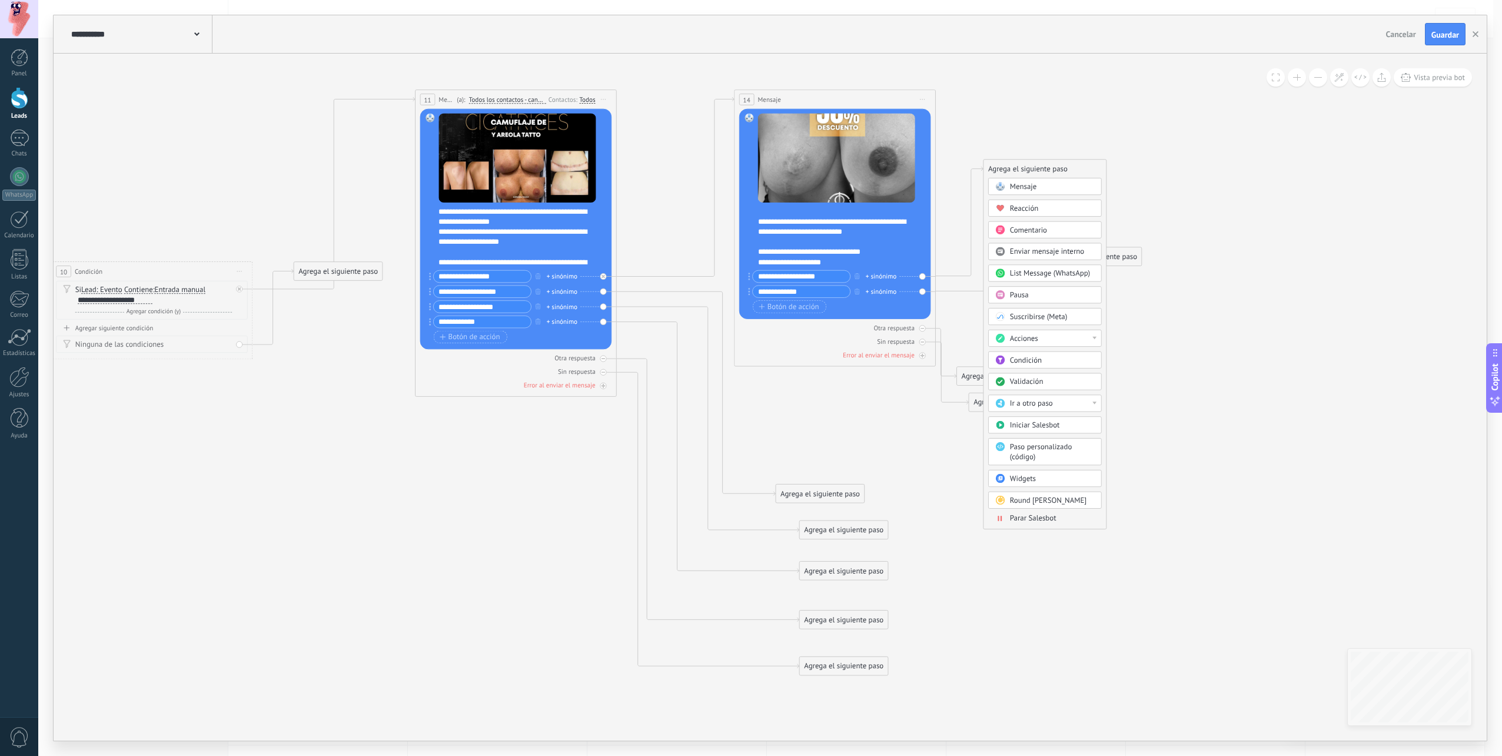
click at [1218, 491] on icon at bounding box center [519, 373] width 1679 height 1071
drag, startPoint x: 1008, startPoint y: 170, endPoint x: 1041, endPoint y: 128, distance: 52.9
click at [1041, 128] on div "Agrega el siguiente paso" at bounding box center [1060, 127] width 88 height 16
drag, startPoint x: 1069, startPoint y: 248, endPoint x: 1072, endPoint y: 176, distance: 72.4
click at [1072, 176] on div "Agrega el siguiente paso" at bounding box center [1100, 184] width 88 height 16
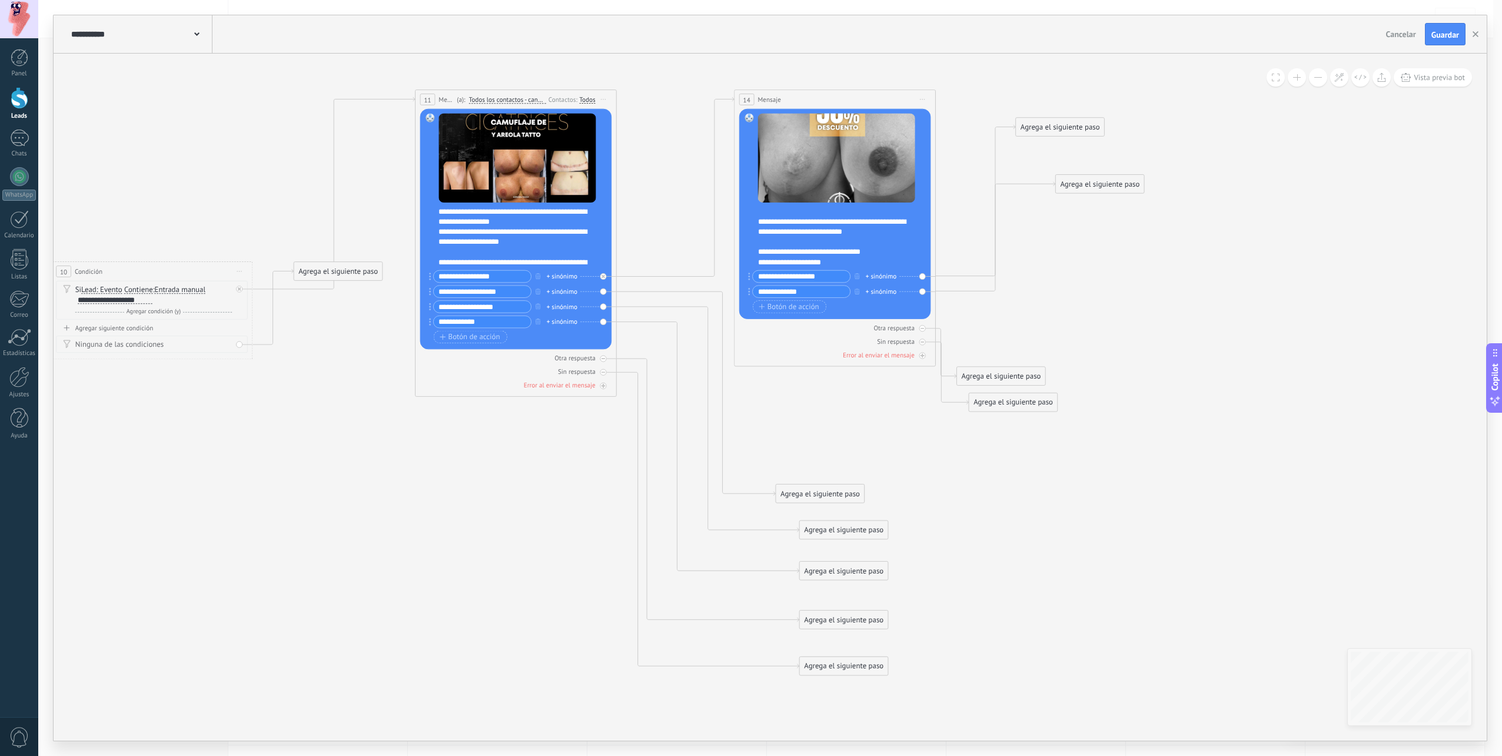
drag, startPoint x: 1002, startPoint y: 367, endPoint x: 1058, endPoint y: 280, distance: 103.3
drag, startPoint x: 989, startPoint y: 381, endPoint x: 1089, endPoint y: 240, distance: 173.0
click at [1089, 240] on div "Agrega el siguiente paso" at bounding box center [1100, 238] width 88 height 16
drag, startPoint x: 1075, startPoint y: 136, endPoint x: 1092, endPoint y: 152, distance: 23.3
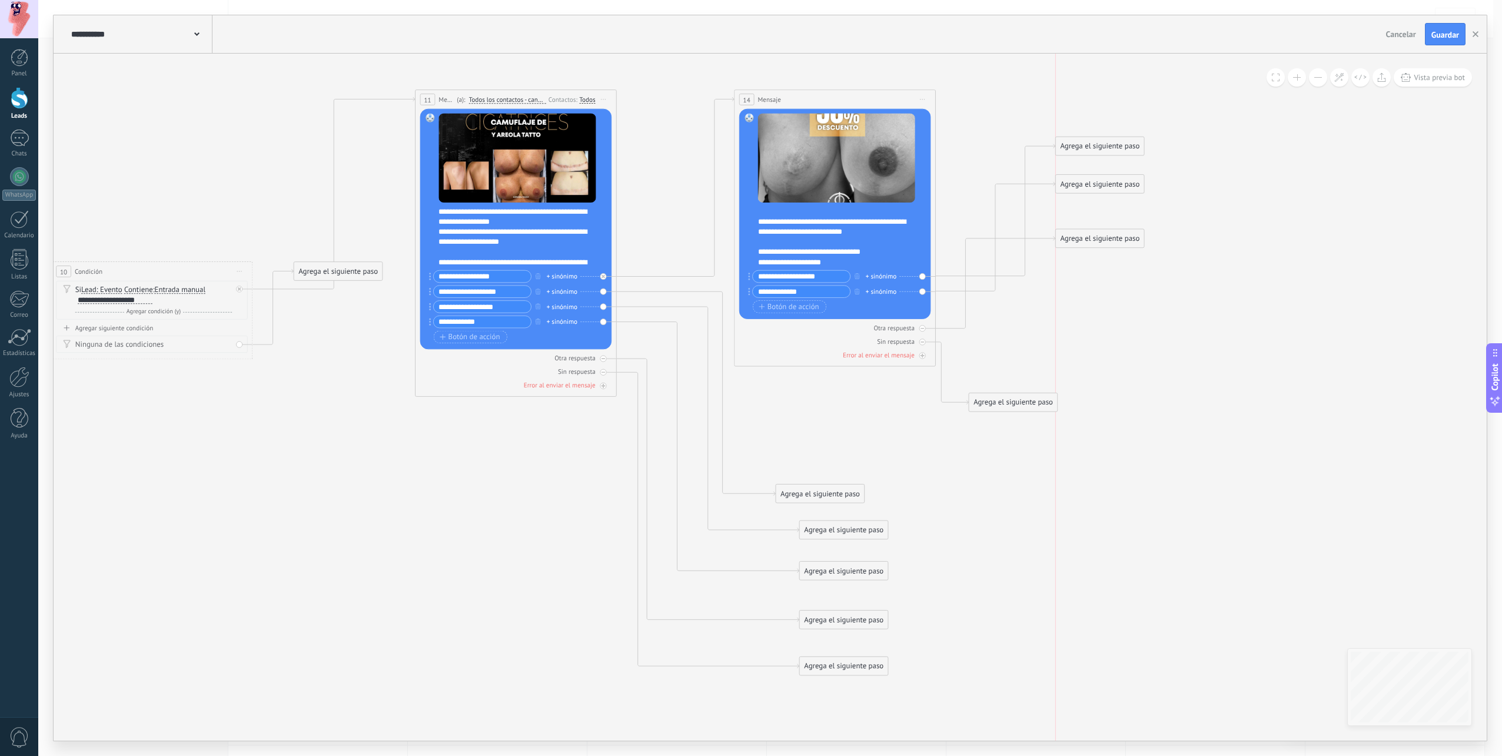
click at [1092, 152] on div "Agrega el siguiente paso" at bounding box center [1100, 146] width 88 height 16
drag, startPoint x: 998, startPoint y: 410, endPoint x: 1086, endPoint y: 313, distance: 130.4
click at [1086, 313] on div "Agrega el siguiente paso" at bounding box center [1100, 305] width 88 height 16
